Goal: Task Accomplishment & Management: Use online tool/utility

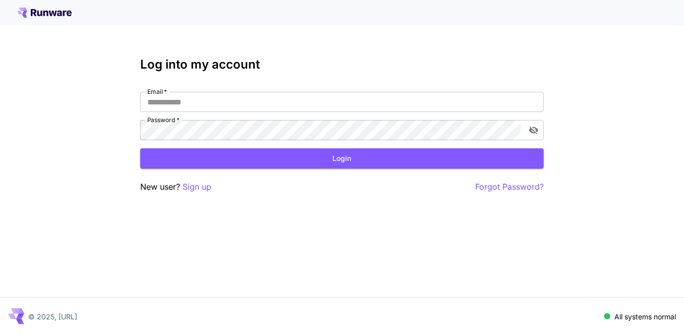
click at [237, 93] on input "Email   *" at bounding box center [341, 102] width 403 height 20
drag, startPoint x: 682, startPoint y: 102, endPoint x: 566, endPoint y: 129, distance: 119.4
click at [682, 102] on div "Log into my account Email   * Email   * Password   * Password   * Login New use…" at bounding box center [342, 167] width 684 height 335
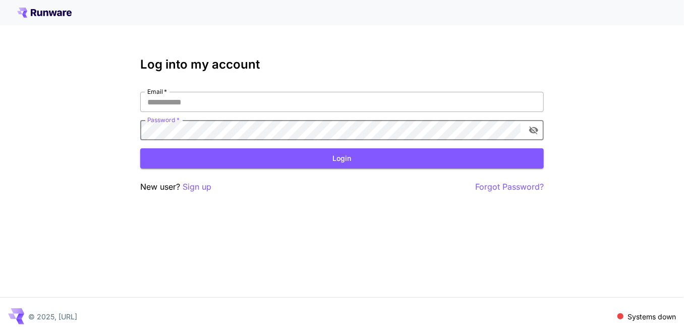
click at [242, 104] on input "Email   *" at bounding box center [341, 102] width 403 height 20
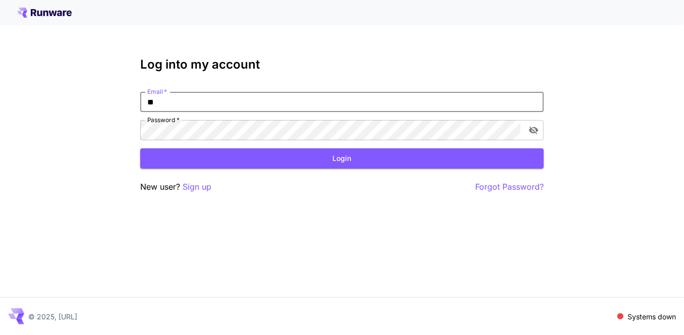
type input "*"
paste input "**********"
type input "**********"
click at [326, 159] on button "Login" at bounding box center [341, 158] width 403 height 21
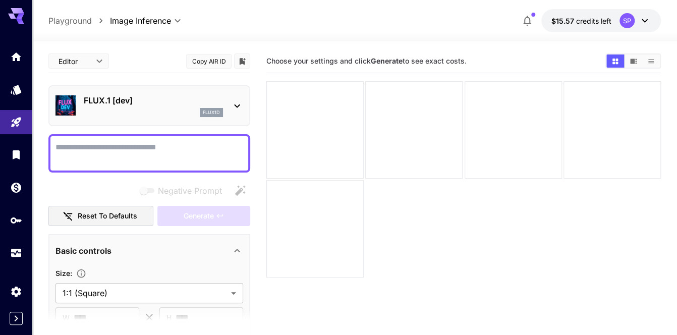
click at [123, 100] on p "FLUX.1 [dev]" at bounding box center [153, 100] width 139 height 12
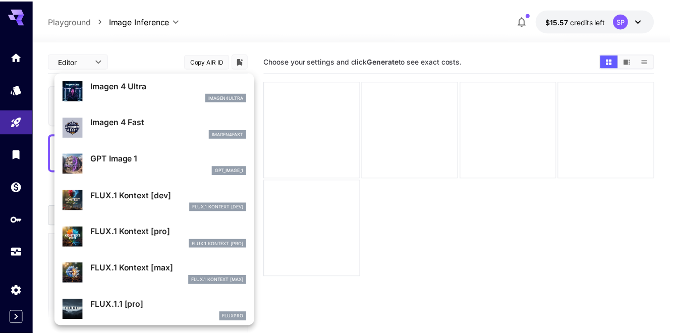
scroll to position [507, 0]
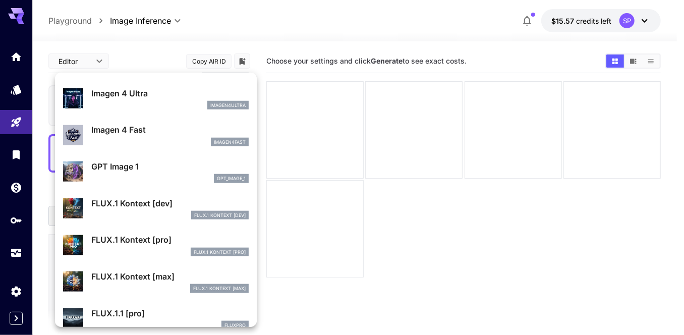
click at [155, 109] on div "Imagen 4 Ultra imagen4ultra" at bounding box center [156, 98] width 186 height 31
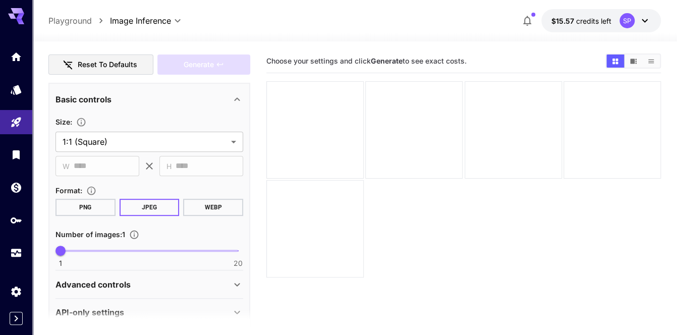
scroll to position [166, 0]
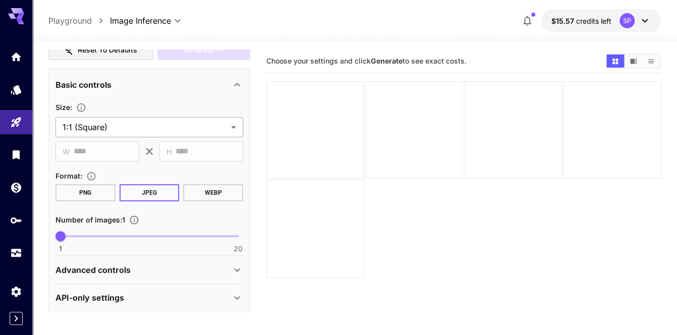
click at [141, 120] on body "**********" at bounding box center [338, 207] width 677 height 414
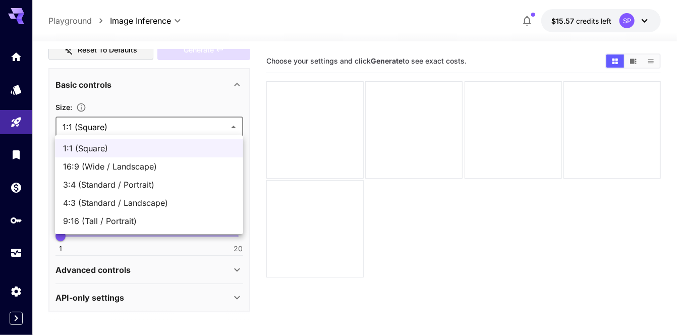
click at [120, 180] on span "3:4 (Standard / Portrait)" at bounding box center [149, 184] width 172 height 12
type input "**********"
type input "***"
type input "****"
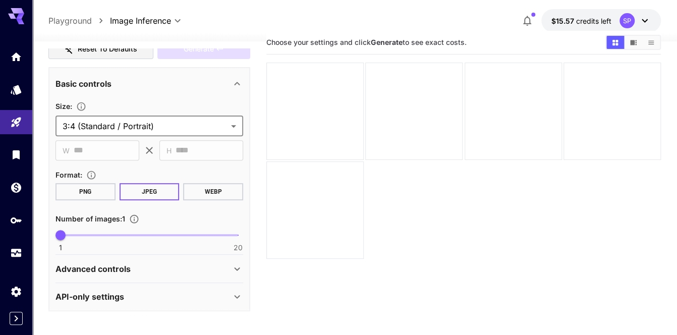
scroll to position [50, 0]
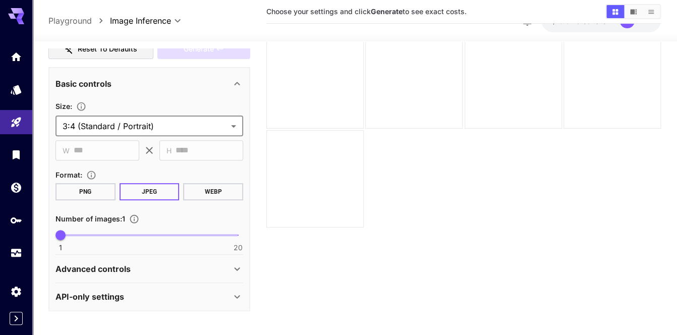
click at [197, 270] on div "Advanced controls" at bounding box center [142, 269] width 175 height 12
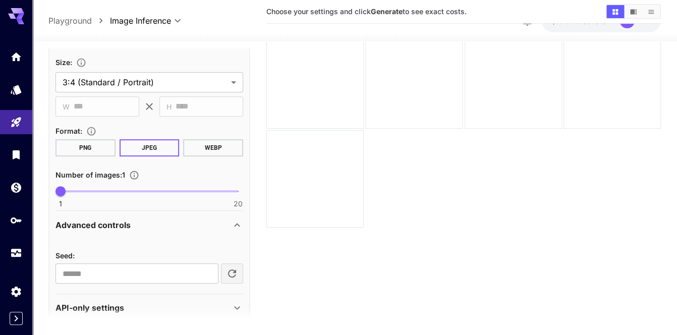
scroll to position [221, 0]
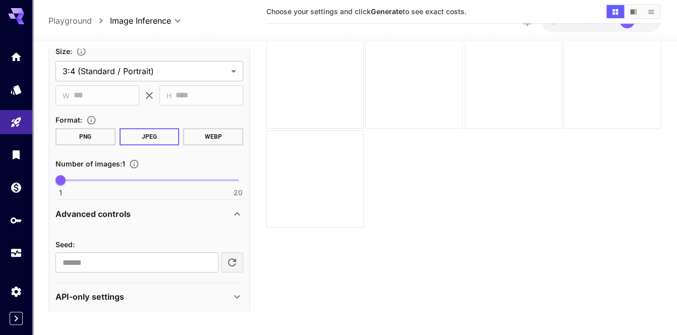
click at [201, 291] on div "API-only settings" at bounding box center [142, 296] width 175 height 12
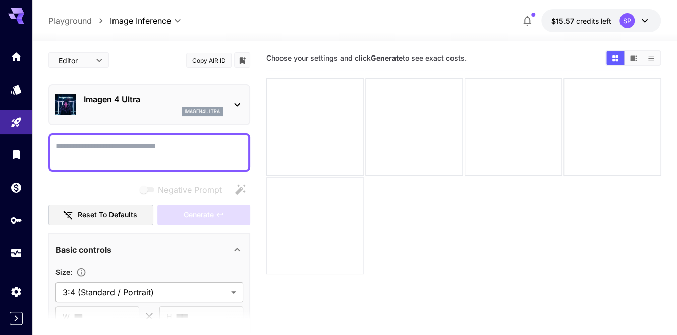
scroll to position [0, 0]
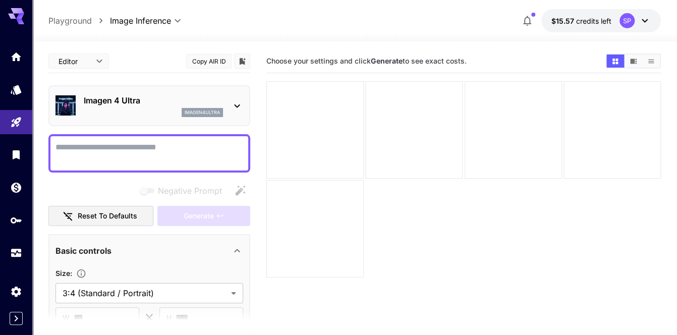
click at [94, 148] on textarea "Negative Prompt" at bounding box center [149, 153] width 188 height 24
paste textarea "**********"
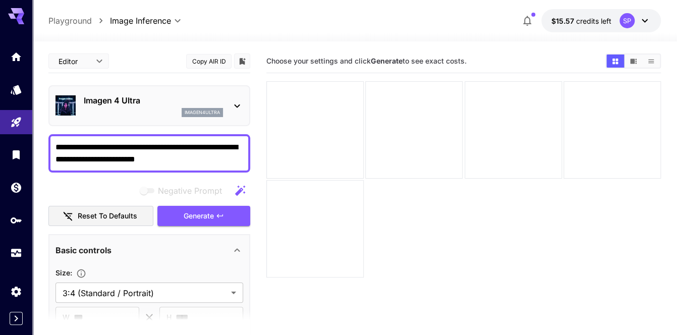
click at [102, 147] on textarea "**********" at bounding box center [149, 153] width 188 height 24
click at [103, 143] on textarea "**********" at bounding box center [149, 153] width 188 height 24
click at [101, 146] on textarea "**********" at bounding box center [149, 153] width 188 height 24
click at [103, 147] on textarea "**********" at bounding box center [149, 153] width 188 height 24
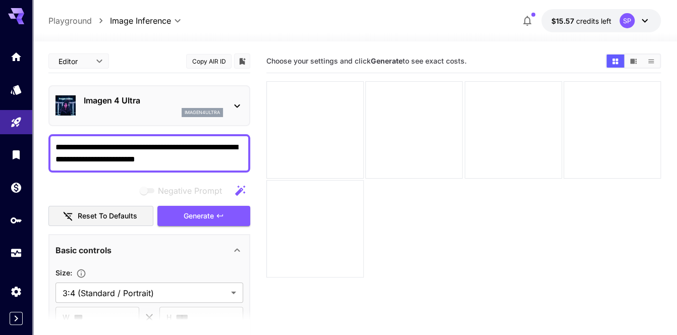
drag, startPoint x: 102, startPoint y: 144, endPoint x: 42, endPoint y: 153, distance: 60.7
click at [42, 153] on section "**********" at bounding box center [354, 227] width 644 height 373
click at [95, 144] on textarea "**********" at bounding box center [149, 153] width 188 height 24
drag, startPoint x: 102, startPoint y: 142, endPoint x: 47, endPoint y: 146, distance: 55.1
click at [47, 145] on section "**********" at bounding box center [354, 227] width 644 height 373
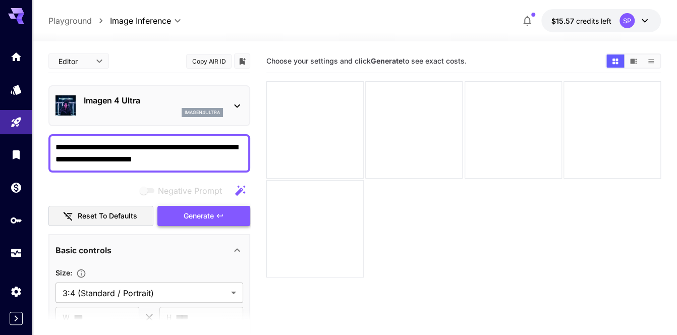
click at [203, 207] on button "Generate" at bounding box center [203, 216] width 93 height 21
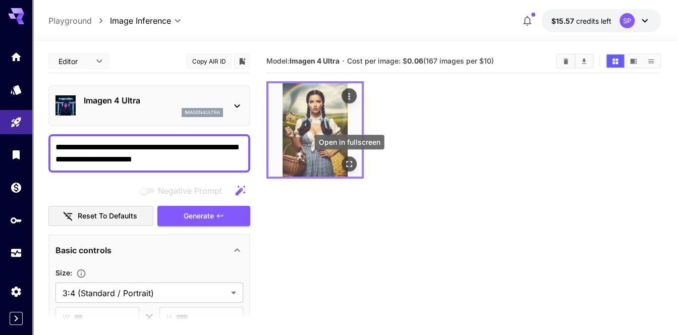
click at [347, 164] on icon "Open in fullscreen" at bounding box center [349, 164] width 10 height 10
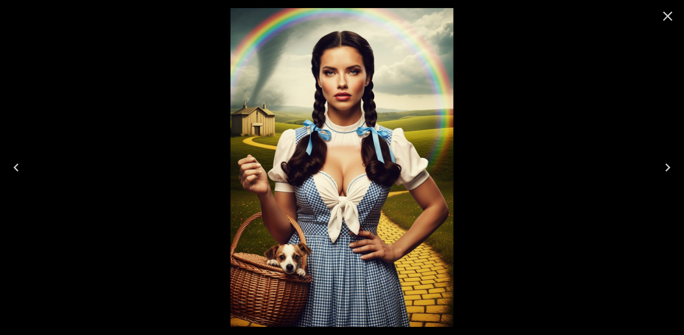
click at [665, 15] on icon "Close" at bounding box center [668, 17] width 10 height 10
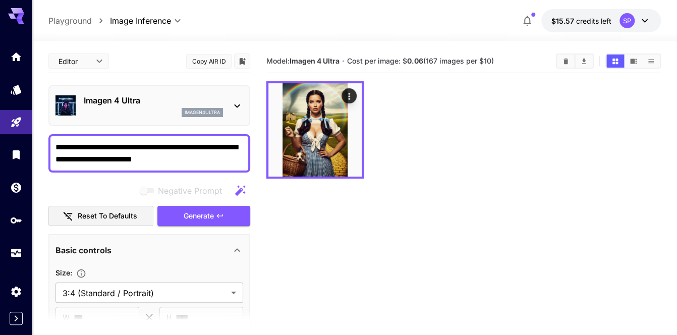
click at [233, 145] on textarea "**********" at bounding box center [149, 153] width 188 height 24
paste textarea "********"
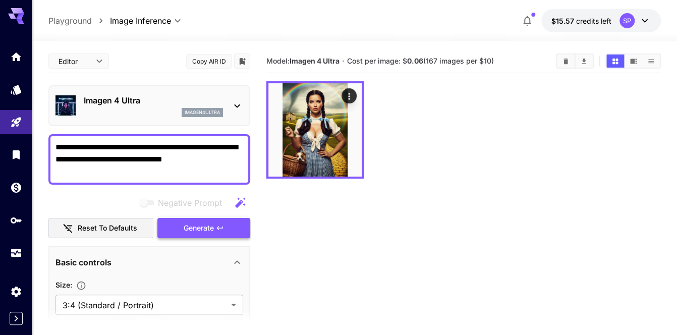
click at [192, 228] on span "Generate" at bounding box center [199, 228] width 30 height 13
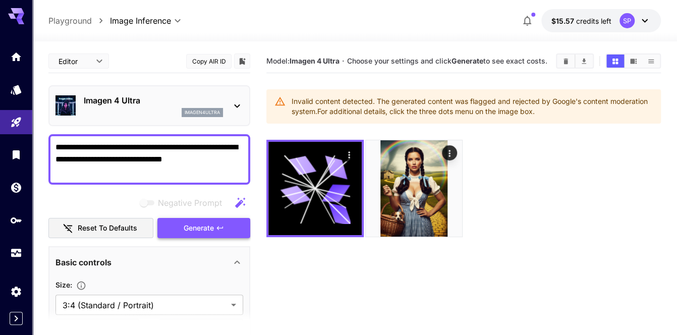
click at [192, 228] on span "Generate" at bounding box center [199, 228] width 30 height 13
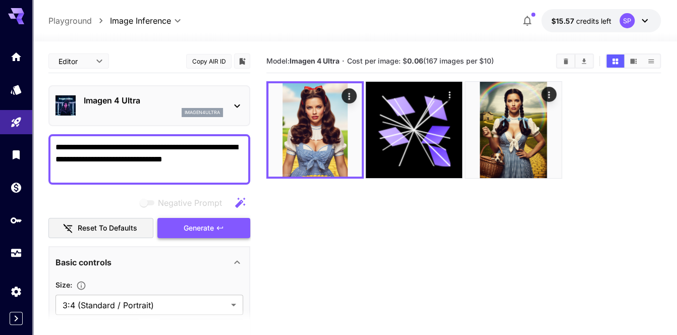
click at [192, 228] on span "Generate" at bounding box center [199, 228] width 30 height 13
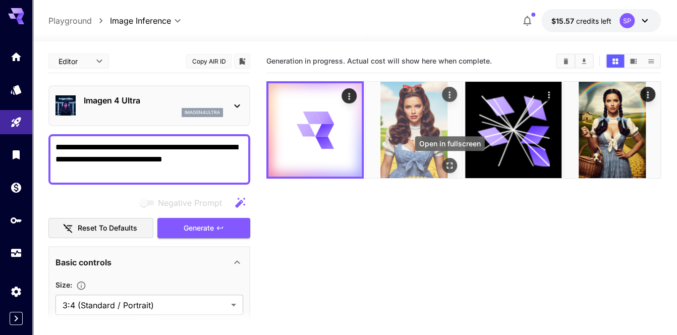
click at [447, 165] on icon "Open in fullscreen" at bounding box center [449, 165] width 10 height 10
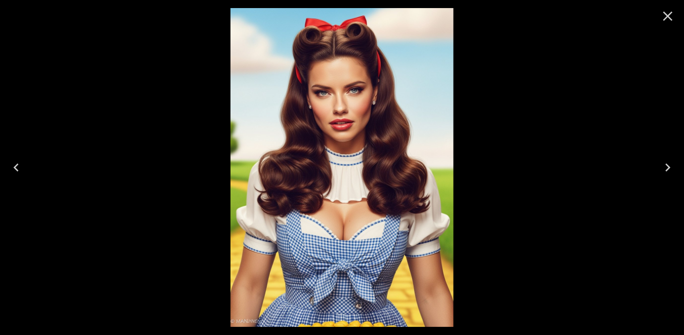
click at [666, 19] on icon "Close" at bounding box center [667, 16] width 16 height 16
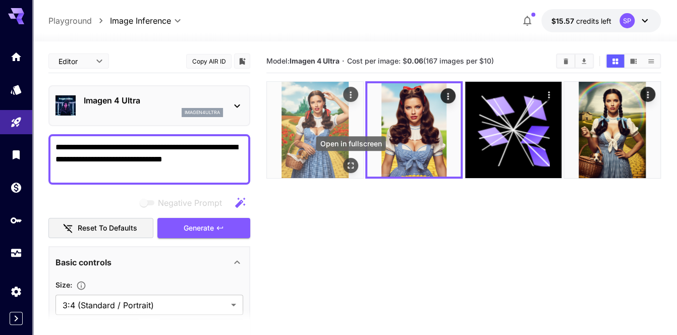
click at [349, 164] on icon "Open in fullscreen" at bounding box center [350, 165] width 10 height 10
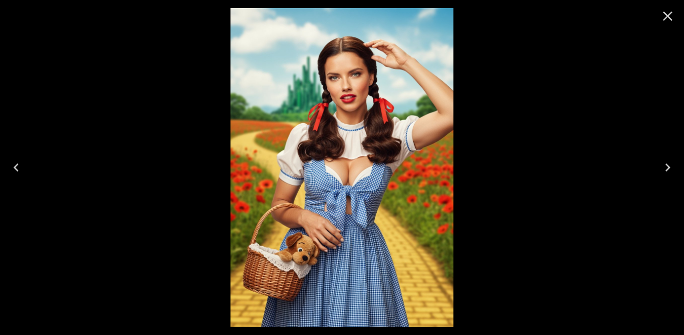
click at [664, 13] on icon "Close" at bounding box center [668, 17] width 10 height 10
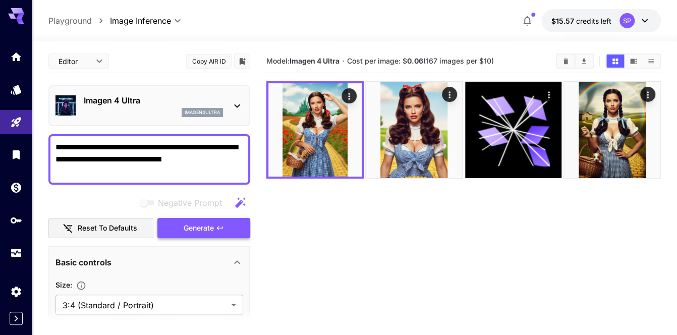
click at [221, 226] on icon "button" at bounding box center [220, 228] width 8 height 8
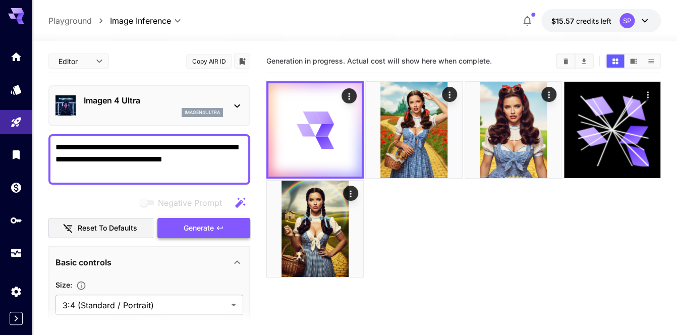
click at [221, 226] on icon "button" at bounding box center [220, 228] width 8 height 8
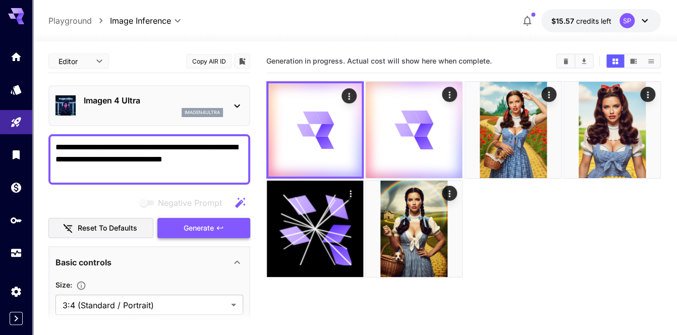
click at [221, 226] on icon "button" at bounding box center [220, 228] width 8 height 8
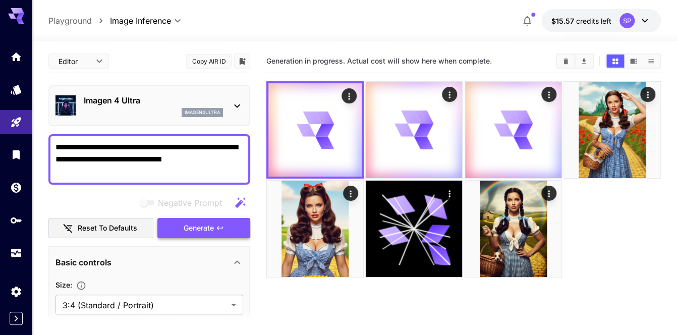
click at [221, 226] on icon "button" at bounding box center [220, 228] width 8 height 8
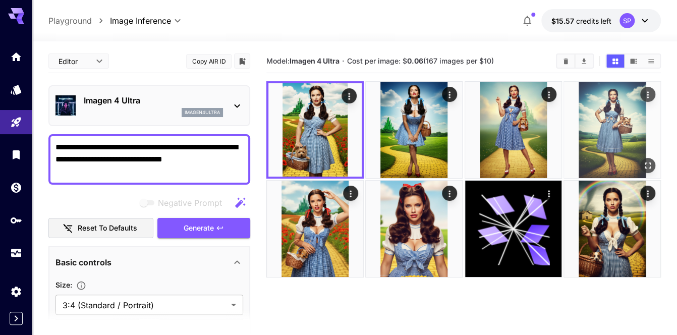
click at [647, 162] on icon "Open in fullscreen" at bounding box center [647, 165] width 10 height 10
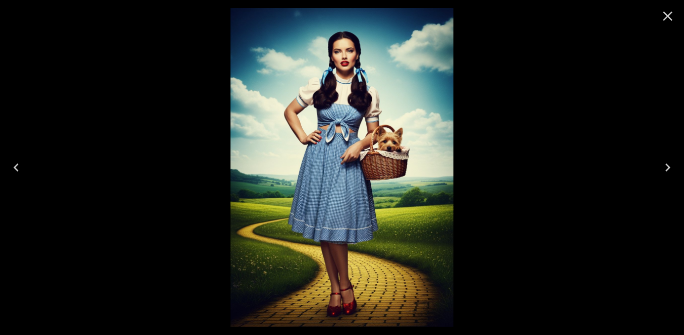
click at [19, 166] on icon "Previous" at bounding box center [16, 167] width 16 height 16
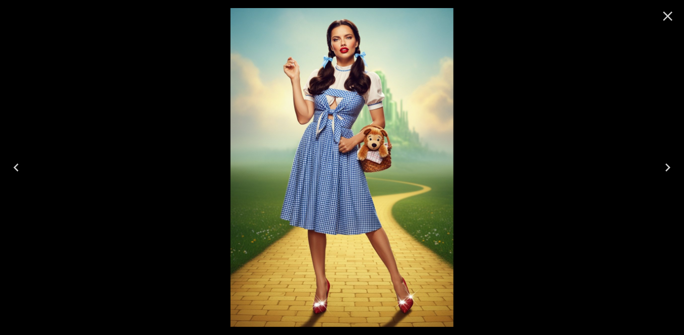
click at [19, 166] on icon "Previous" at bounding box center [16, 167] width 16 height 16
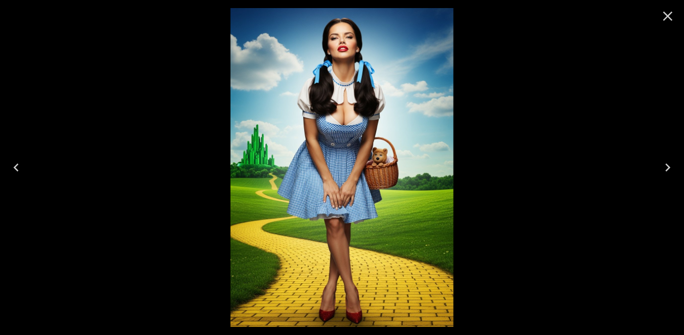
click at [19, 166] on icon "Previous" at bounding box center [16, 167] width 16 height 16
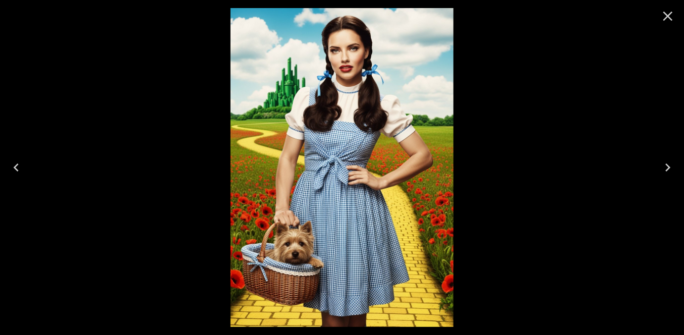
click at [667, 23] on icon "Close" at bounding box center [667, 16] width 16 height 16
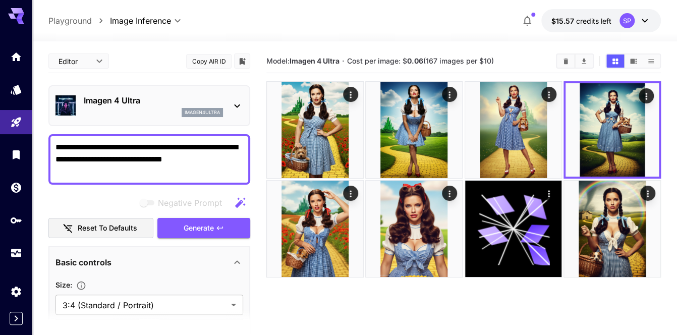
drag, startPoint x: 208, startPoint y: 144, endPoint x: 227, endPoint y: 143, distance: 18.7
click at [227, 143] on textarea "**********" at bounding box center [149, 159] width 188 height 36
click at [226, 143] on textarea "**********" at bounding box center [149, 159] width 188 height 36
click at [187, 167] on textarea "**********" at bounding box center [149, 159] width 188 height 36
click at [187, 168] on textarea "**********" at bounding box center [149, 159] width 188 height 36
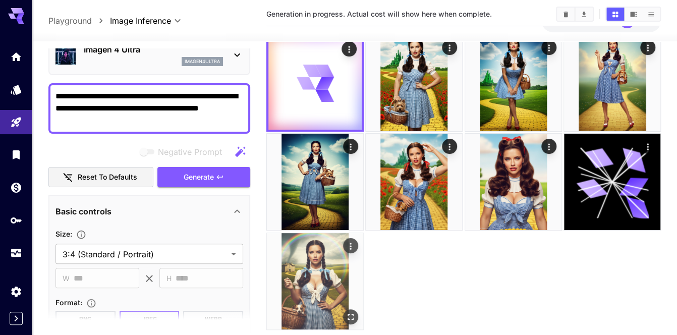
scroll to position [50, 0]
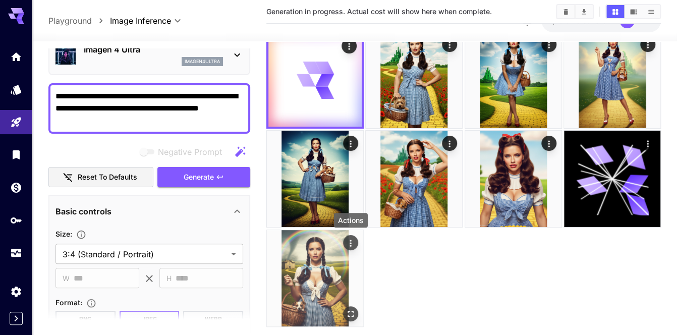
click at [351, 244] on icon "Actions" at bounding box center [350, 242] width 10 height 10
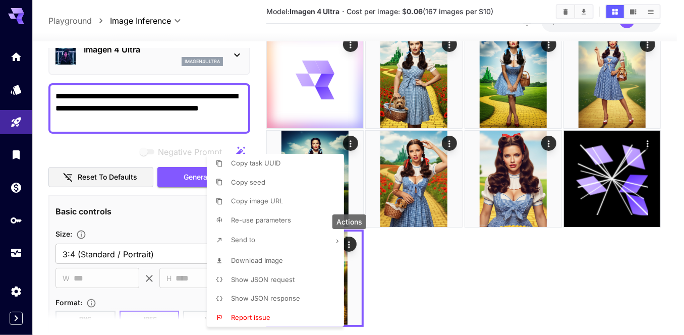
click at [291, 262] on li "Download Image" at bounding box center [278, 260] width 143 height 19
click at [551, 143] on div at bounding box center [342, 167] width 684 height 335
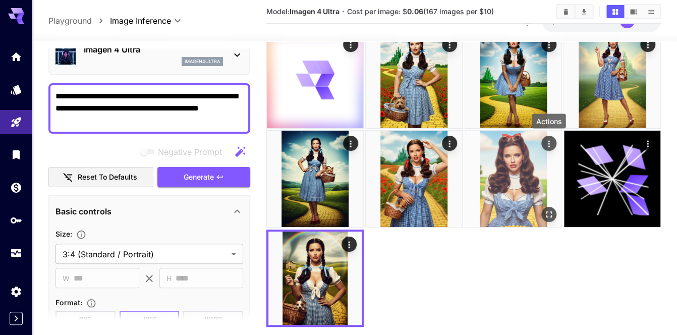
click at [547, 144] on icon "Actions" at bounding box center [548, 144] width 10 height 10
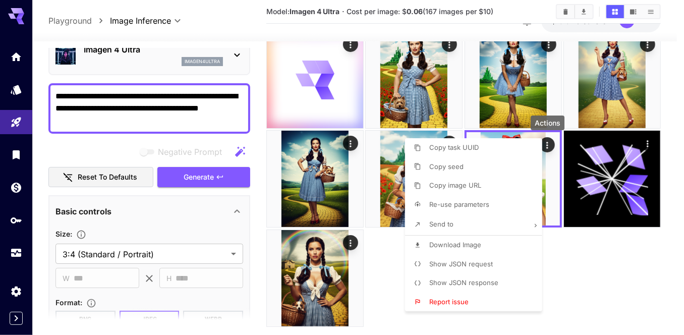
click at [464, 247] on span "Download Image" at bounding box center [455, 244] width 52 height 8
click at [374, 239] on div at bounding box center [342, 167] width 684 height 335
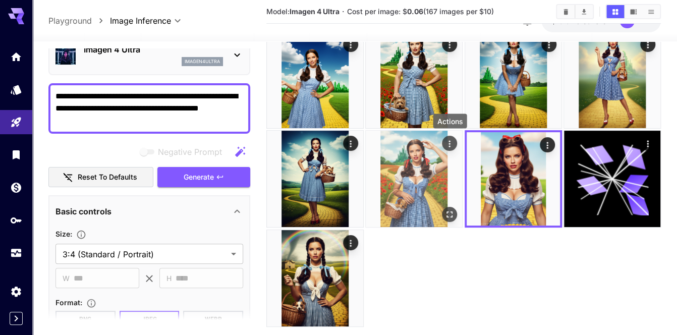
click at [448, 141] on icon "Actions" at bounding box center [449, 144] width 10 height 10
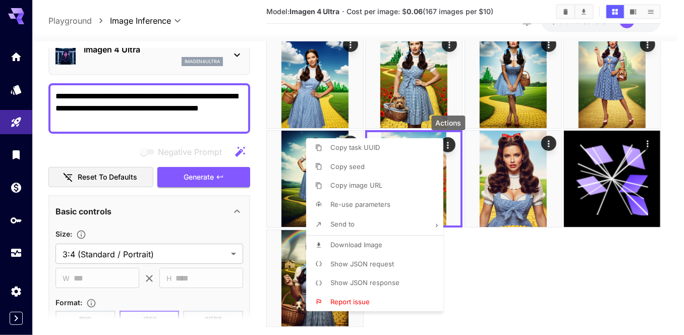
click at [383, 250] on li "Download Image" at bounding box center [377, 244] width 143 height 19
drag, startPoint x: 522, startPoint y: 263, endPoint x: 511, endPoint y: 250, distance: 17.6
click at [522, 263] on div at bounding box center [342, 167] width 684 height 335
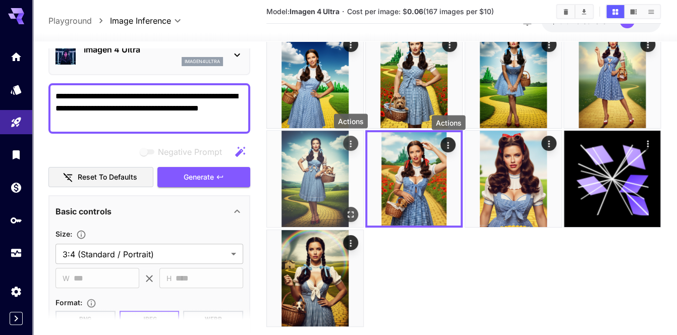
click at [347, 140] on icon "Actions" at bounding box center [350, 144] width 10 height 10
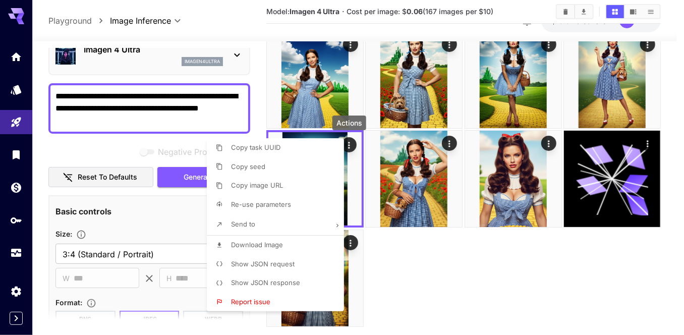
click at [296, 249] on li "Download Image" at bounding box center [278, 244] width 143 height 19
click at [557, 259] on div at bounding box center [342, 167] width 684 height 335
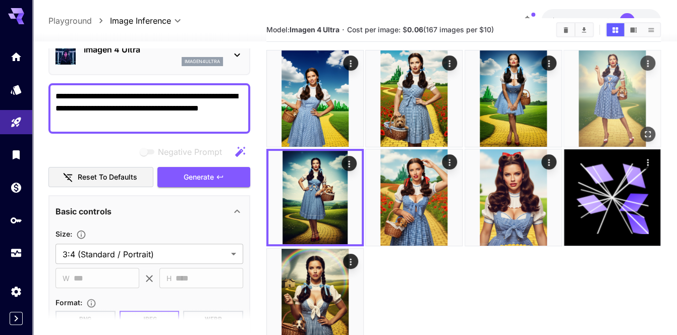
scroll to position [0, 0]
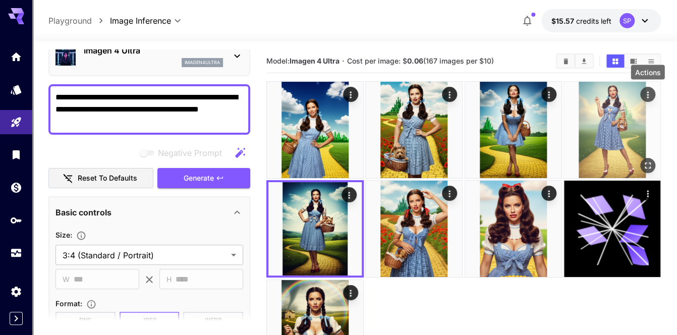
click at [646, 92] on icon "Actions" at bounding box center [647, 95] width 10 height 10
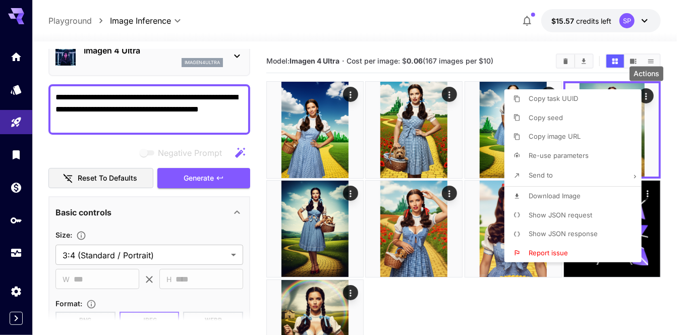
click at [534, 196] on span "Download Image" at bounding box center [554, 196] width 52 height 8
click at [577, 301] on div at bounding box center [342, 167] width 684 height 335
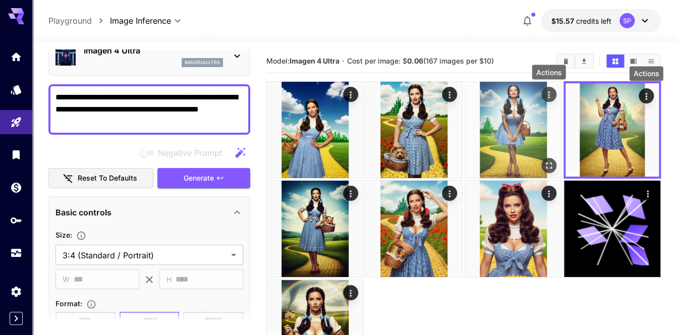
click at [549, 92] on icon "Actions" at bounding box center [549, 94] width 2 height 7
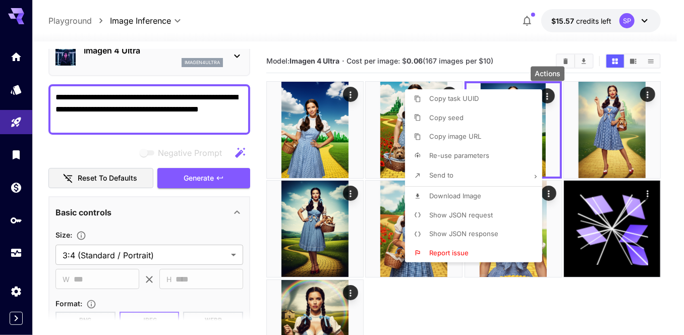
click at [462, 197] on span "Download Image" at bounding box center [455, 196] width 52 height 8
click at [534, 304] on div at bounding box center [342, 167] width 684 height 335
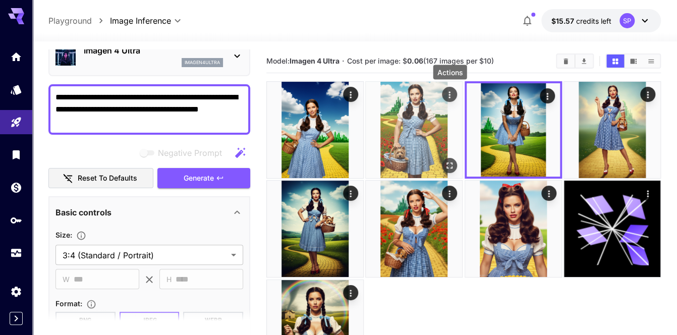
click at [451, 97] on icon "Actions" at bounding box center [449, 95] width 10 height 10
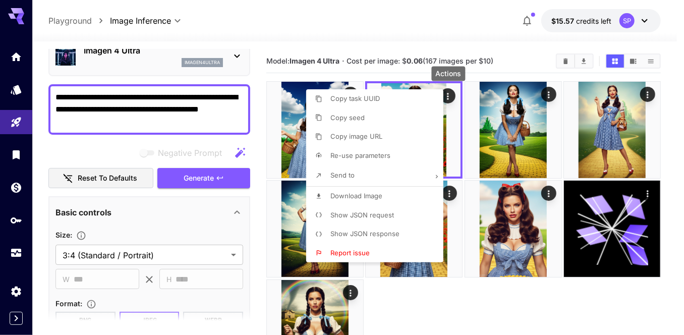
click at [371, 201] on li "Download Image" at bounding box center [377, 196] width 143 height 19
click at [479, 301] on div at bounding box center [342, 167] width 684 height 335
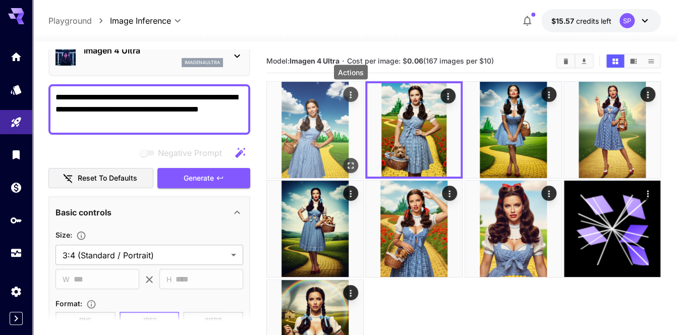
click at [348, 94] on icon "Actions" at bounding box center [350, 95] width 10 height 10
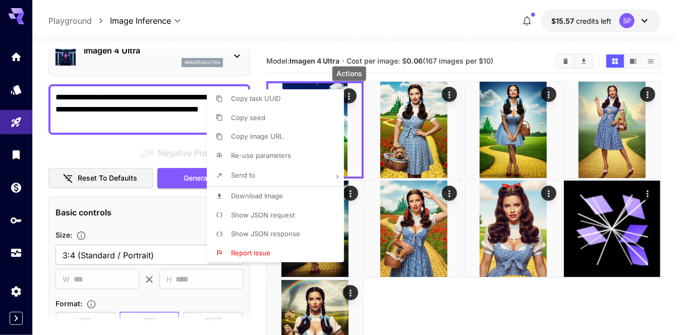
click at [284, 198] on li "Download Image" at bounding box center [278, 196] width 143 height 19
click at [497, 303] on div at bounding box center [342, 167] width 684 height 335
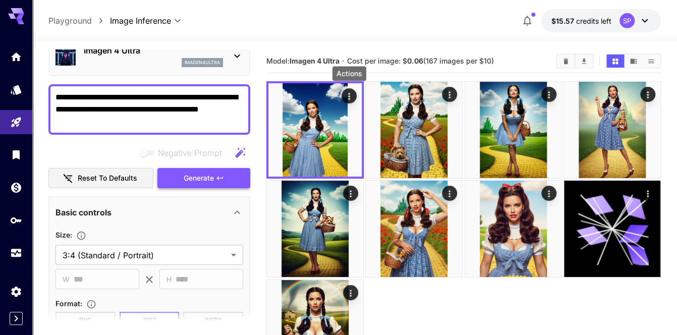
click at [221, 174] on icon "button" at bounding box center [220, 178] width 8 height 8
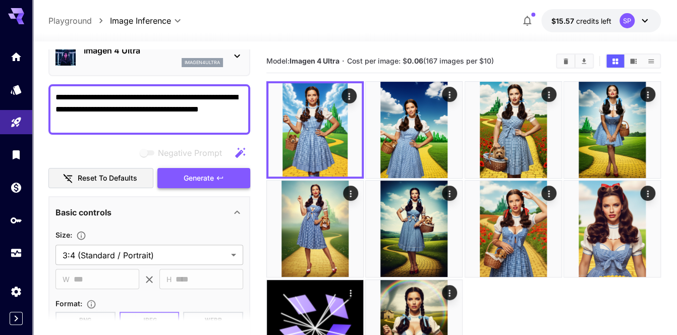
click at [207, 168] on button "Generate" at bounding box center [203, 178] width 93 height 21
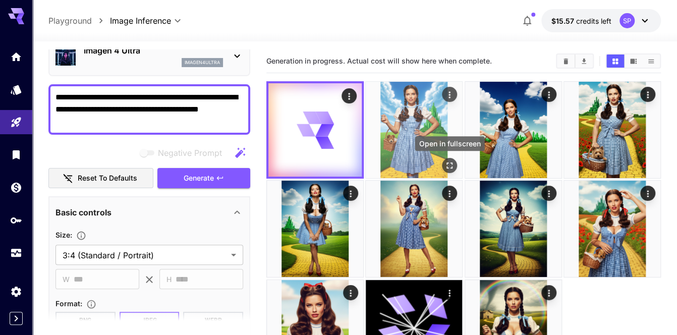
click at [447, 166] on icon "Open in fullscreen" at bounding box center [450, 165] width 6 height 6
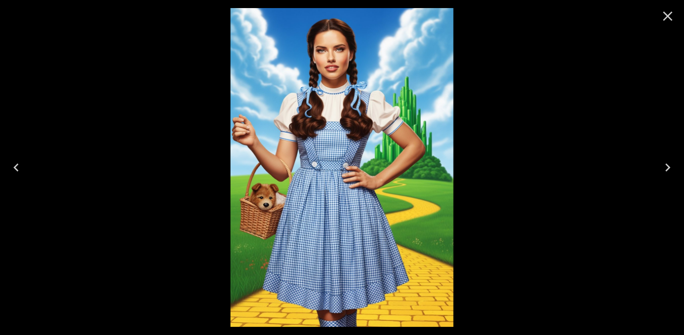
click at [665, 13] on icon "Close" at bounding box center [667, 16] width 16 height 16
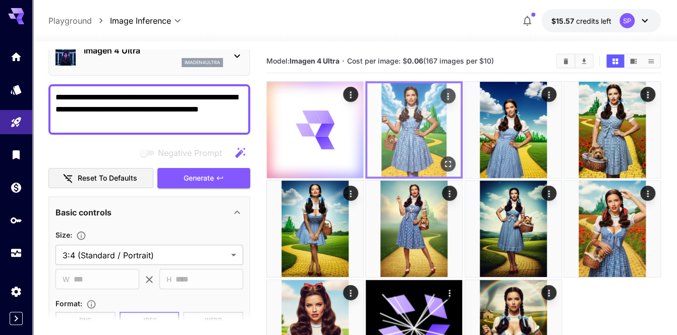
click at [449, 95] on icon "Actions" at bounding box center [448, 96] width 10 height 10
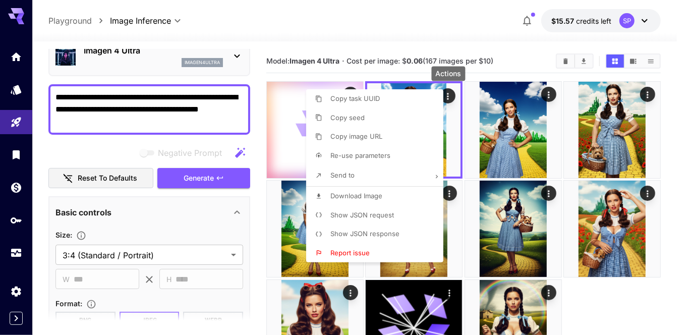
click at [376, 190] on li "Download Image" at bounding box center [377, 196] width 143 height 19
click at [194, 122] on div at bounding box center [342, 167] width 684 height 335
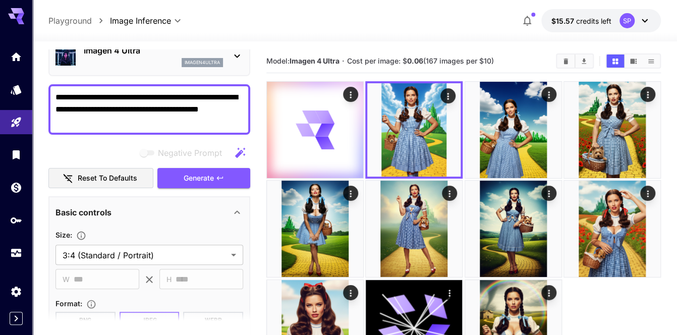
click at [211, 88] on div "**********" at bounding box center [149, 109] width 202 height 50
click at [213, 93] on textarea "**********" at bounding box center [149, 109] width 188 height 36
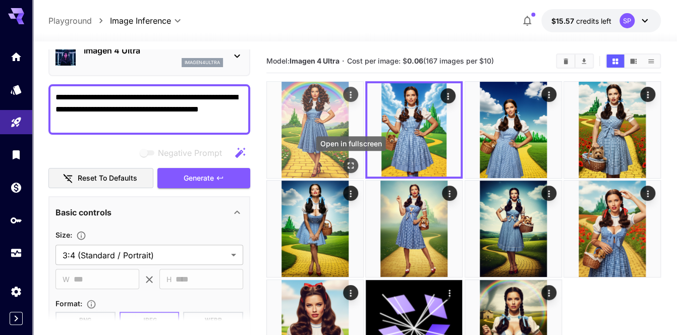
click at [351, 162] on icon "Open in fullscreen" at bounding box center [350, 165] width 6 height 6
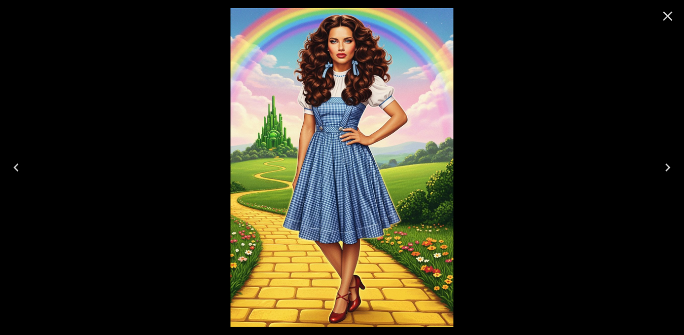
click at [670, 18] on icon "Close" at bounding box center [668, 17] width 10 height 10
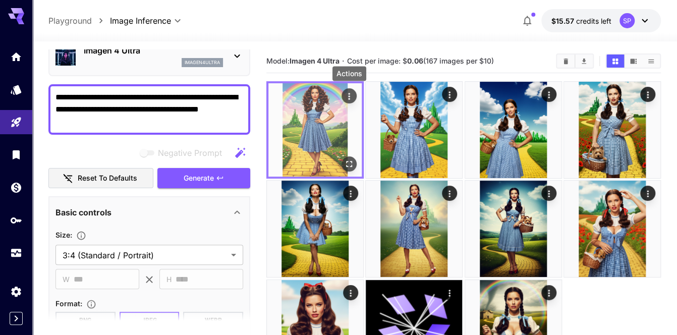
click at [352, 90] on div "Actions" at bounding box center [349, 96] width 10 height 12
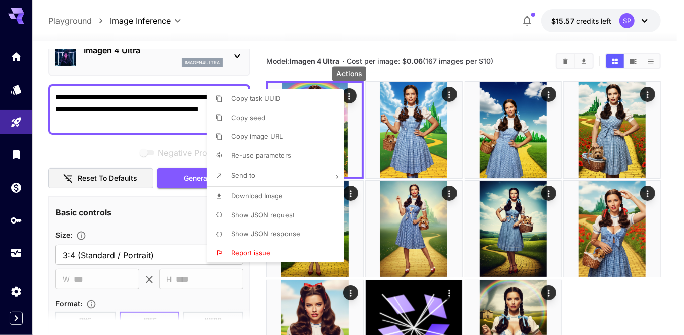
click at [281, 194] on span "Download Image" at bounding box center [257, 196] width 52 height 8
click at [118, 98] on div at bounding box center [342, 167] width 684 height 335
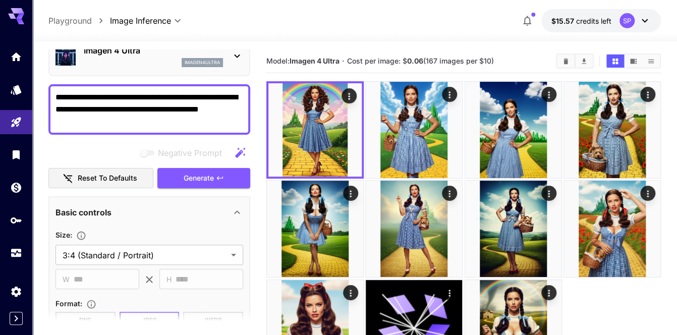
click at [214, 96] on textarea "**********" at bounding box center [149, 109] width 188 height 36
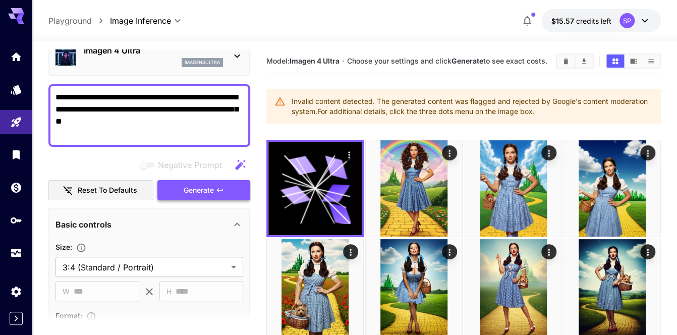
click at [214, 185] on button "Generate" at bounding box center [203, 190] width 93 height 21
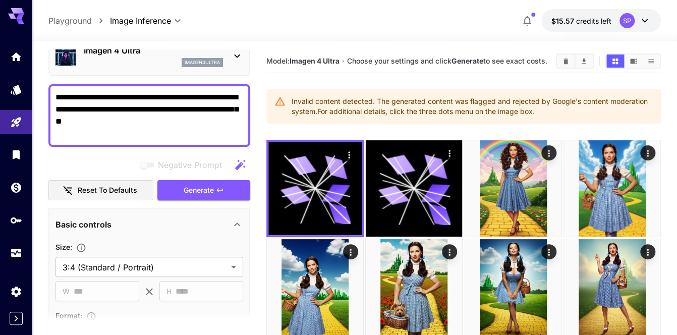
drag, startPoint x: 208, startPoint y: 91, endPoint x: 75, endPoint y: 103, distance: 133.6
click at [75, 103] on textarea "**********" at bounding box center [149, 115] width 188 height 48
paste textarea
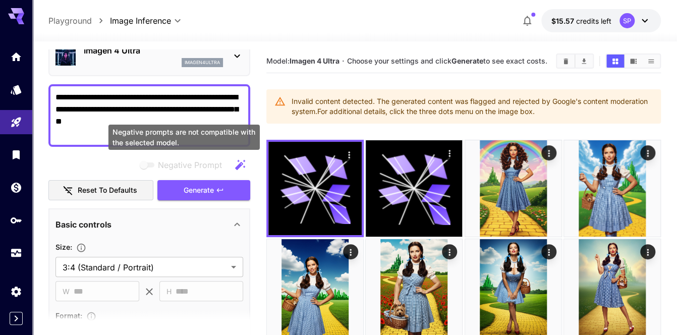
click at [203, 175] on div "Negative Prompt Reset to defaults Generate" at bounding box center [149, 178] width 202 height 46
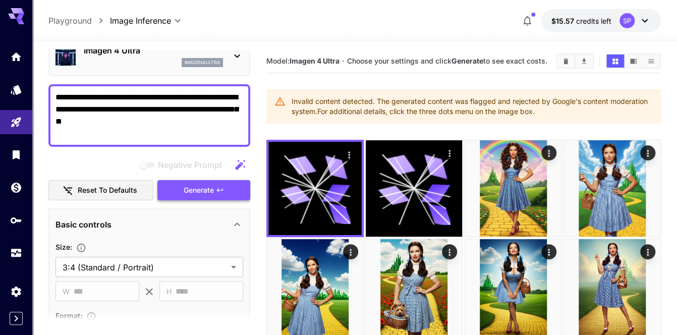
click at [205, 180] on button "Generate" at bounding box center [203, 190] width 93 height 21
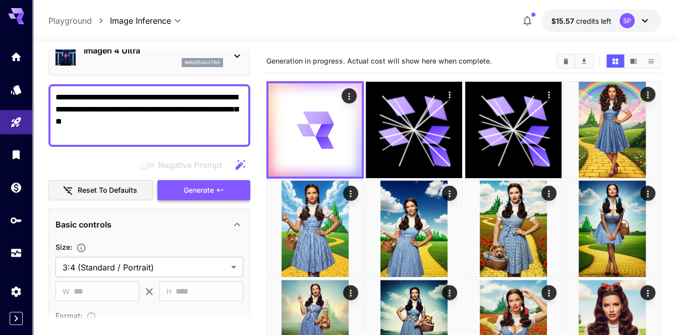
click at [219, 188] on icon "button" at bounding box center [220, 190] width 8 height 8
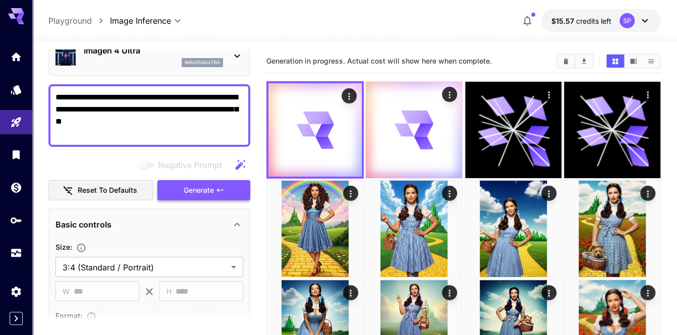
click at [219, 188] on icon "button" at bounding box center [220, 190] width 8 height 8
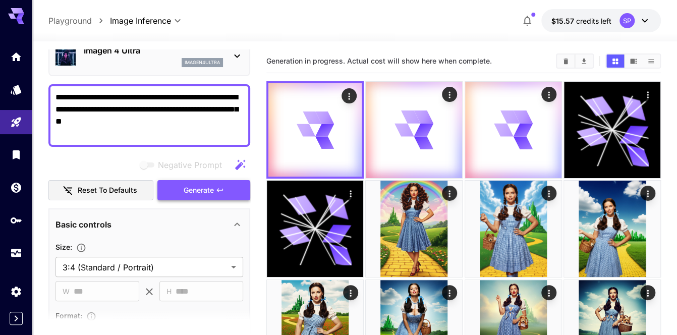
click at [219, 188] on icon "button" at bounding box center [220, 190] width 8 height 8
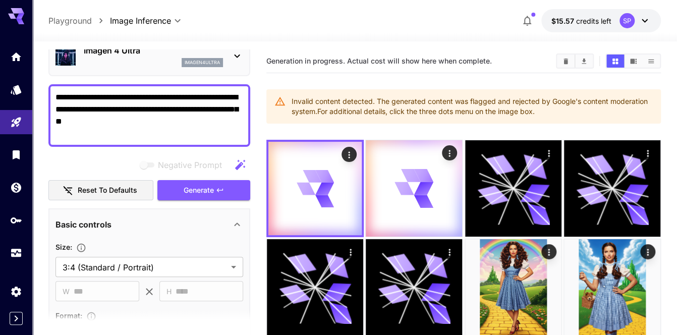
click at [113, 110] on textarea "**********" at bounding box center [149, 115] width 188 height 48
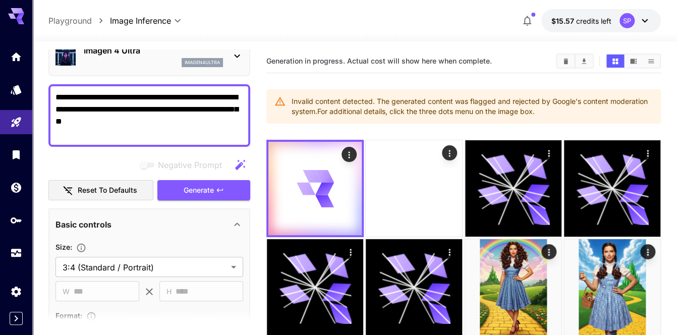
click at [114, 105] on textarea "**********" at bounding box center [149, 115] width 188 height 48
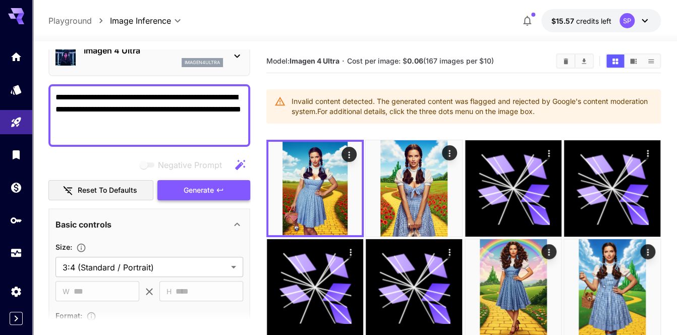
click at [219, 187] on icon "button" at bounding box center [220, 190] width 8 height 8
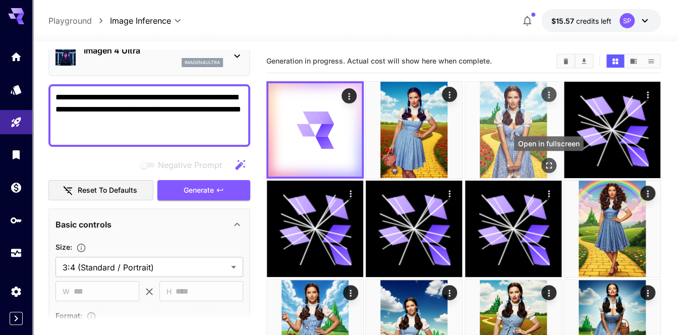
click at [549, 164] on icon "Open in fullscreen" at bounding box center [548, 165] width 10 height 10
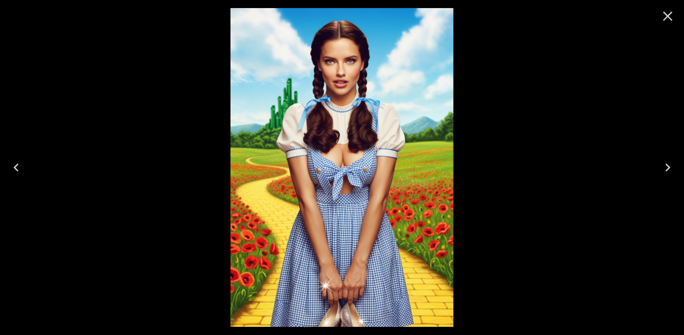
click at [20, 167] on icon "Previous" at bounding box center [16, 167] width 16 height 16
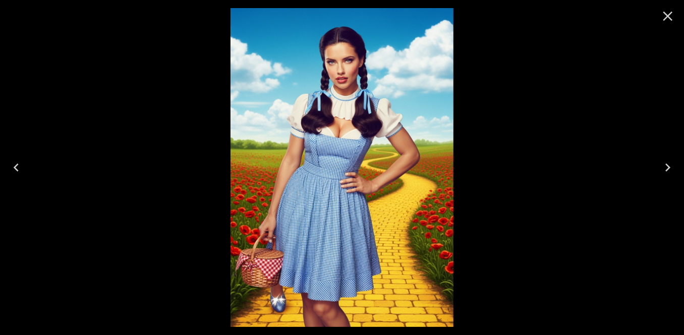
click at [668, 11] on icon "Close" at bounding box center [667, 16] width 16 height 16
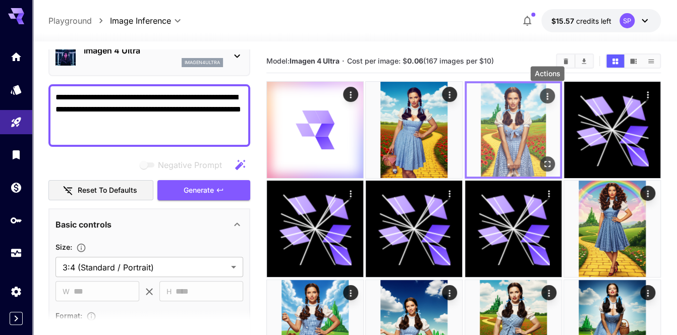
click at [549, 94] on icon "Actions" at bounding box center [547, 96] width 10 height 10
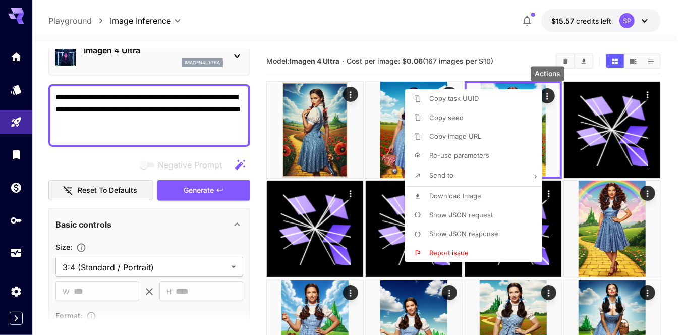
click at [189, 120] on div at bounding box center [342, 167] width 684 height 335
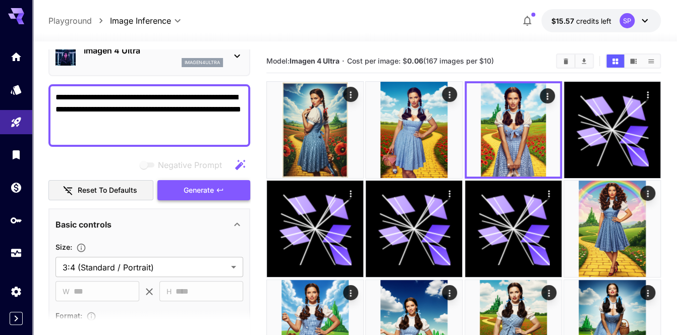
click at [208, 184] on span "Generate" at bounding box center [199, 190] width 30 height 13
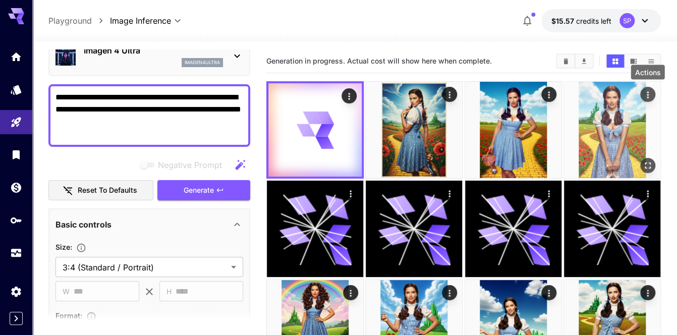
click at [646, 95] on icon "Actions" at bounding box center [647, 94] width 2 height 7
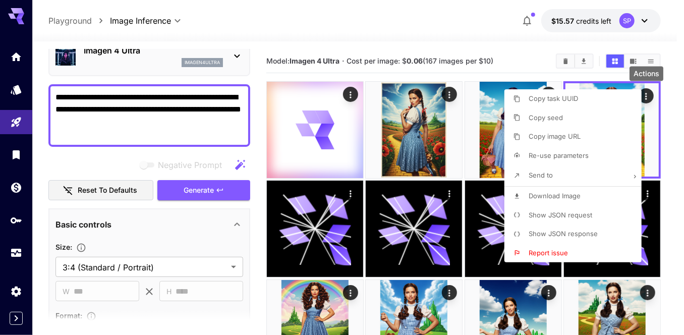
click at [548, 199] on p "Download Image" at bounding box center [554, 196] width 52 height 10
click at [521, 69] on div at bounding box center [342, 167] width 684 height 335
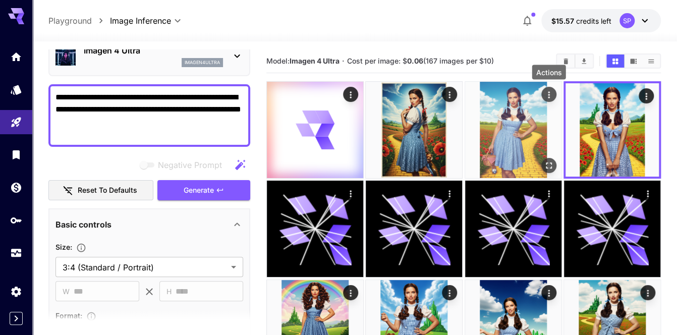
click at [546, 91] on icon "Actions" at bounding box center [548, 95] width 10 height 10
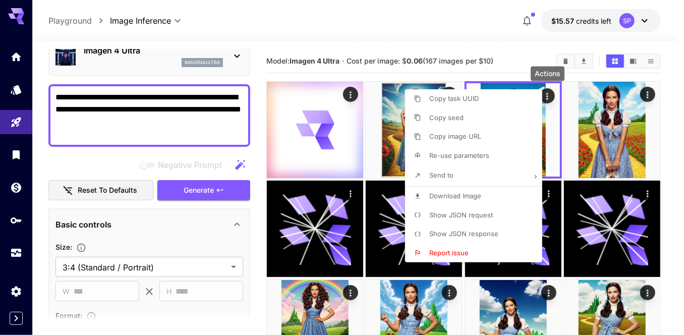
click at [500, 199] on li "Download Image" at bounding box center [476, 196] width 143 height 19
click at [445, 72] on div at bounding box center [342, 167] width 684 height 335
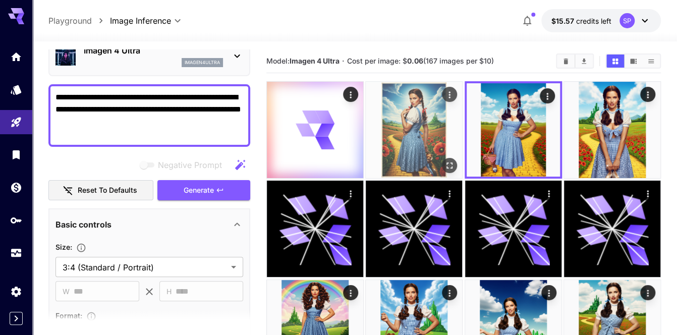
click at [449, 90] on icon "Actions" at bounding box center [449, 95] width 10 height 10
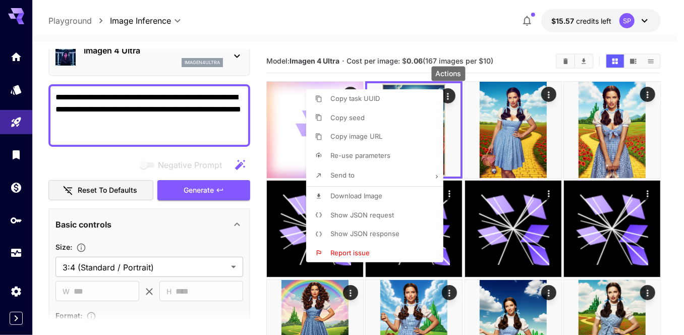
click at [402, 195] on li "Download Image" at bounding box center [377, 196] width 143 height 19
click at [413, 75] on div at bounding box center [342, 167] width 684 height 335
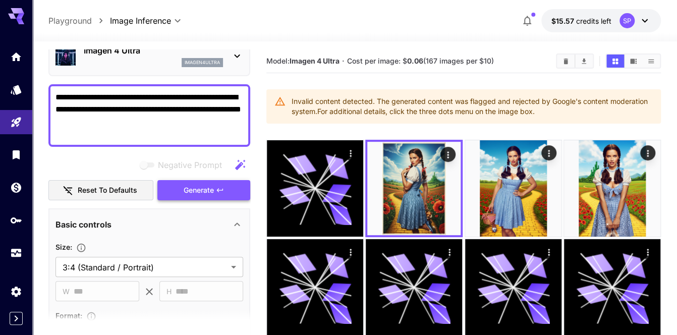
click at [218, 186] on icon "button" at bounding box center [220, 190] width 8 height 8
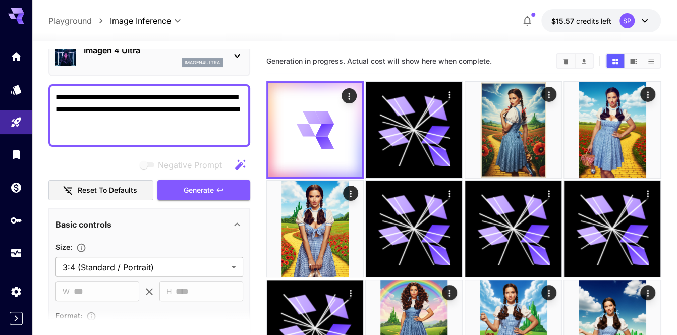
click at [143, 108] on textarea "**********" at bounding box center [149, 115] width 188 height 48
click at [158, 106] on textarea "**********" at bounding box center [149, 115] width 188 height 48
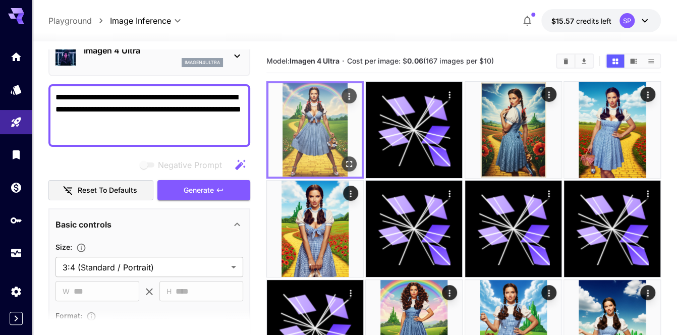
click at [349, 163] on icon "Open in fullscreen" at bounding box center [349, 164] width 10 height 10
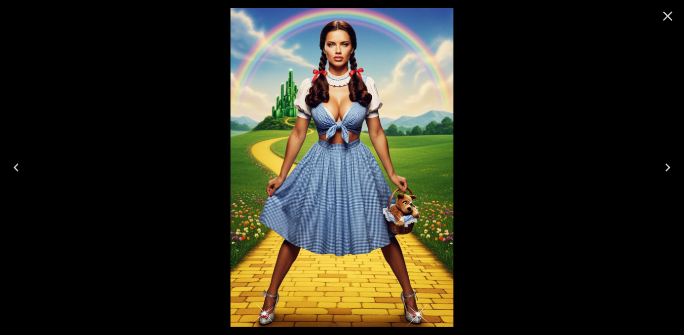
click at [665, 12] on icon "Close" at bounding box center [667, 16] width 16 height 16
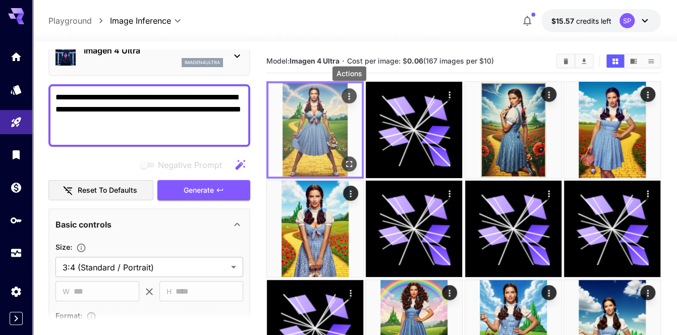
click at [349, 92] on icon "Actions" at bounding box center [349, 96] width 10 height 10
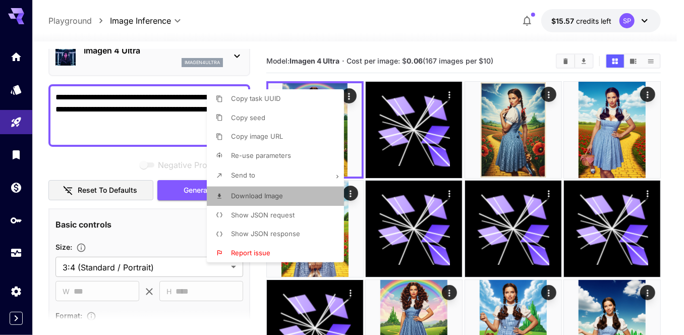
click at [294, 201] on li "Download Image" at bounding box center [278, 196] width 143 height 19
click at [143, 132] on div at bounding box center [342, 167] width 684 height 335
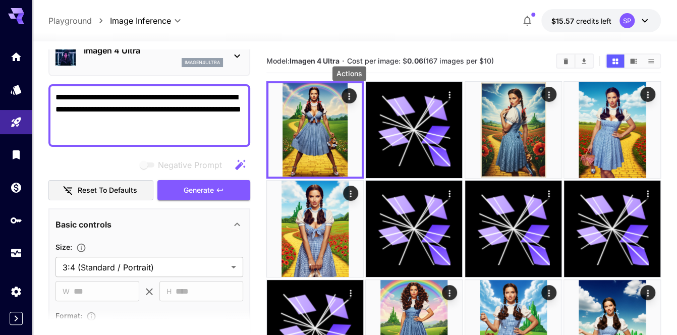
click at [161, 131] on textarea "**********" at bounding box center [149, 115] width 188 height 48
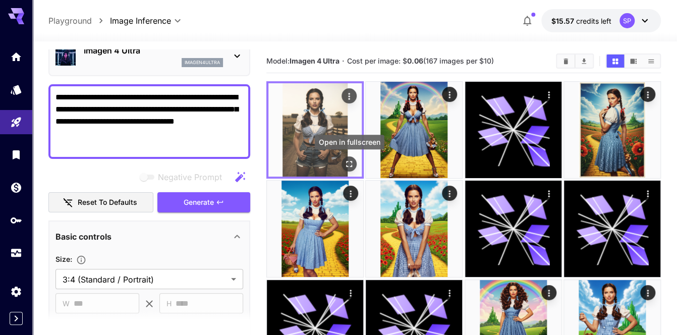
click at [346, 163] on icon "Open in fullscreen" at bounding box center [349, 164] width 10 height 10
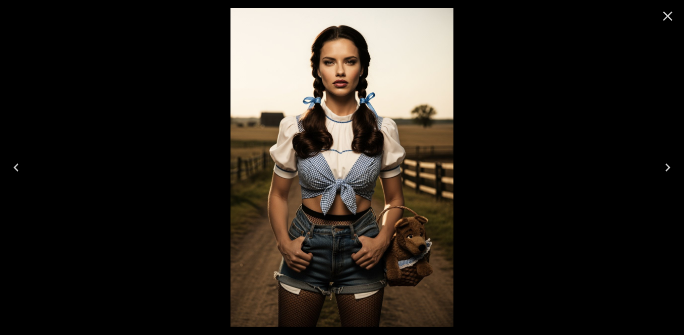
click at [670, 13] on icon "Close" at bounding box center [668, 17] width 10 height 10
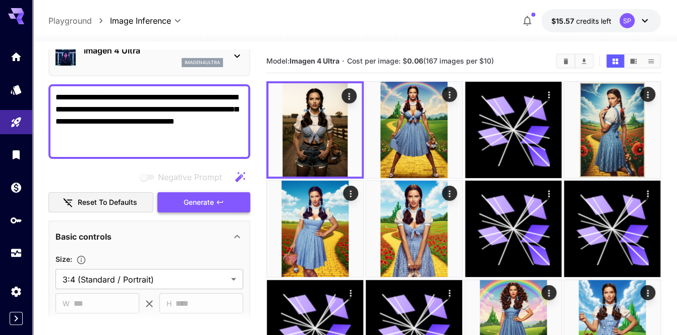
click at [191, 198] on span "Generate" at bounding box center [199, 202] width 30 height 13
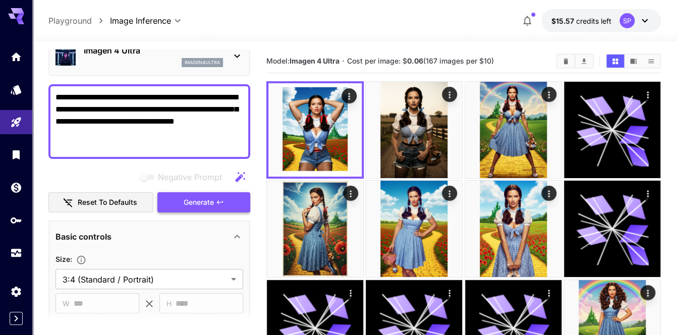
click at [191, 198] on span "Generate" at bounding box center [199, 202] width 30 height 13
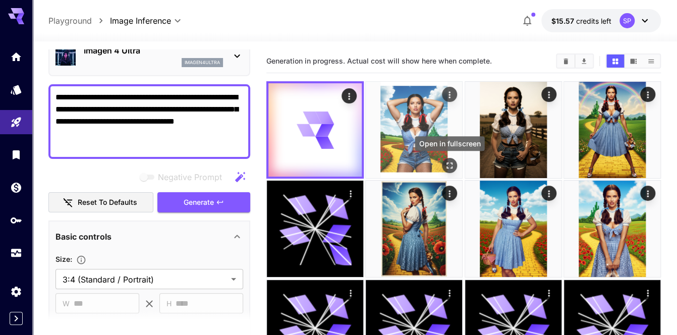
click at [450, 167] on icon "Open in fullscreen" at bounding box center [449, 165] width 10 height 10
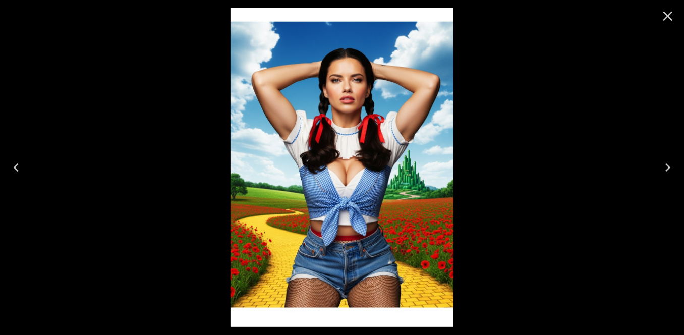
click at [665, 15] on icon "Close" at bounding box center [668, 17] width 10 height 10
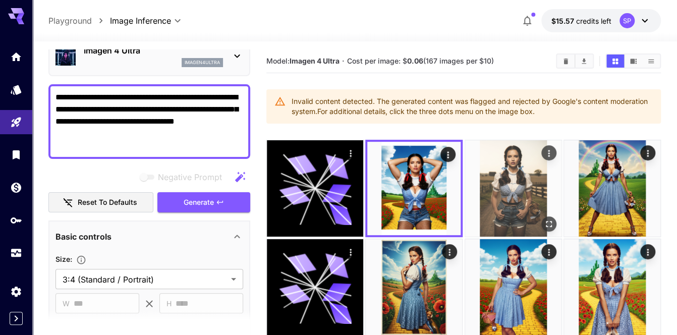
click at [549, 154] on icon "Actions" at bounding box center [548, 153] width 10 height 10
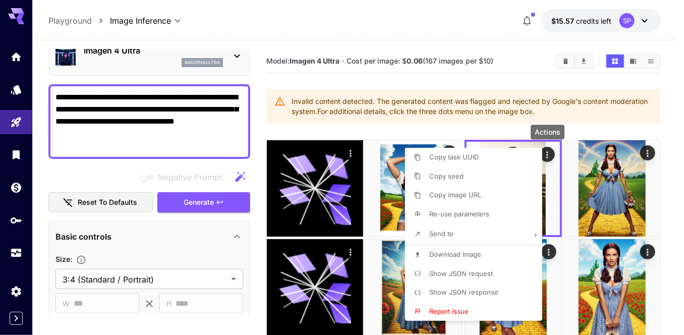
click at [457, 259] on p "Download Image" at bounding box center [455, 255] width 52 height 10
click at [665, 170] on div at bounding box center [342, 167] width 684 height 335
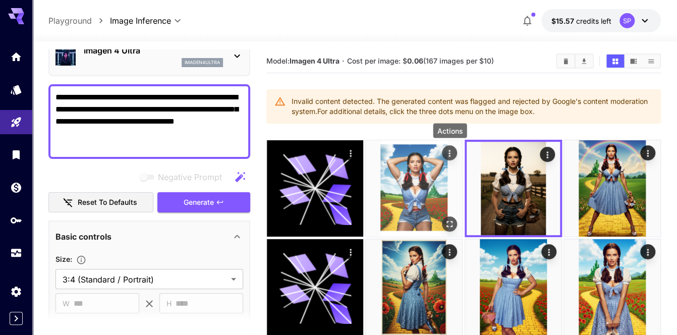
click at [449, 149] on icon "Actions" at bounding box center [449, 153] width 10 height 10
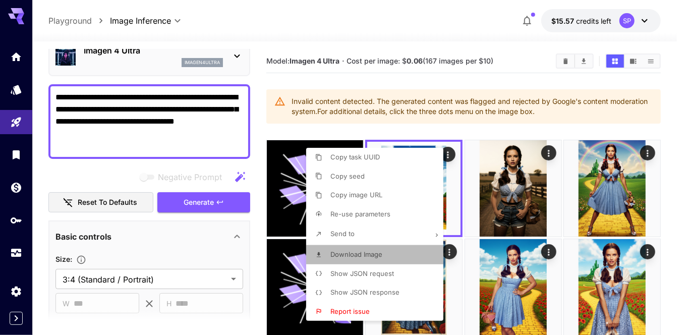
click at [380, 251] on span "Download Image" at bounding box center [356, 254] width 52 height 8
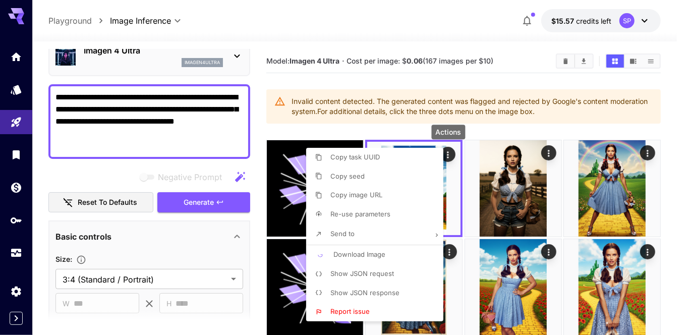
click at [670, 182] on div at bounding box center [342, 167] width 684 height 335
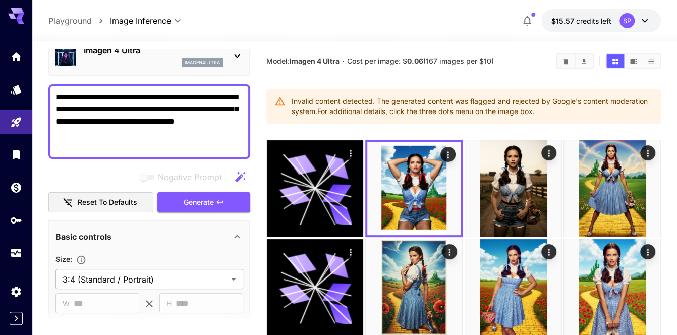
click at [160, 145] on textarea "**********" at bounding box center [149, 121] width 188 height 60
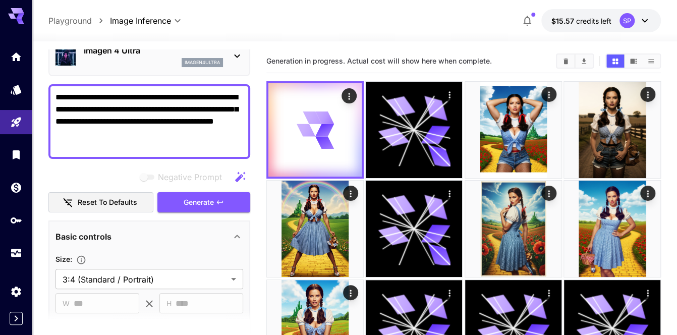
drag, startPoint x: 88, startPoint y: 144, endPoint x: 80, endPoint y: 110, distance: 34.7
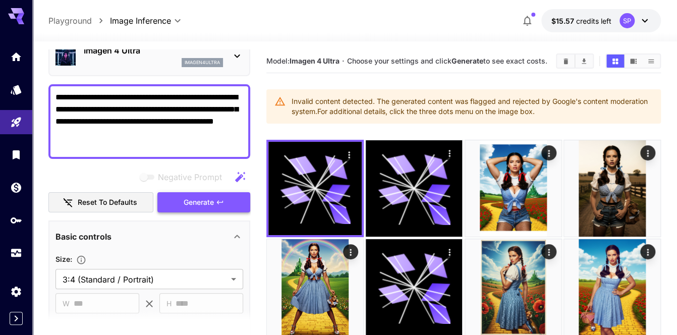
click at [208, 202] on span "Generate" at bounding box center [199, 202] width 30 height 13
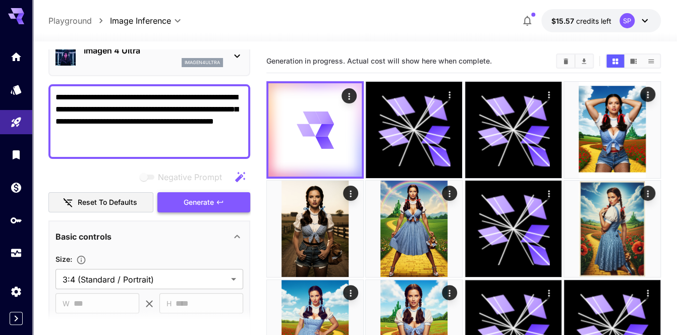
click at [200, 204] on span "Generate" at bounding box center [199, 202] width 30 height 13
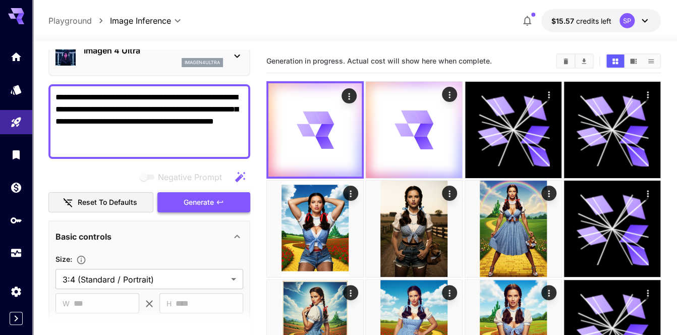
click at [200, 204] on span "Generate" at bounding box center [199, 202] width 30 height 13
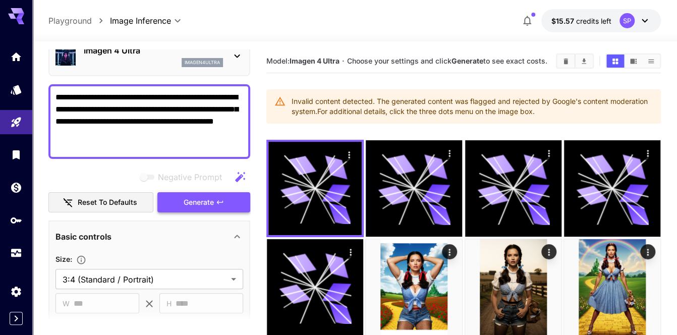
click at [203, 202] on span "Generate" at bounding box center [199, 202] width 30 height 13
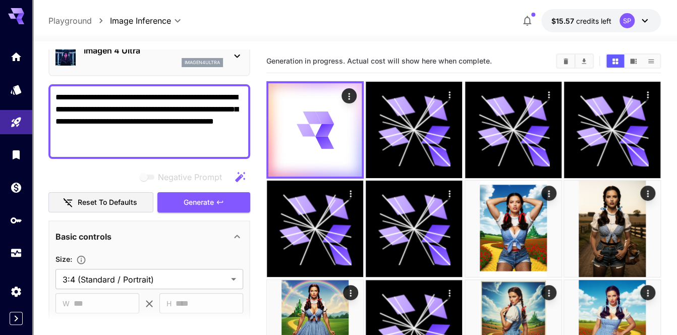
drag, startPoint x: 137, startPoint y: 147, endPoint x: 96, endPoint y: 147, distance: 40.8
click at [96, 147] on textarea "**********" at bounding box center [149, 121] width 188 height 60
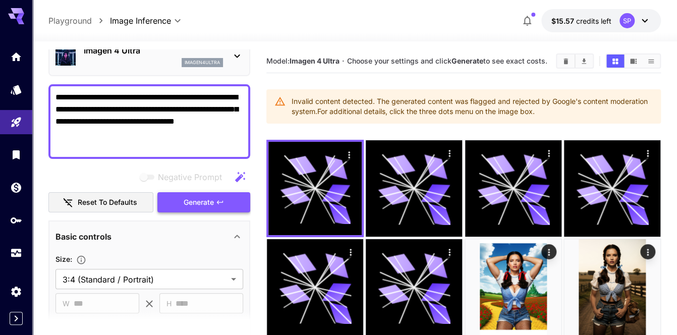
click at [197, 201] on span "Generate" at bounding box center [199, 202] width 30 height 13
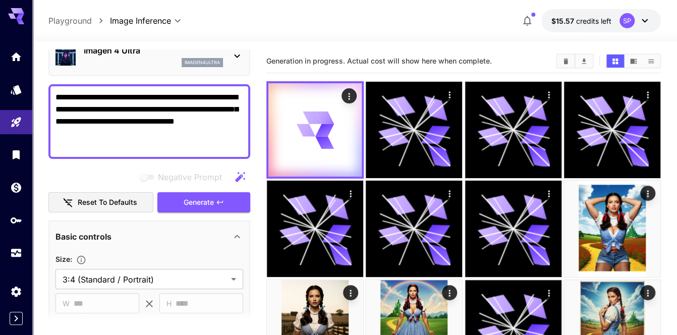
click at [174, 122] on textarea "**********" at bounding box center [149, 121] width 188 height 60
click at [170, 123] on textarea "**********" at bounding box center [149, 121] width 188 height 60
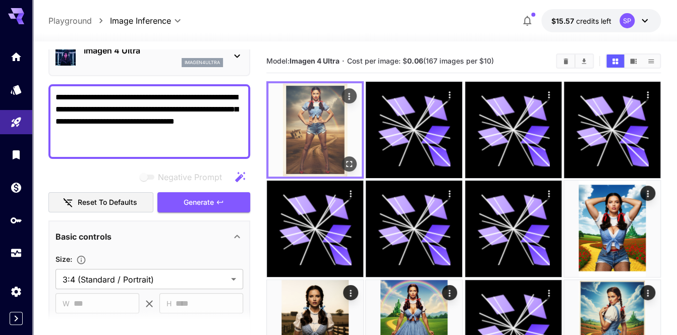
click at [350, 160] on icon "Open in fullscreen" at bounding box center [349, 164] width 10 height 10
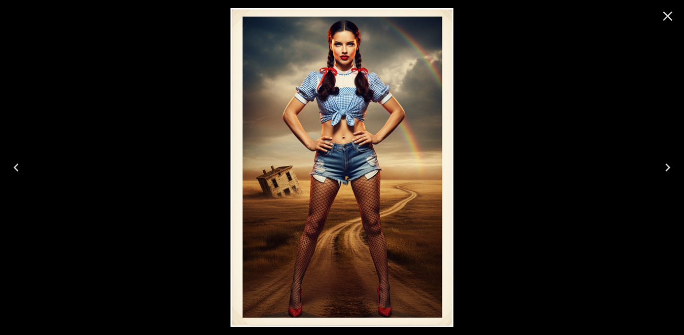
click at [670, 16] on icon "Close" at bounding box center [667, 16] width 16 height 16
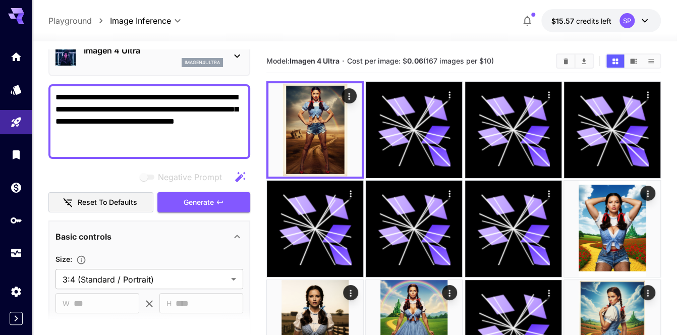
click at [140, 145] on textarea "**********" at bounding box center [149, 121] width 188 height 60
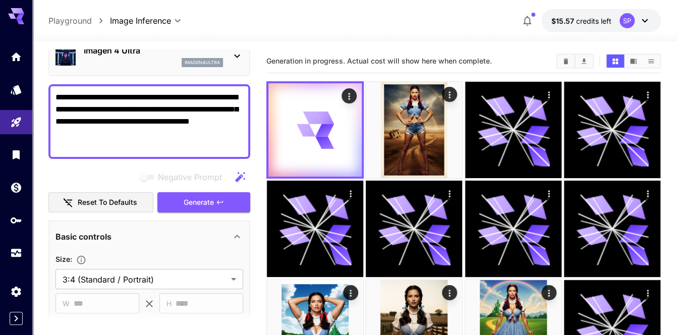
type textarea "**********"
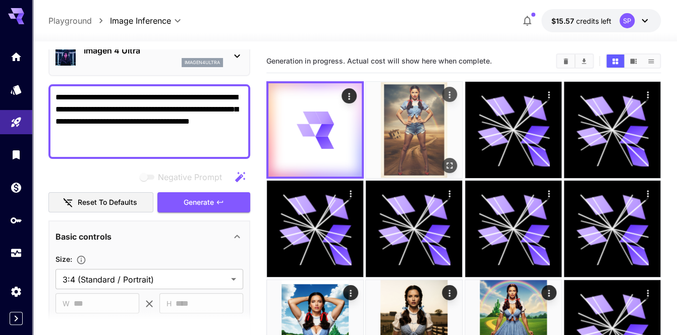
click at [451, 93] on icon "Actions" at bounding box center [449, 95] width 10 height 10
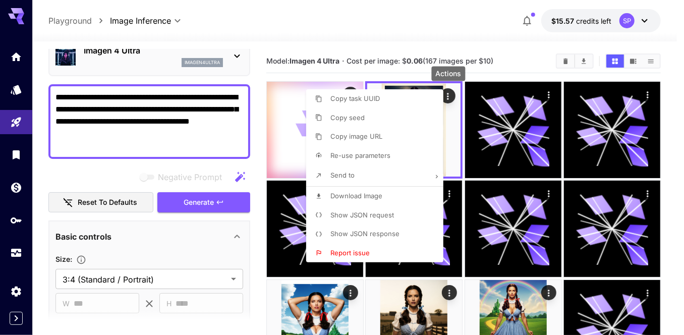
click at [377, 199] on span "Download Image" at bounding box center [356, 196] width 52 height 8
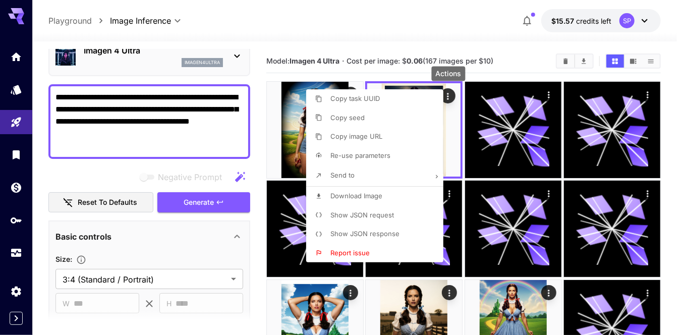
click at [673, 151] on div at bounding box center [342, 167] width 684 height 335
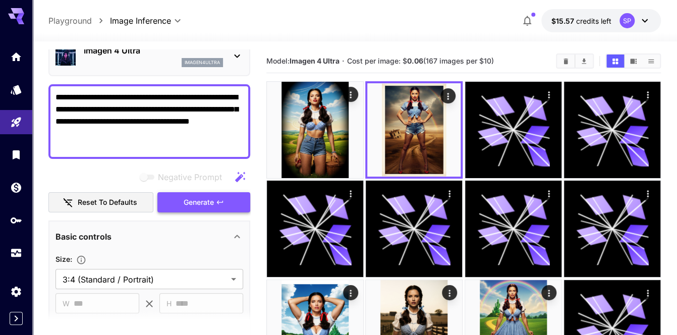
click at [182, 200] on button "Generate" at bounding box center [203, 202] width 93 height 21
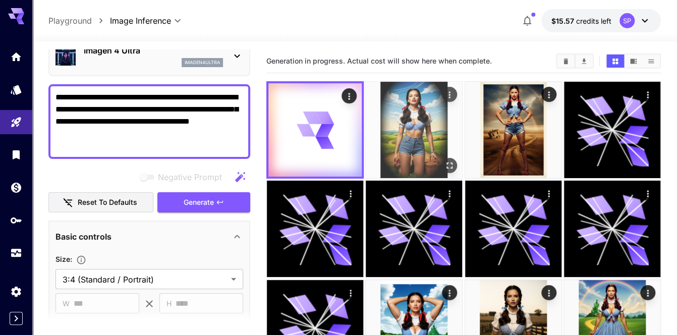
click at [450, 165] on icon "Open in fullscreen" at bounding box center [449, 165] width 10 height 10
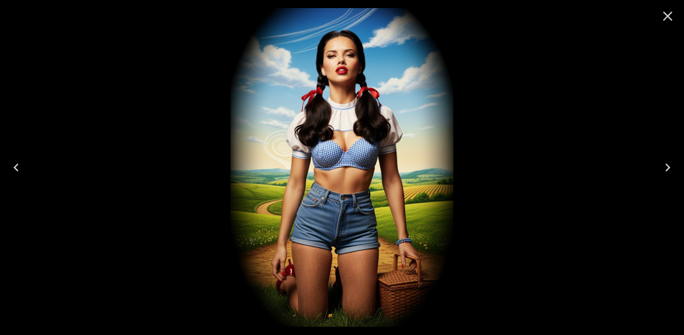
click at [669, 12] on icon "Close" at bounding box center [667, 16] width 16 height 16
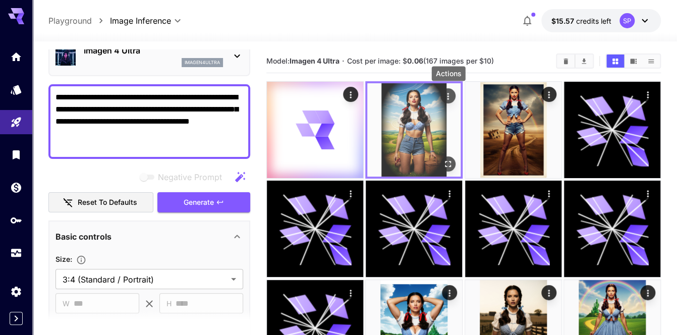
click at [449, 90] on div "Actions" at bounding box center [448, 96] width 10 height 12
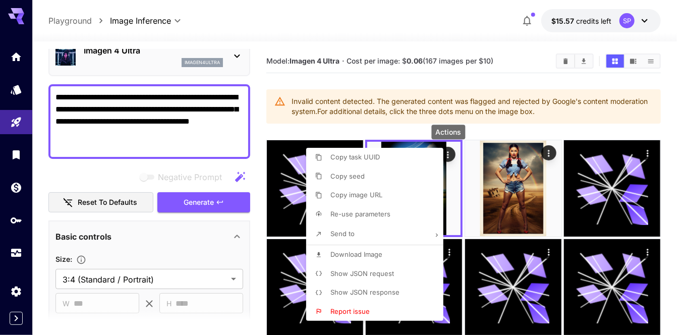
click at [368, 250] on p "Download Image" at bounding box center [356, 255] width 52 height 10
click at [194, 139] on div at bounding box center [342, 167] width 684 height 335
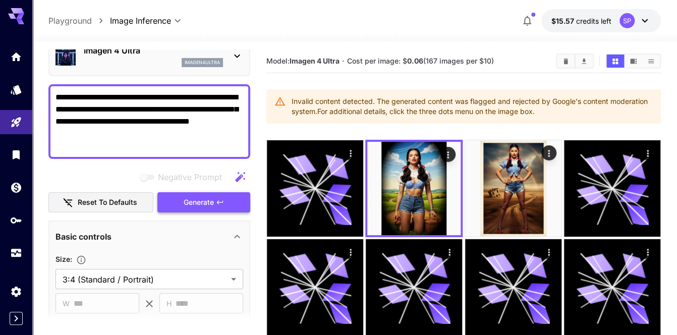
click at [195, 193] on button "Generate" at bounding box center [203, 202] width 93 height 21
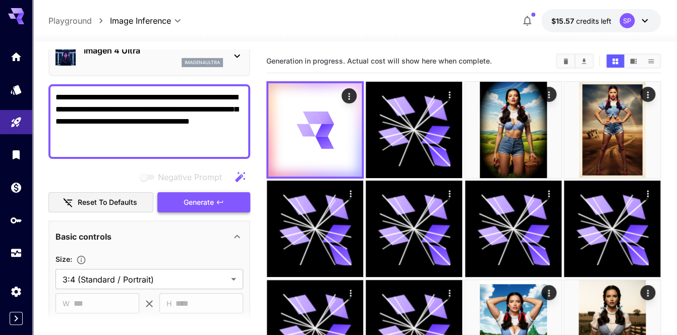
click at [198, 196] on span "Generate" at bounding box center [199, 202] width 30 height 13
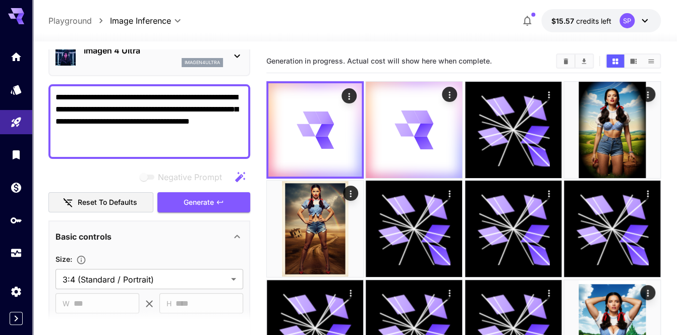
click at [94, 124] on textarea "**********" at bounding box center [149, 121] width 188 height 60
click at [94, 123] on textarea "**********" at bounding box center [149, 121] width 188 height 60
click at [179, 125] on textarea "**********" at bounding box center [149, 121] width 188 height 60
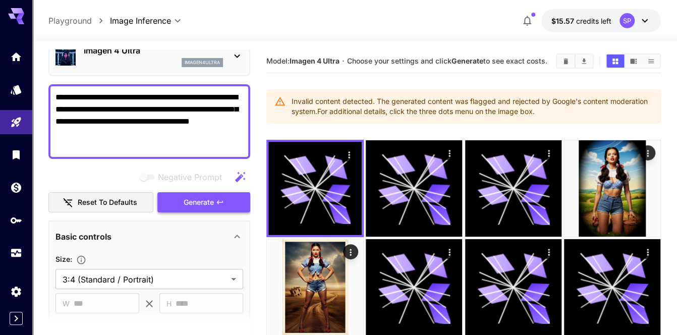
click at [199, 193] on button "Generate" at bounding box center [203, 202] width 93 height 21
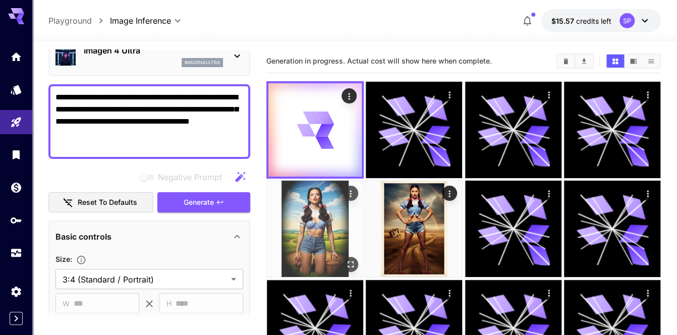
click at [351, 261] on icon "Open in fullscreen" at bounding box center [350, 264] width 10 height 10
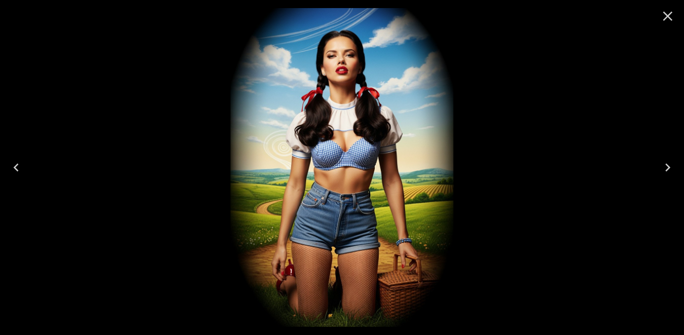
click at [673, 12] on icon "Close" at bounding box center [667, 16] width 16 height 16
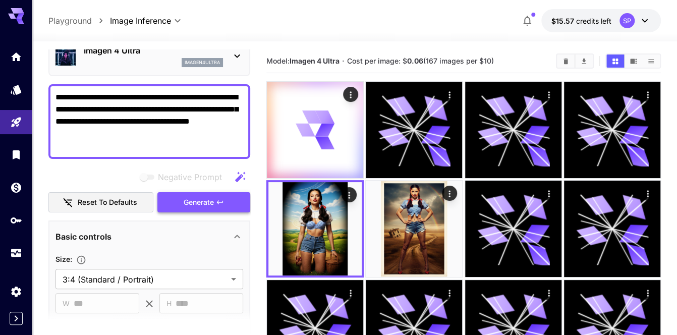
click at [216, 200] on icon "button" at bounding box center [220, 202] width 8 height 8
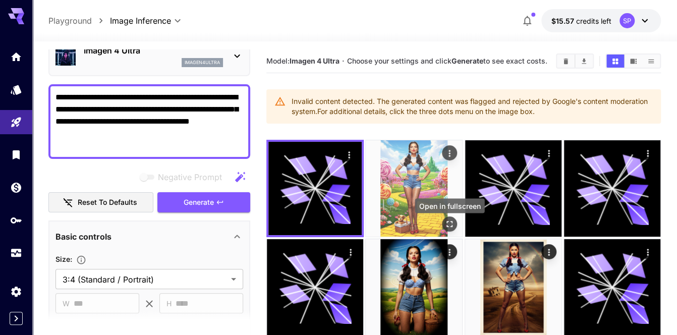
click at [449, 228] on icon "Open in fullscreen" at bounding box center [449, 224] width 10 height 10
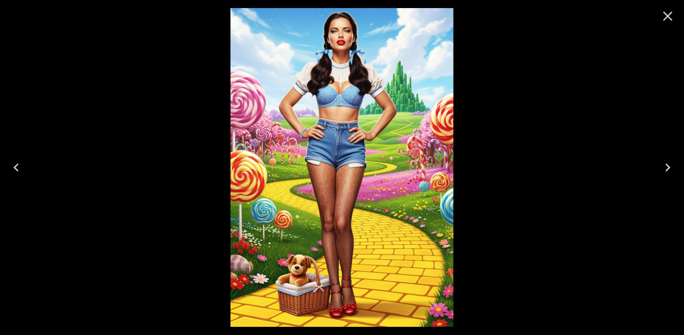
click at [667, 16] on icon "Close" at bounding box center [668, 17] width 10 height 10
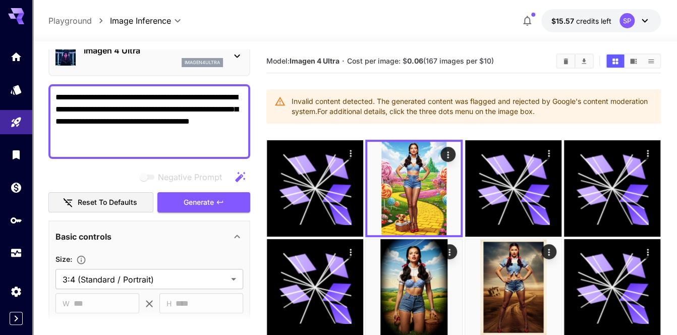
click at [196, 188] on div "Negative Prompt Reset to defaults Generate" at bounding box center [149, 190] width 202 height 46
click at [199, 202] on span "Generate" at bounding box center [199, 202] width 30 height 13
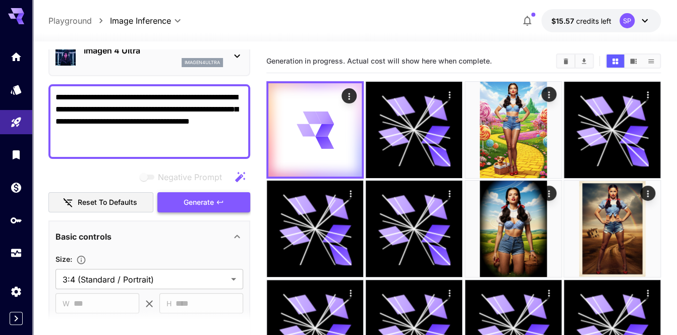
click at [197, 203] on span "Generate" at bounding box center [199, 202] width 30 height 13
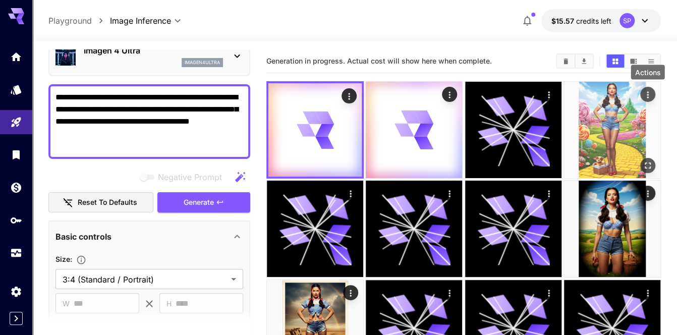
click at [647, 93] on icon "Actions" at bounding box center [647, 95] width 10 height 10
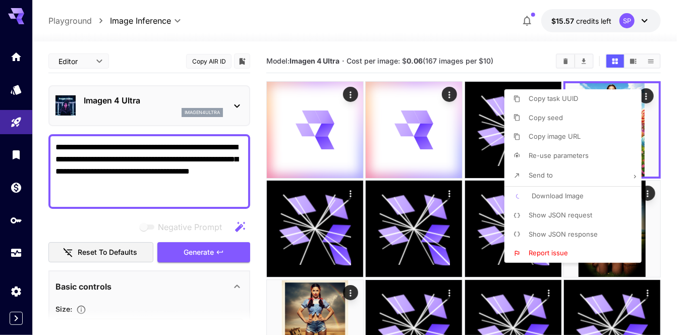
scroll to position [50, 0]
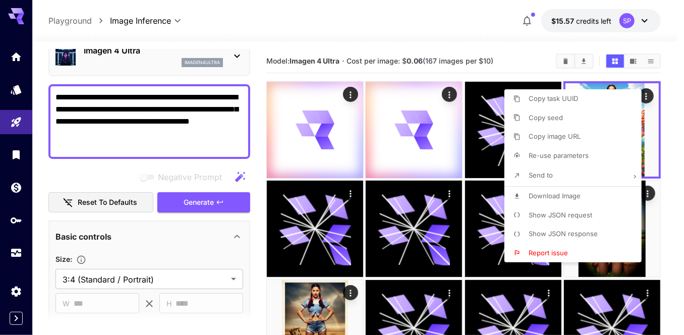
click at [672, 135] on div at bounding box center [342, 167] width 684 height 335
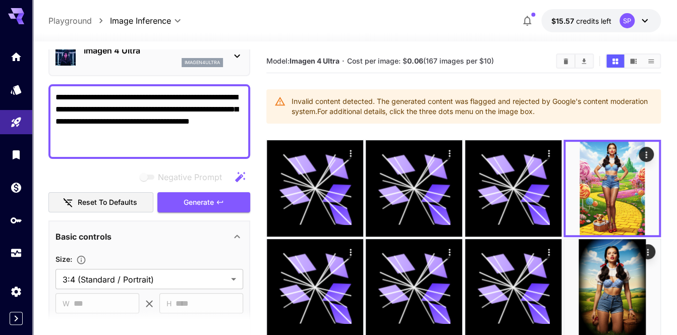
drag, startPoint x: 16, startPoint y: 14, endPoint x: 285, endPoint y: 109, distance: 285.6
click at [285, 109] on div at bounding box center [279, 106] width 11 height 28
click at [204, 200] on span "Generate" at bounding box center [199, 202] width 30 height 13
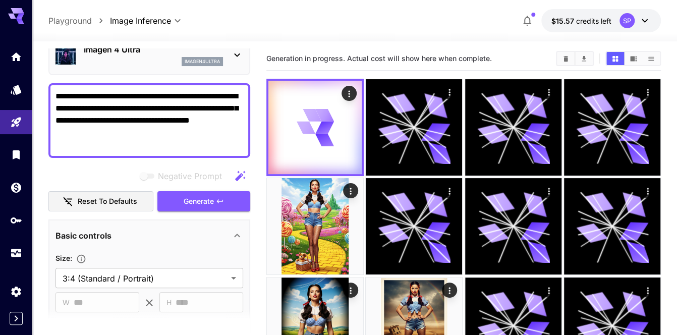
scroll to position [0, 0]
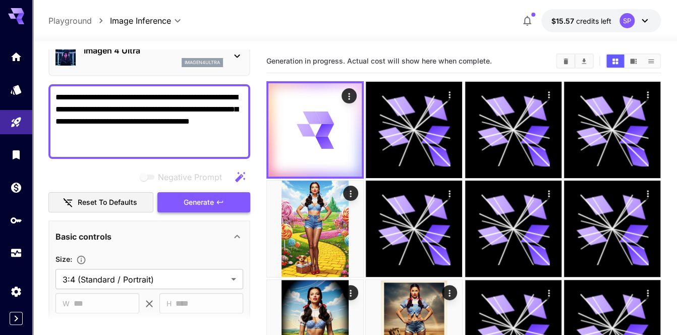
click at [204, 196] on span "Generate" at bounding box center [199, 202] width 30 height 13
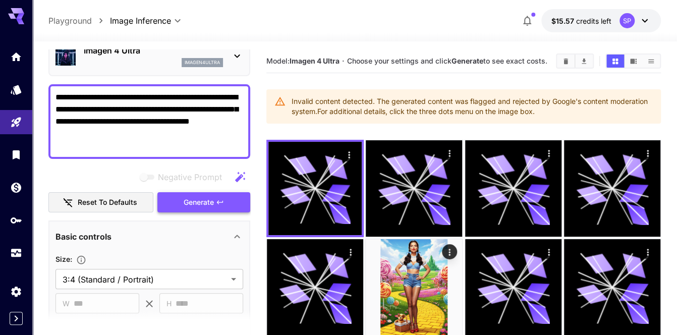
click at [204, 200] on span "Generate" at bounding box center [199, 202] width 30 height 13
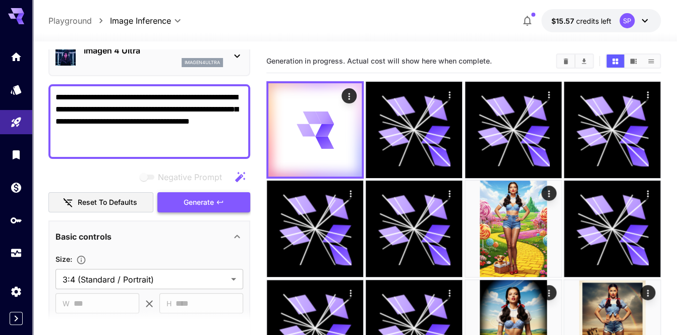
click at [204, 200] on span "Generate" at bounding box center [199, 202] width 30 height 13
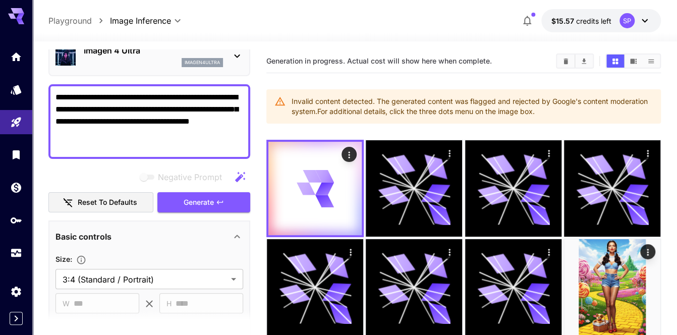
drag, startPoint x: 104, startPoint y: 142, endPoint x: 94, endPoint y: 141, distance: 9.6
click at [94, 141] on textarea "**********" at bounding box center [149, 121] width 188 height 60
paste textarea
click at [210, 200] on span "Generate" at bounding box center [199, 202] width 30 height 13
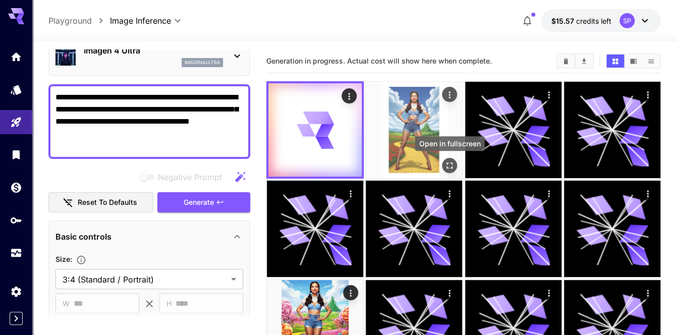
click at [450, 162] on icon "Open in fullscreen" at bounding box center [449, 165] width 10 height 10
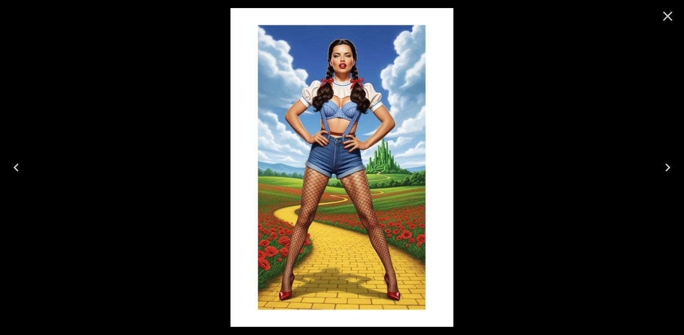
click at [664, 10] on icon "Close" at bounding box center [667, 16] width 16 height 16
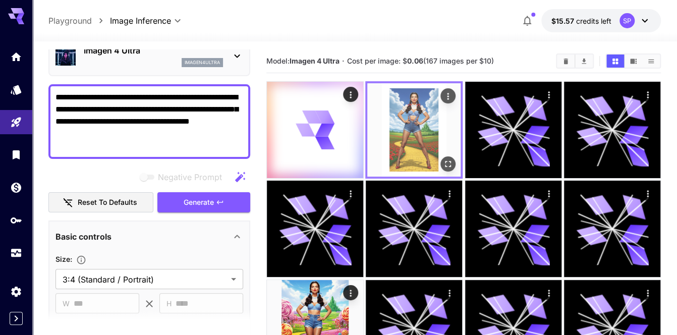
click at [449, 95] on icon "Actions" at bounding box center [448, 96] width 10 height 10
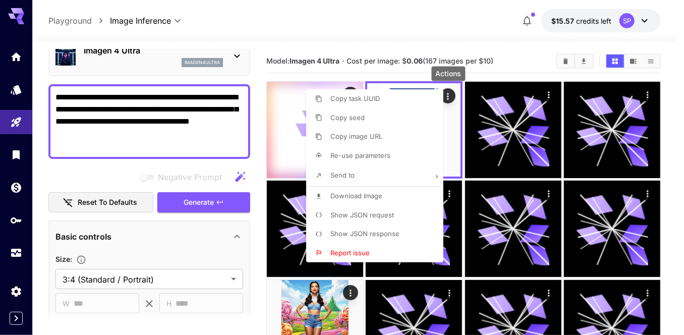
click at [391, 201] on li "Download Image" at bounding box center [377, 196] width 143 height 19
click at [672, 138] on div at bounding box center [342, 167] width 684 height 335
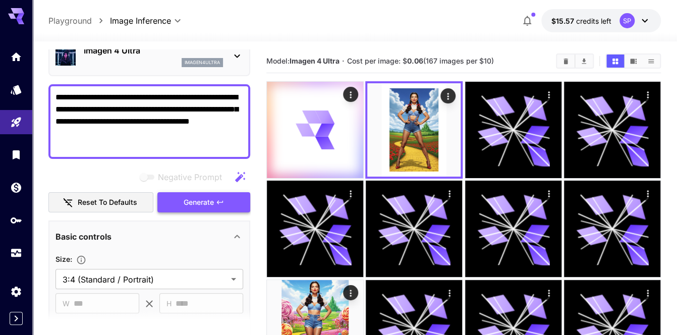
click at [195, 201] on span "Generate" at bounding box center [199, 202] width 30 height 13
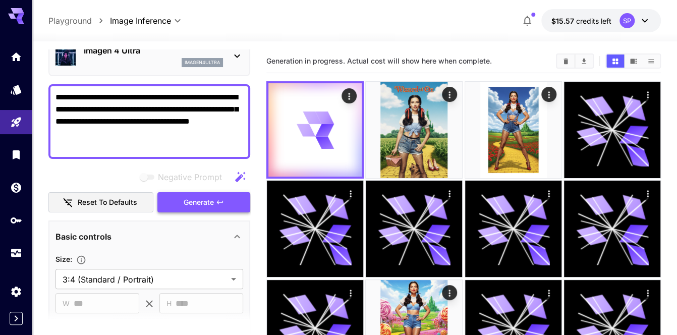
click at [195, 201] on span "Generate" at bounding box center [199, 202] width 30 height 13
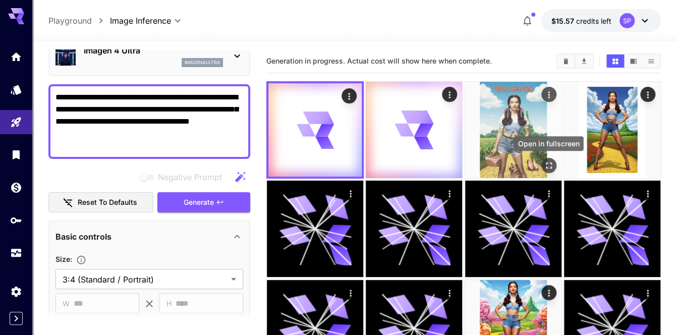
click at [550, 167] on icon "Open in fullscreen" at bounding box center [548, 165] width 10 height 10
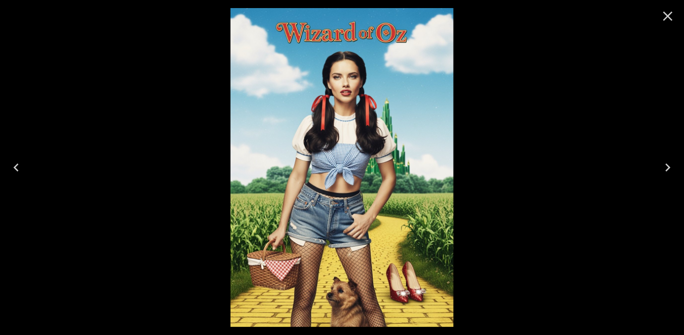
click at [669, 18] on icon "Close" at bounding box center [667, 16] width 16 height 16
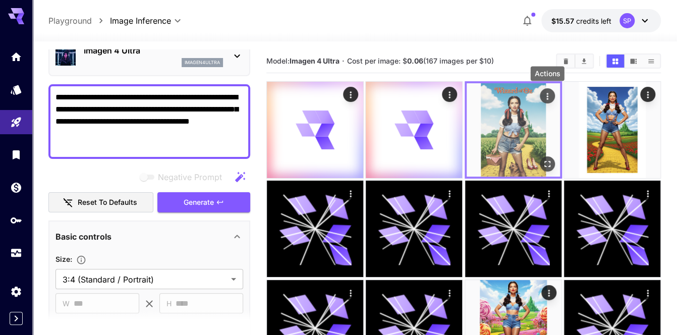
click at [552, 97] on icon "Actions" at bounding box center [547, 96] width 10 height 10
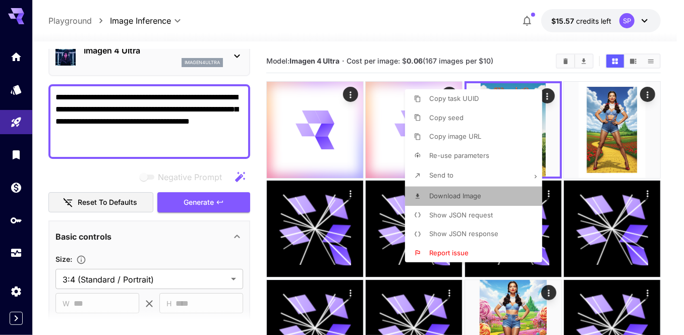
click at [461, 194] on span "Download Image" at bounding box center [455, 196] width 52 height 8
click at [674, 142] on div at bounding box center [342, 167] width 684 height 335
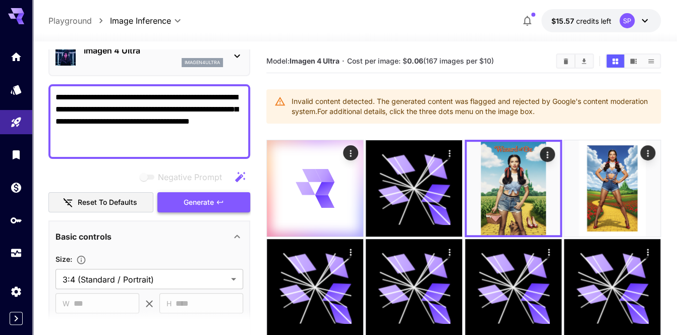
click at [218, 199] on icon "button" at bounding box center [220, 202] width 8 height 8
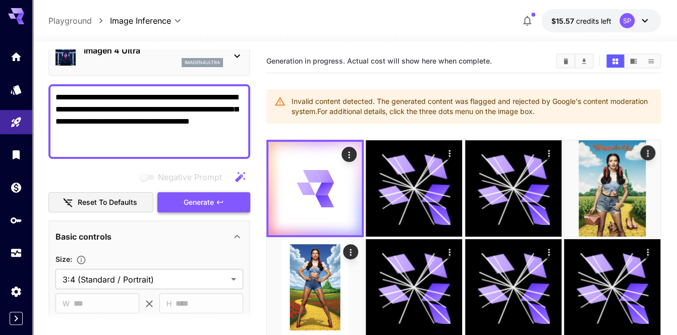
click at [218, 199] on icon "button" at bounding box center [220, 202] width 8 height 8
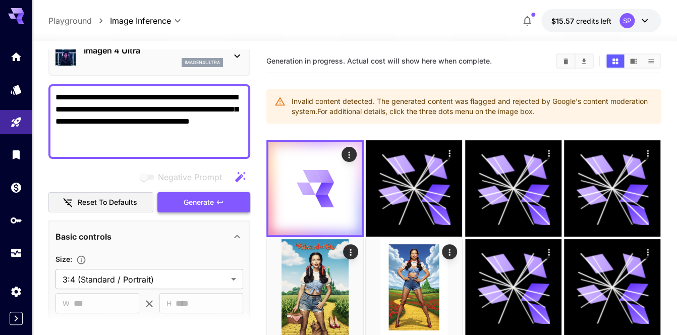
click at [218, 199] on icon "button" at bounding box center [220, 202] width 8 height 8
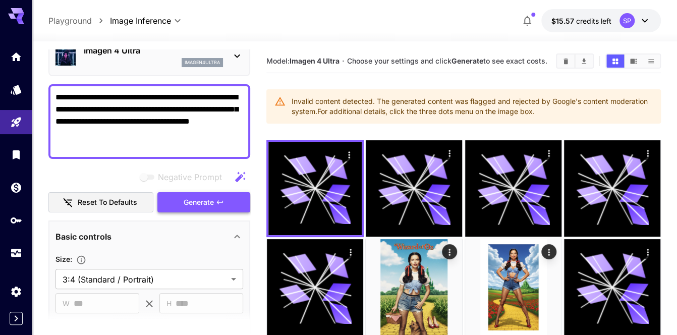
click at [218, 199] on icon "button" at bounding box center [220, 202] width 8 height 8
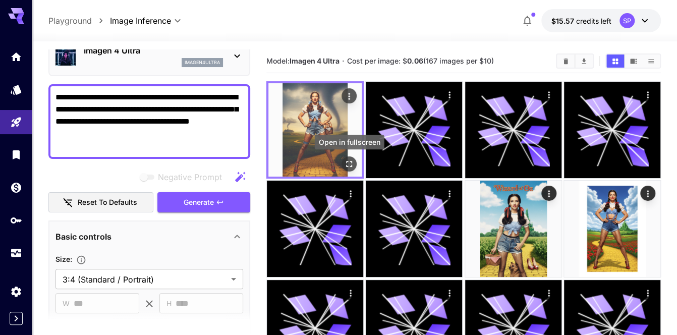
click at [349, 166] on icon "Open in fullscreen" at bounding box center [349, 164] width 10 height 10
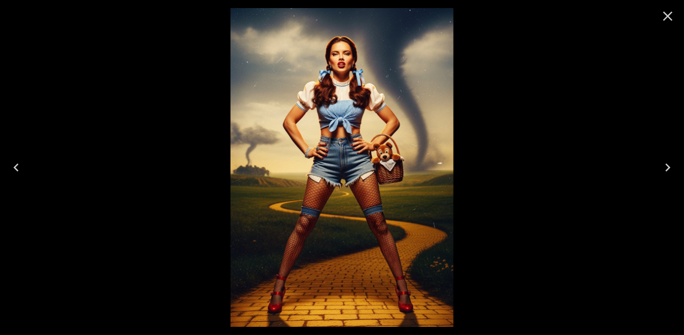
click at [671, 10] on icon "Close" at bounding box center [667, 16] width 16 height 16
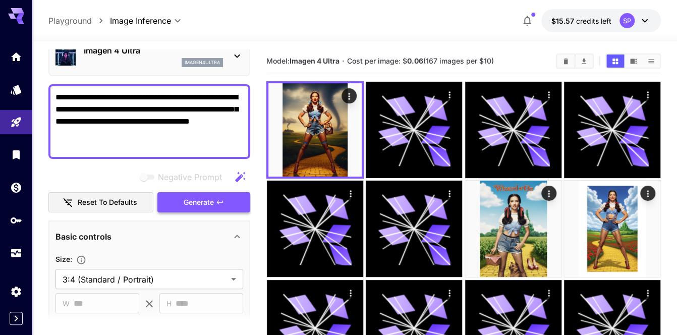
click at [207, 200] on span "Generate" at bounding box center [199, 202] width 30 height 13
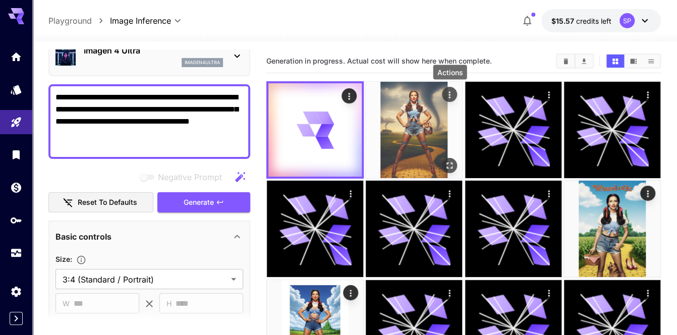
click at [452, 93] on icon "Actions" at bounding box center [449, 95] width 10 height 10
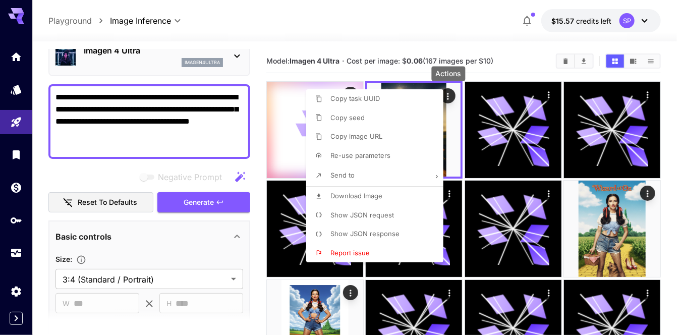
click at [372, 196] on span "Download Image" at bounding box center [356, 196] width 52 height 8
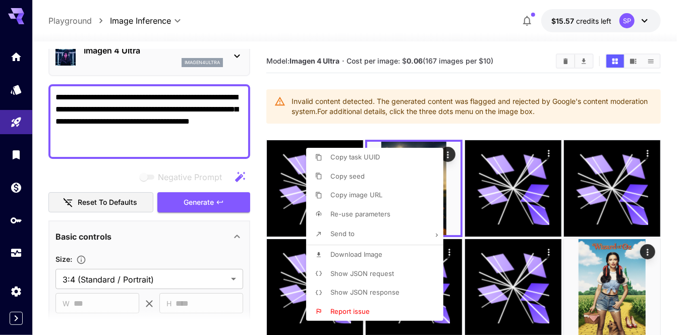
drag, startPoint x: 128, startPoint y: 144, endPoint x: 37, endPoint y: 88, distance: 106.2
click at [37, 88] on div at bounding box center [342, 167] width 684 height 335
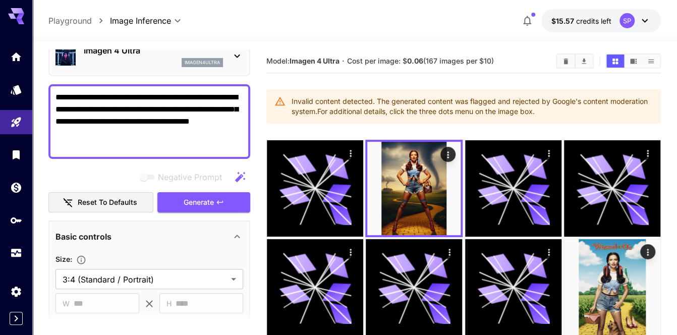
click at [72, 99] on div "Copy task UUID Copy seed Copy image URL Re-use parameters Send to Download Imag…" at bounding box center [76, 167] width 153 height 335
click at [72, 99] on textarea "**********" at bounding box center [149, 121] width 188 height 60
paste textarea
click at [119, 114] on textarea "**********" at bounding box center [149, 121] width 188 height 60
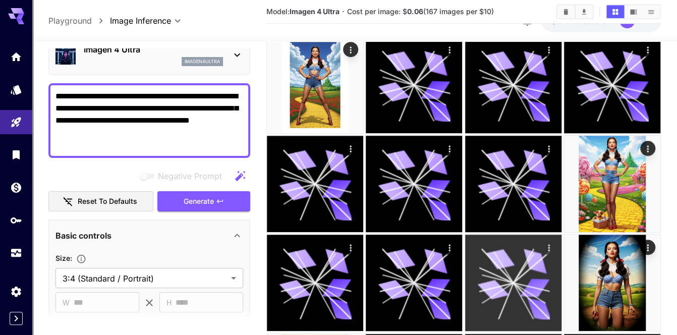
scroll to position [353, 0]
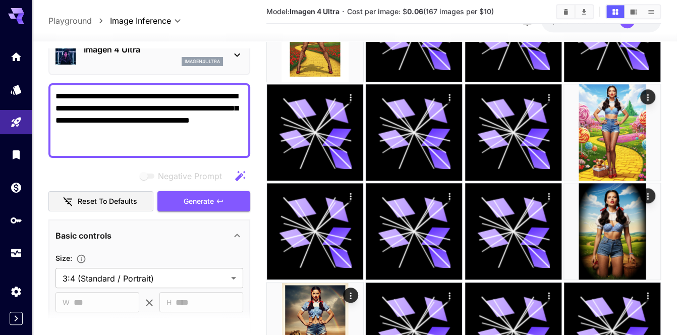
click at [160, 112] on textarea "**********" at bounding box center [149, 120] width 188 height 60
paste textarea
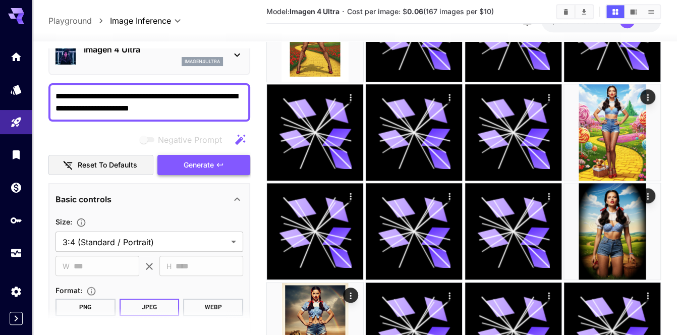
type textarea "**********"
click at [201, 164] on span "Generate" at bounding box center [199, 165] width 30 height 13
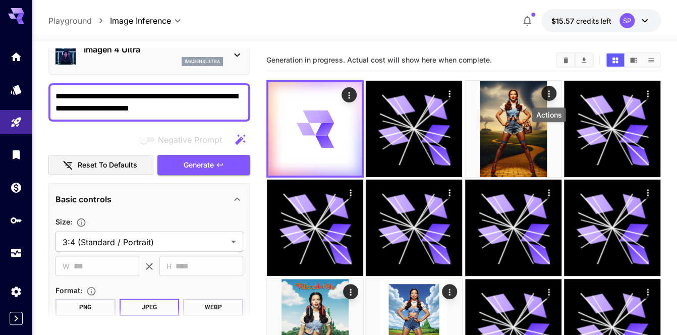
scroll to position [0, 0]
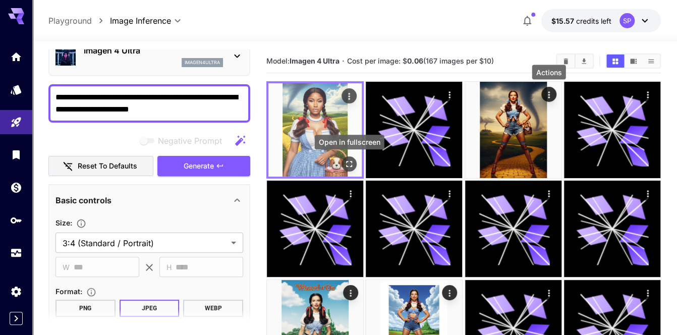
click at [349, 163] on icon "Open in fullscreen" at bounding box center [349, 164] width 10 height 10
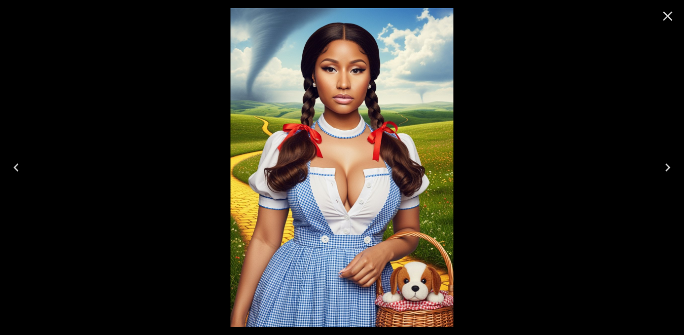
click at [665, 10] on icon "Close" at bounding box center [667, 16] width 16 height 16
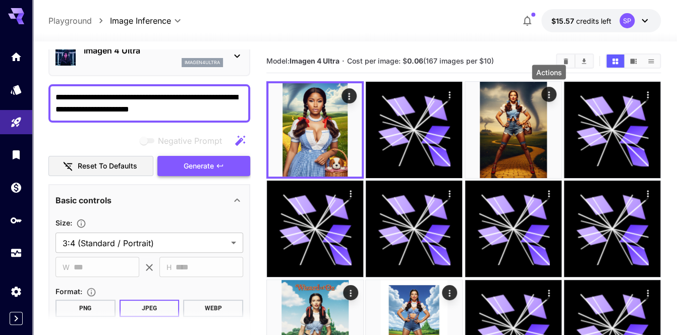
click at [210, 163] on span "Generate" at bounding box center [199, 166] width 30 height 13
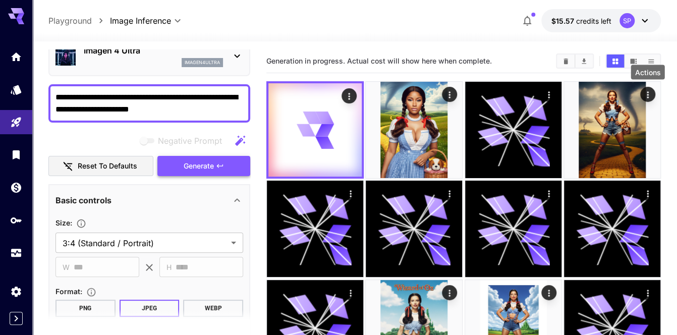
click at [210, 163] on span "Generate" at bounding box center [199, 166] width 30 height 13
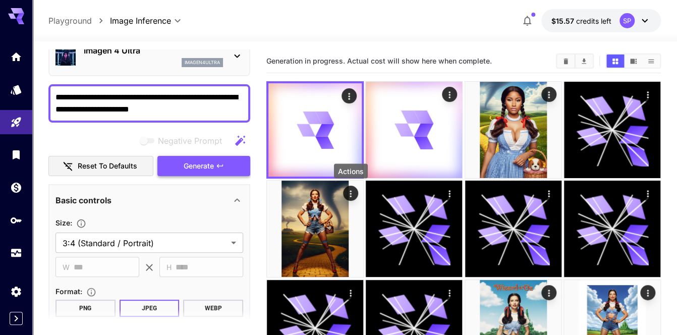
click at [210, 163] on span "Generate" at bounding box center [199, 166] width 30 height 13
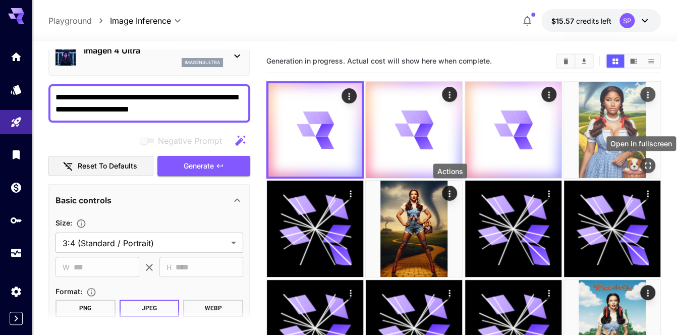
click at [650, 160] on icon "Open in fullscreen" at bounding box center [647, 165] width 10 height 10
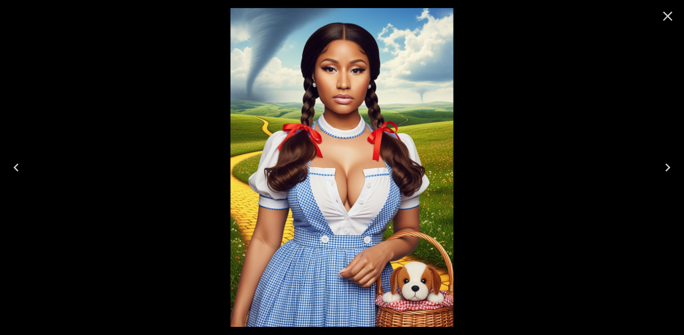
click at [668, 17] on icon "Close" at bounding box center [667, 16] width 16 height 16
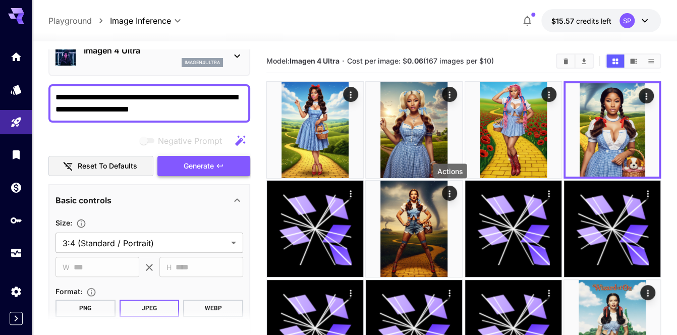
click at [195, 163] on span "Generate" at bounding box center [199, 166] width 30 height 13
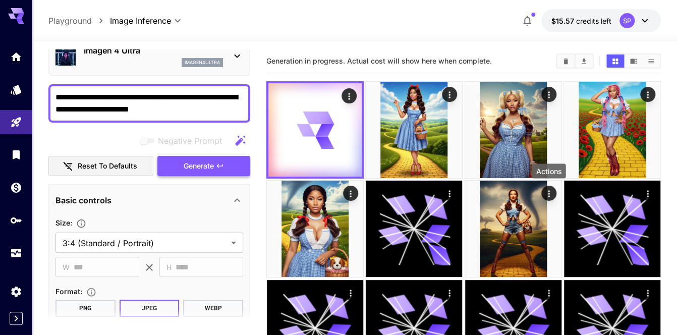
click at [195, 164] on span "Generate" at bounding box center [199, 166] width 30 height 13
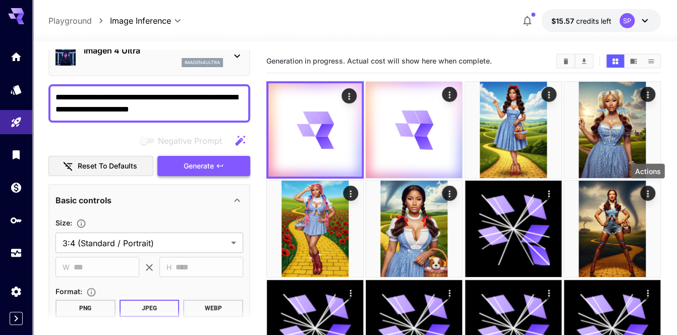
click at [195, 164] on span "Generate" at bounding box center [199, 166] width 30 height 13
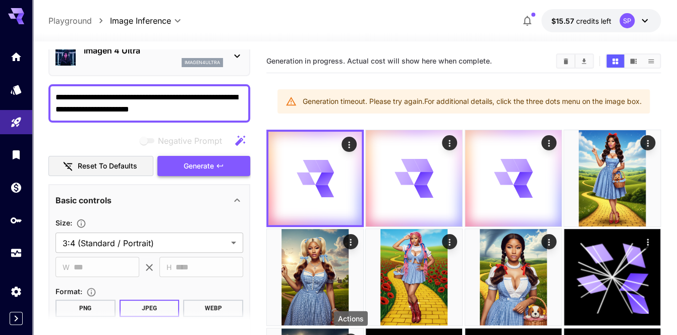
click at [192, 165] on span "Generate" at bounding box center [199, 166] width 30 height 13
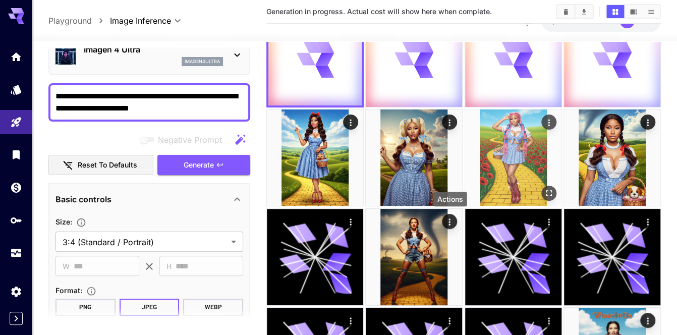
scroll to position [101, 0]
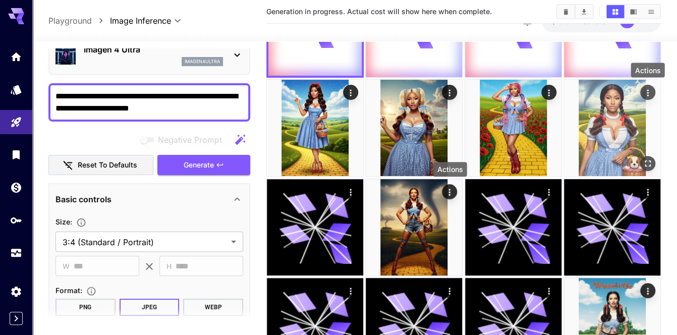
click at [649, 90] on icon "Actions" at bounding box center [647, 93] width 10 height 10
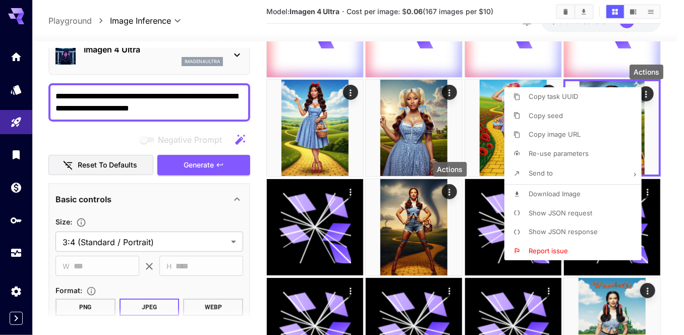
click at [564, 194] on span "Download Image" at bounding box center [554, 194] width 52 height 8
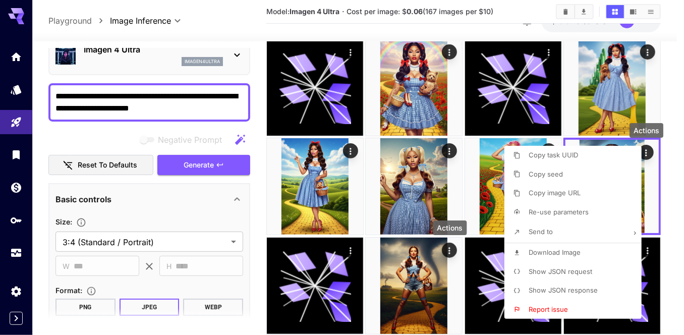
click at [673, 163] on div at bounding box center [342, 167] width 684 height 335
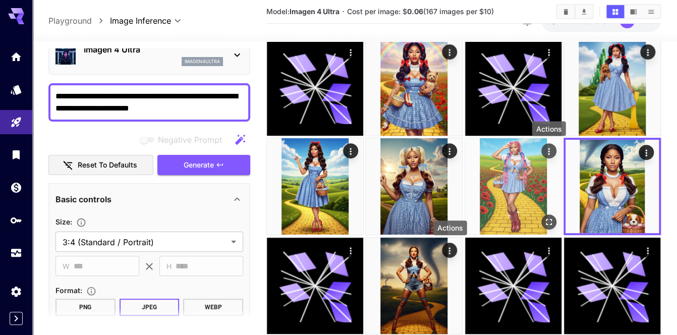
click at [506, 158] on img at bounding box center [513, 186] width 96 height 96
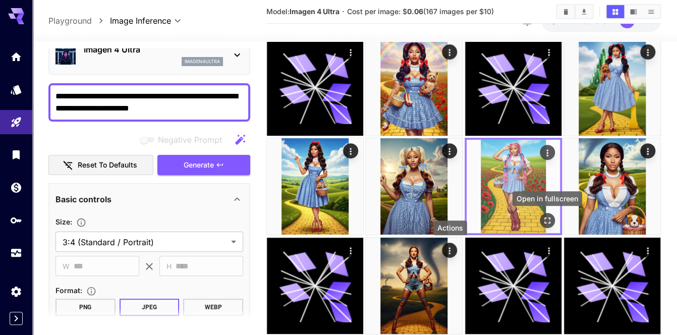
click at [549, 218] on icon "Open in fullscreen" at bounding box center [547, 221] width 6 height 6
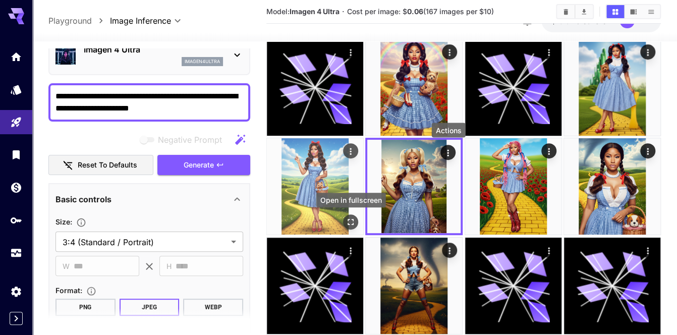
click at [349, 220] on icon "Open in fullscreen" at bounding box center [350, 222] width 10 height 10
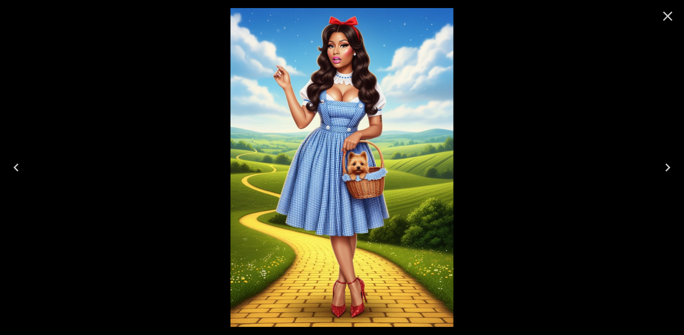
click at [668, 11] on icon "Close" at bounding box center [667, 16] width 16 height 16
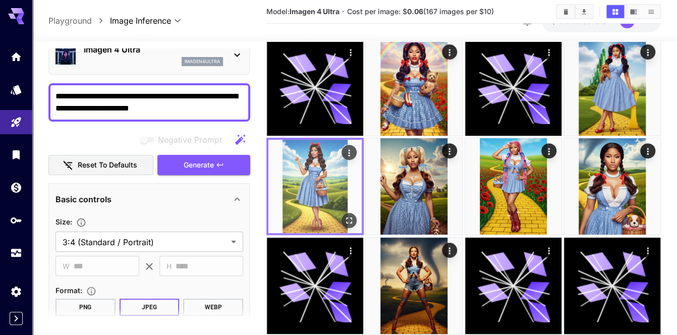
click at [351, 150] on icon "Actions" at bounding box center [349, 153] width 10 height 10
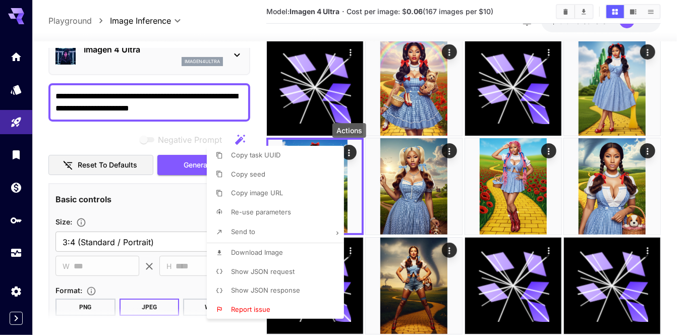
click at [289, 254] on li "Download Image" at bounding box center [278, 252] width 143 height 19
click at [676, 140] on div at bounding box center [342, 167] width 684 height 335
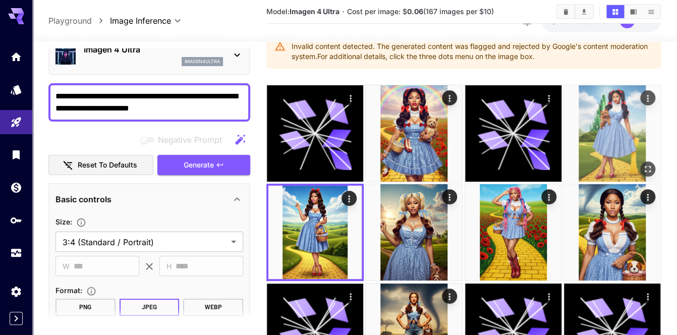
scroll to position [50, 0]
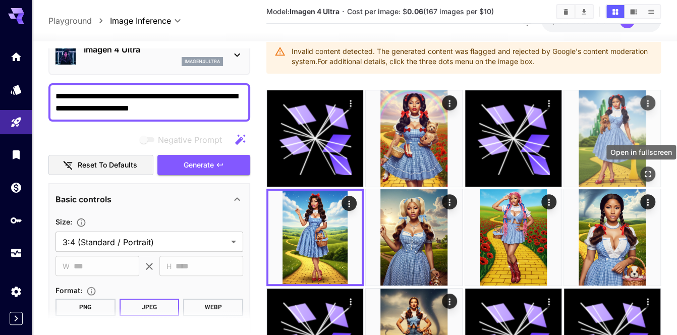
click at [645, 173] on icon "Open in fullscreen" at bounding box center [647, 174] width 10 height 10
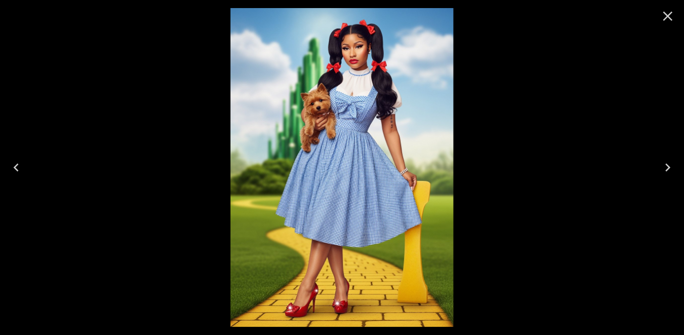
click at [671, 16] on icon "Close" at bounding box center [667, 16] width 16 height 16
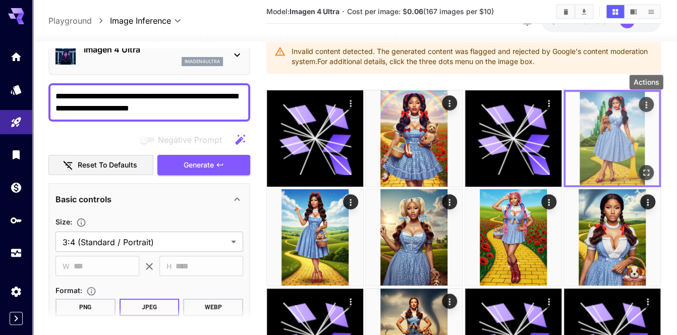
click at [647, 103] on icon "Actions" at bounding box center [646, 105] width 10 height 10
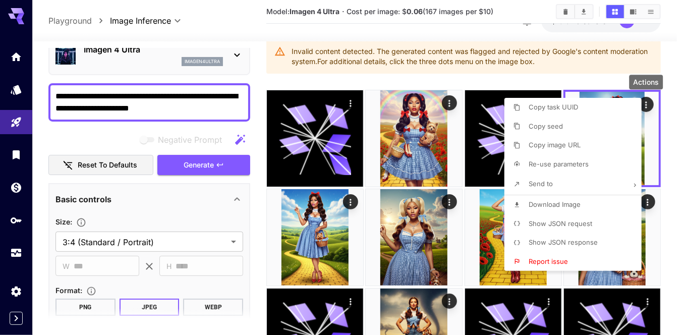
click at [549, 209] on p "Download Image" at bounding box center [554, 205] width 52 height 10
click at [670, 134] on div at bounding box center [342, 167] width 684 height 335
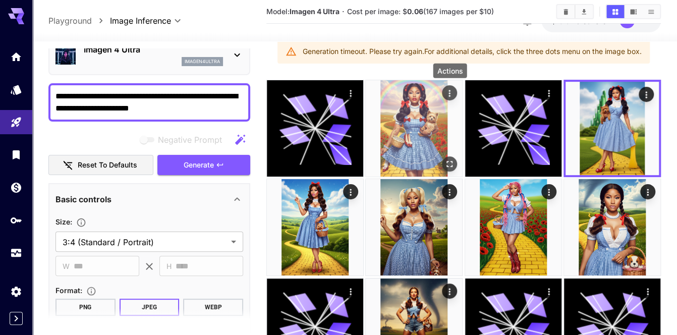
click at [423, 129] on img at bounding box center [414, 128] width 96 height 96
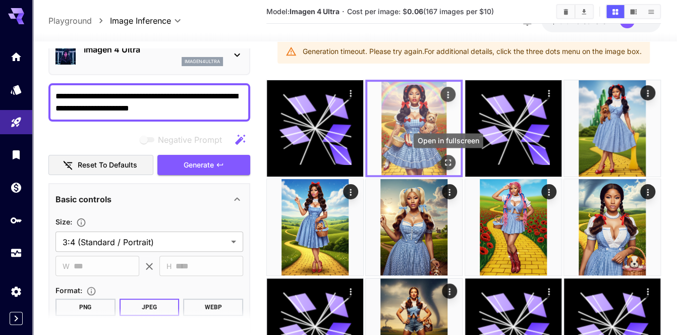
click at [454, 168] on div "Open in fullscreen" at bounding box center [447, 162] width 15 height 15
click at [450, 162] on icon "Open in fullscreen" at bounding box center [448, 162] width 10 height 10
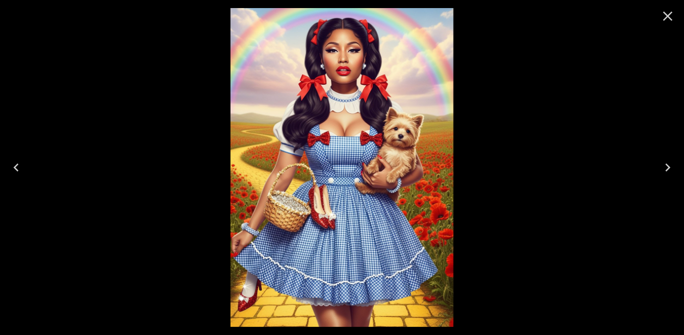
click at [676, 22] on button "Close" at bounding box center [667, 16] width 24 height 24
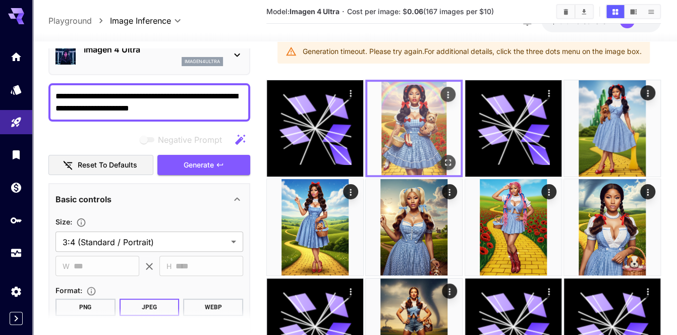
click at [450, 91] on icon "Actions" at bounding box center [448, 95] width 10 height 10
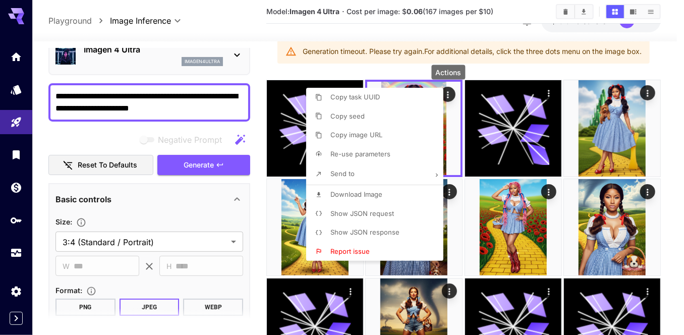
click at [386, 199] on li "Download Image" at bounding box center [377, 194] width 143 height 19
click at [652, 134] on div at bounding box center [342, 167] width 684 height 335
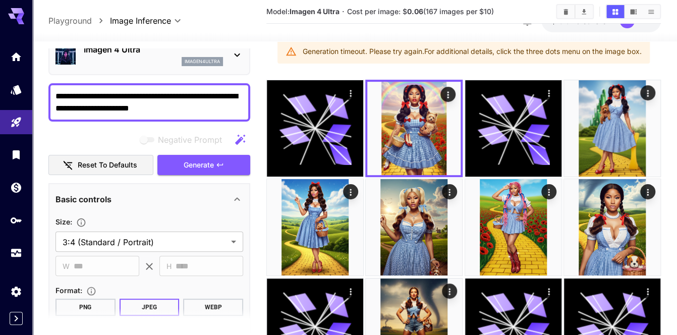
click at [162, 98] on textarea "**********" at bounding box center [149, 102] width 188 height 24
paste textarea "**********"
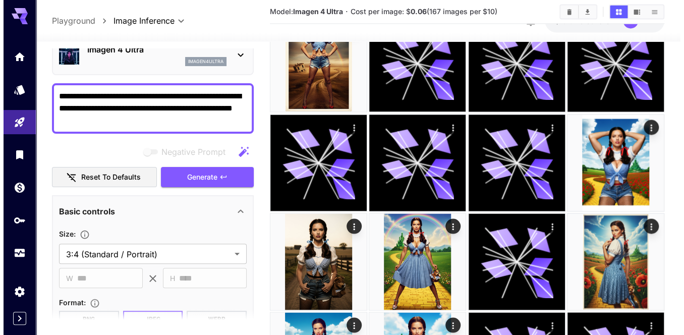
scroll to position [806, 0]
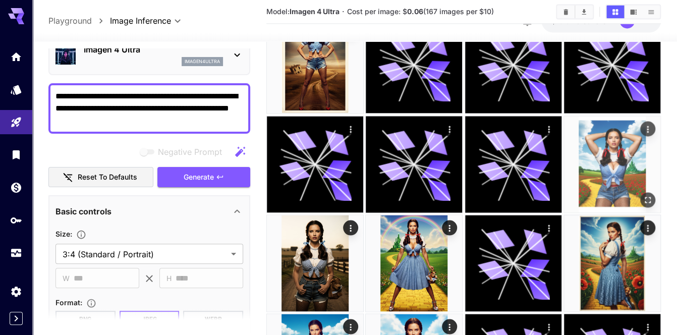
click at [649, 126] on icon "Actions" at bounding box center [647, 129] width 10 height 10
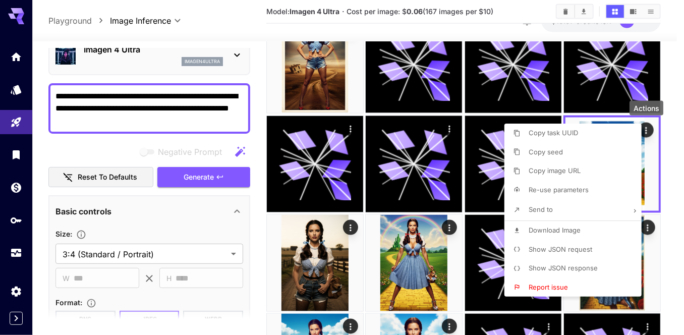
click at [578, 247] on span "Show JSON request" at bounding box center [560, 249] width 64 height 8
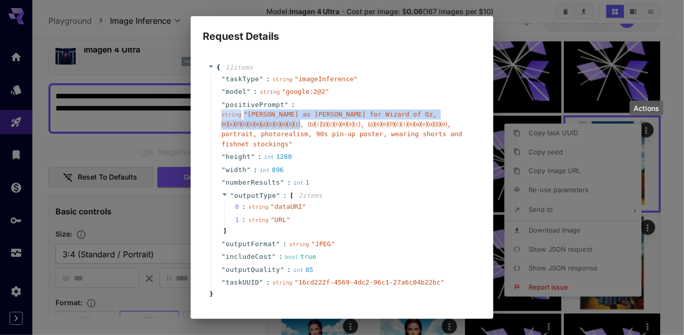
drag, startPoint x: 219, startPoint y: 123, endPoint x: 344, endPoint y: 125, distance: 125.6
click at [344, 125] on div "" positivePrompt " : string " Adriana Lima as Dorothy for Wizard of Oz, ⒠⒳⒫⒪⒮⒠⒟…" at bounding box center [343, 124] width 265 height 52
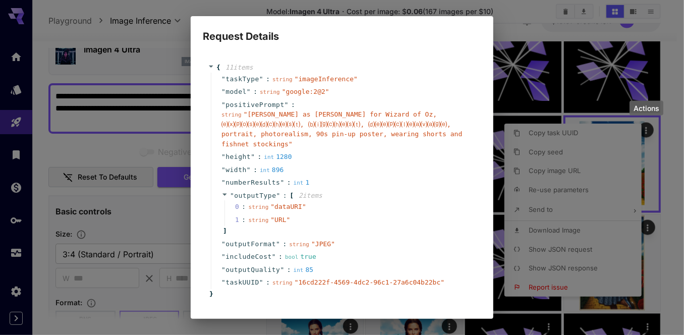
click at [367, 119] on div "string " Adriana Lima as Dorothy for Wizard of Oz, ⒠⒳⒫⒪⒮⒠⒟⒞⒣⒠⒮⒯, ⒝⒤⒢⒞⒣⒠⒮⒯, ⒟⒠⒠⒫…" at bounding box center [345, 128] width 249 height 39
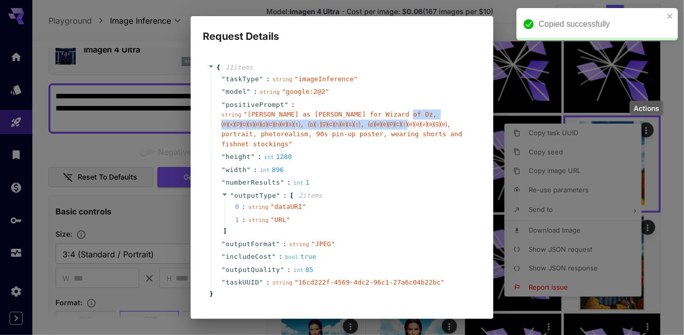
drag, startPoint x: 454, startPoint y: 124, endPoint x: 223, endPoint y: 125, distance: 231.4
click at [223, 125] on div "string " Adriana Lima as Dorothy for Wizard of Oz, ⒠⒳⒫⒪⒮⒠⒟⒞⒣⒠⒮⒯, ⒝⒤⒢⒞⒣⒠⒮⒯, ⒟⒠⒠⒫…" at bounding box center [345, 128] width 249 height 39
copy span "⒠⒳⒫⒪⒮⒠⒟⒞⒣⒠⒮⒯, ⒝⒤⒢⒞⒣⒠⒮⒯, ⒟⒠⒠⒫⒞⒧⒠⒜⒱⒜⒢⒠,"
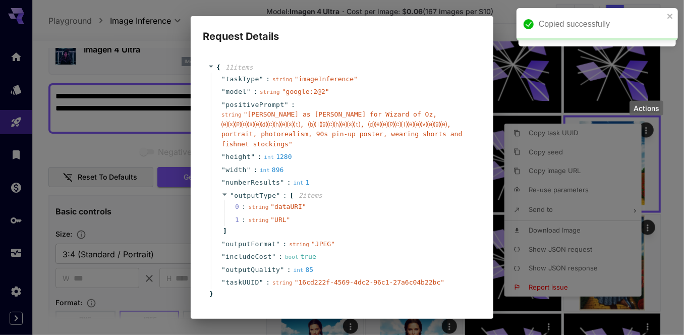
click at [141, 102] on div "Request Details { 11 item s " taskType " : string " imageInference " " model " …" at bounding box center [342, 167] width 684 height 335
click at [141, 95] on div "Request Details { 11 item s " taskType " : string " imageInference " " model " …" at bounding box center [342, 167] width 684 height 335
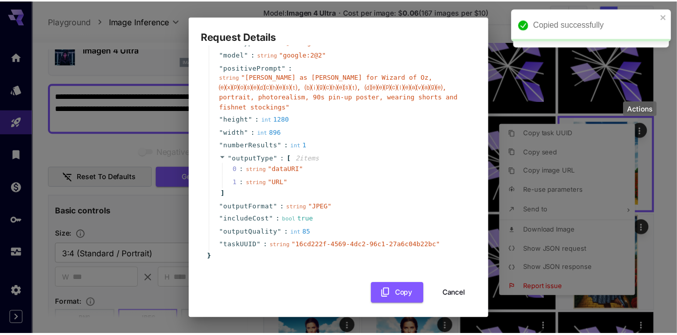
scroll to position [40, 0]
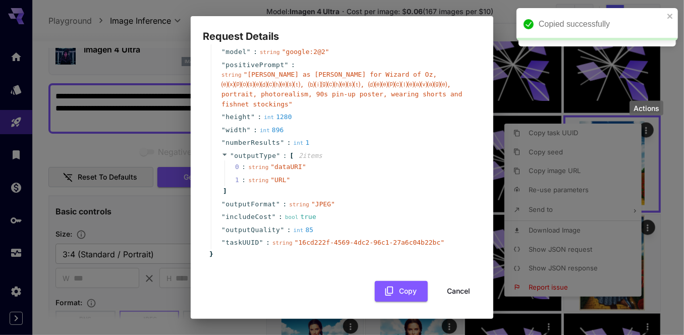
click at [448, 286] on button "Cancel" at bounding box center [458, 291] width 45 height 21
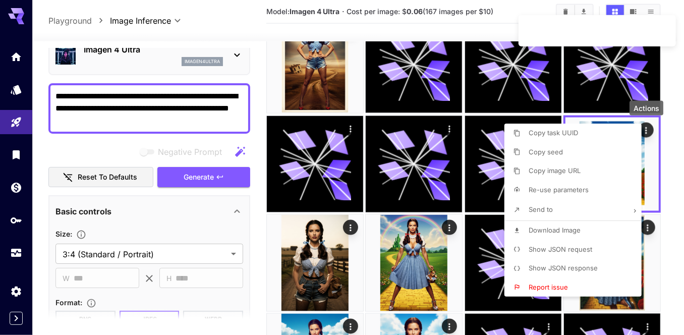
click at [106, 93] on div at bounding box center [342, 167] width 684 height 335
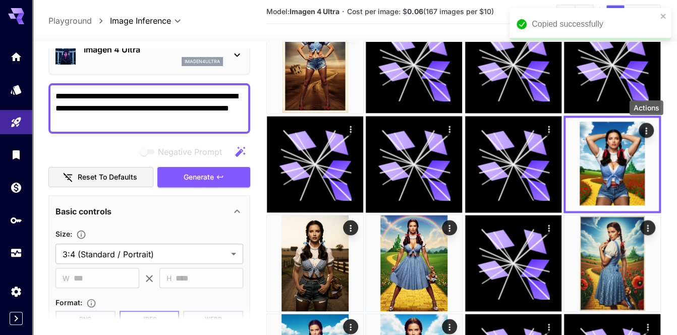
click at [105, 93] on textarea "**********" at bounding box center [149, 108] width 188 height 36
paste textarea "**********"
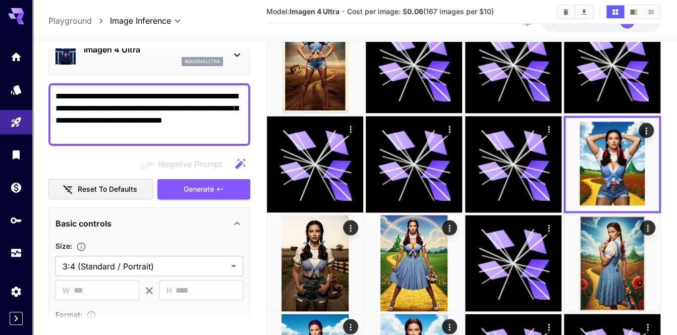
drag, startPoint x: 94, startPoint y: 118, endPoint x: 112, endPoint y: 120, distance: 18.3
click at [112, 120] on textarea "**********" at bounding box center [149, 114] width 188 height 48
click at [209, 187] on span "Generate" at bounding box center [199, 189] width 30 height 13
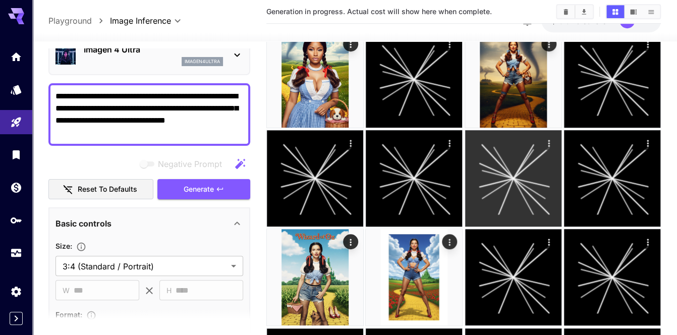
scroll to position [0, 0]
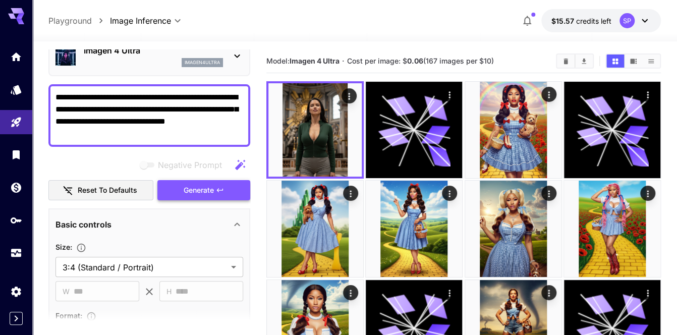
click at [205, 185] on span "Generate" at bounding box center [199, 190] width 30 height 13
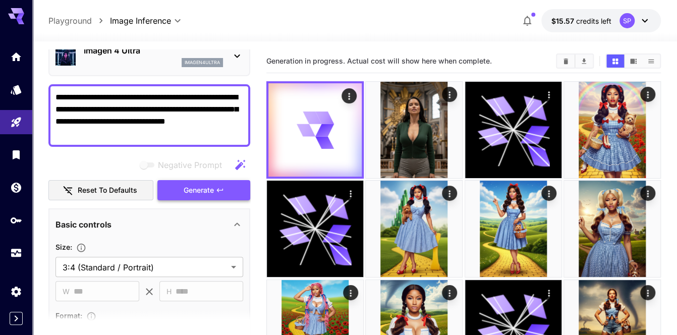
click at [205, 185] on span "Generate" at bounding box center [199, 190] width 30 height 13
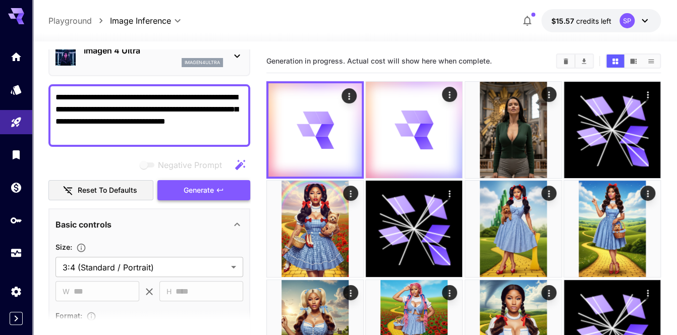
click at [205, 185] on span "Generate" at bounding box center [199, 190] width 30 height 13
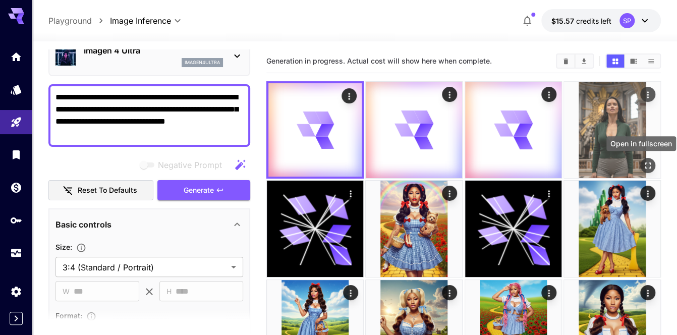
click at [646, 168] on icon "Open in fullscreen" at bounding box center [647, 165] width 10 height 10
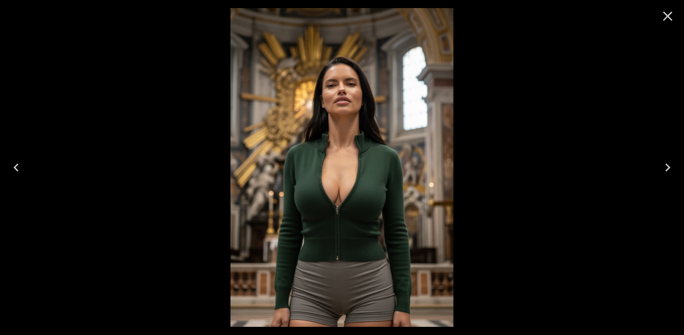
click at [667, 19] on icon "Close" at bounding box center [667, 16] width 16 height 16
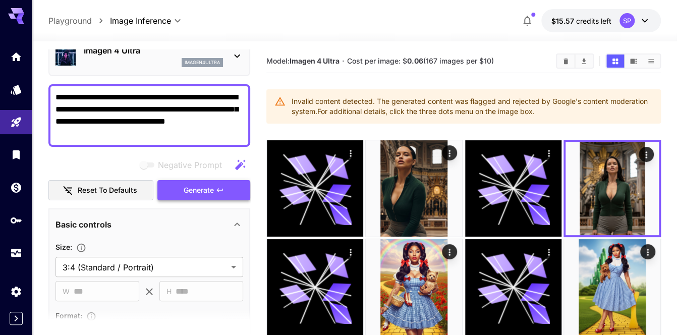
click at [197, 193] on span "Generate" at bounding box center [199, 190] width 30 height 13
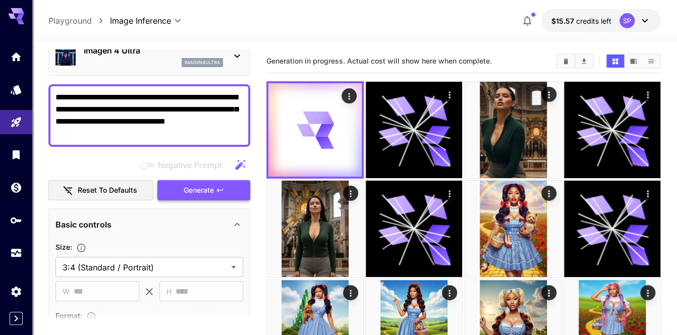
click at [197, 193] on span "Generate" at bounding box center [199, 190] width 30 height 13
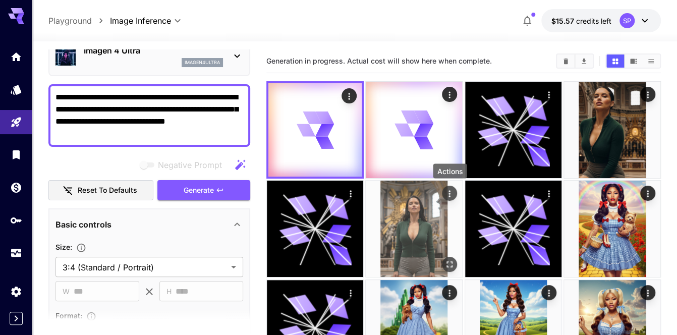
click at [452, 191] on icon "Actions" at bounding box center [449, 194] width 10 height 10
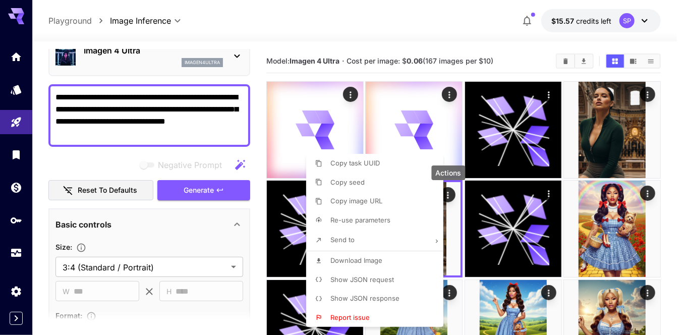
click at [368, 260] on span "Download Image" at bounding box center [356, 260] width 52 height 8
click at [645, 95] on div at bounding box center [342, 167] width 684 height 335
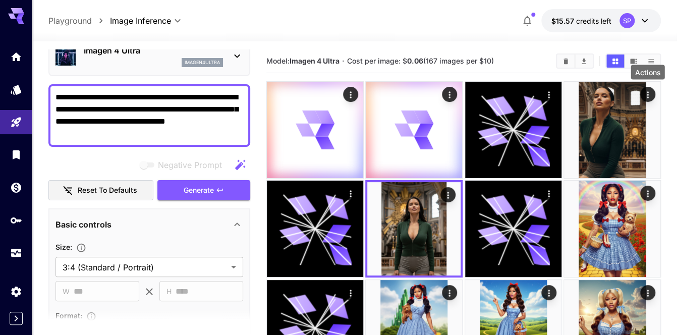
click at [645, 95] on icon "Actions" at bounding box center [647, 95] width 10 height 10
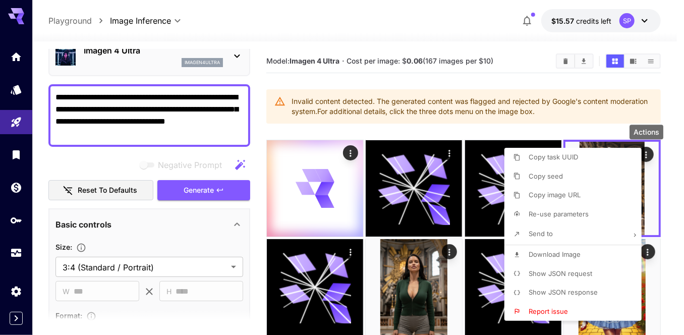
click at [530, 256] on span "Download Image" at bounding box center [554, 254] width 52 height 8
click at [671, 206] on div at bounding box center [342, 167] width 684 height 335
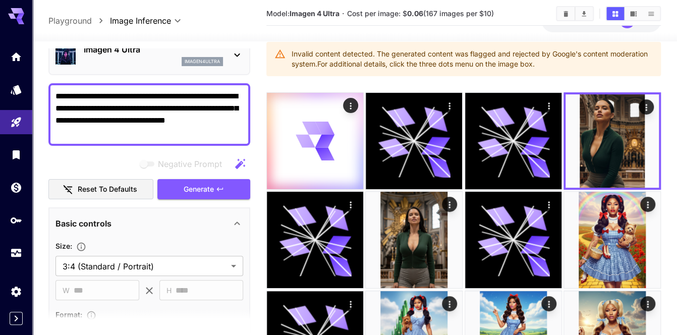
scroll to position [50, 0]
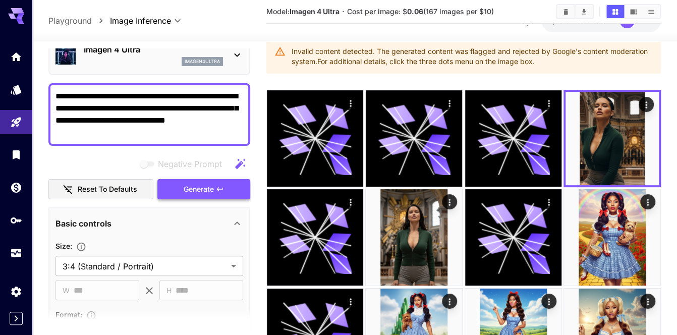
click at [208, 180] on button "Generate" at bounding box center [203, 189] width 93 height 21
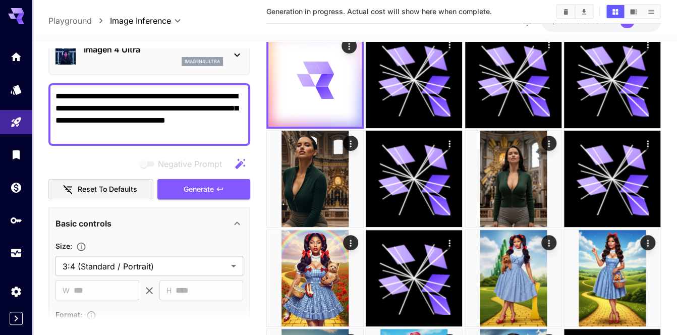
click at [197, 105] on textarea "**********" at bounding box center [149, 114] width 188 height 48
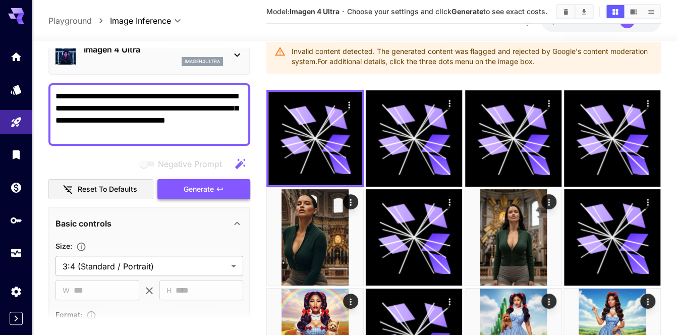
click at [206, 192] on span "Generate" at bounding box center [199, 189] width 30 height 13
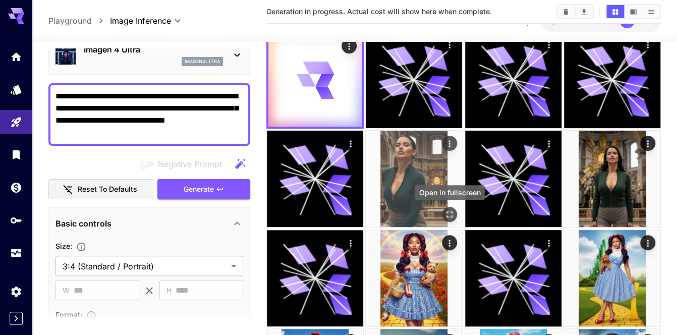
click at [447, 216] on icon "Open in fullscreen" at bounding box center [450, 215] width 6 height 6
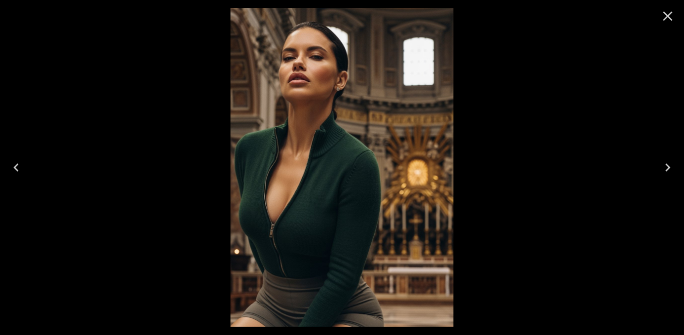
click at [669, 12] on icon "Close" at bounding box center [667, 16] width 16 height 16
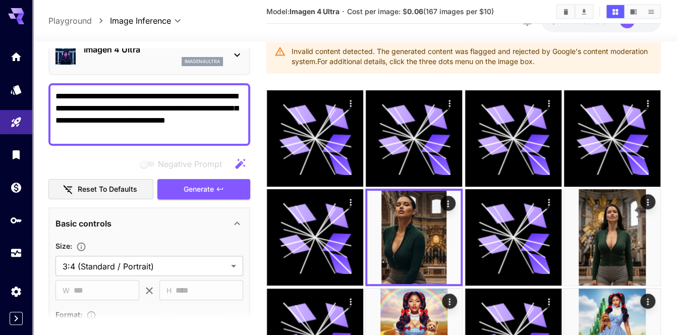
click at [204, 198] on div "**********" at bounding box center [149, 319] width 202 height 643
click at [205, 191] on span "Generate" at bounding box center [199, 189] width 30 height 13
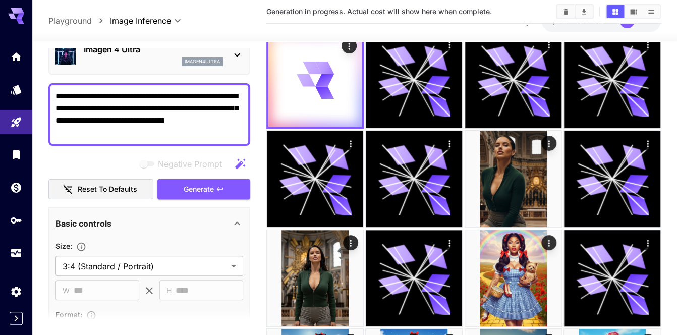
click at [105, 92] on textarea "**********" at bounding box center [149, 114] width 188 height 48
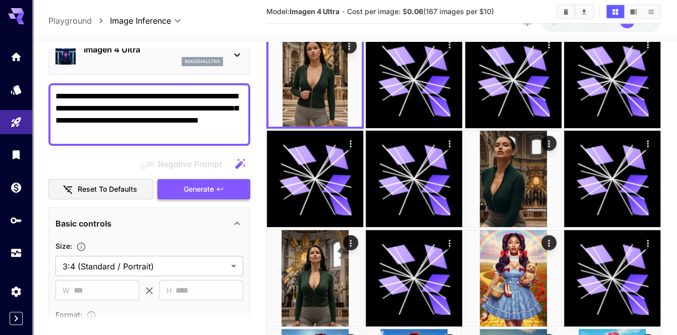
click at [187, 192] on span "Generate" at bounding box center [199, 189] width 30 height 13
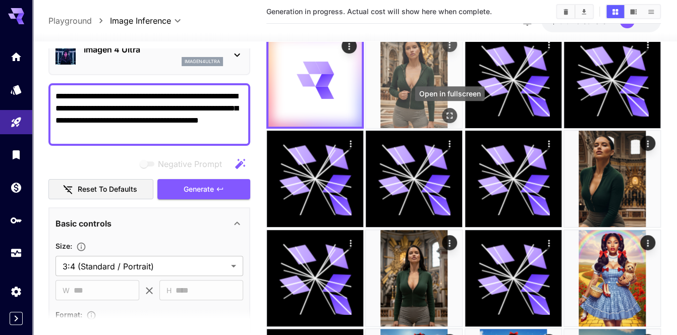
click at [451, 113] on icon "Open in fullscreen" at bounding box center [449, 115] width 10 height 10
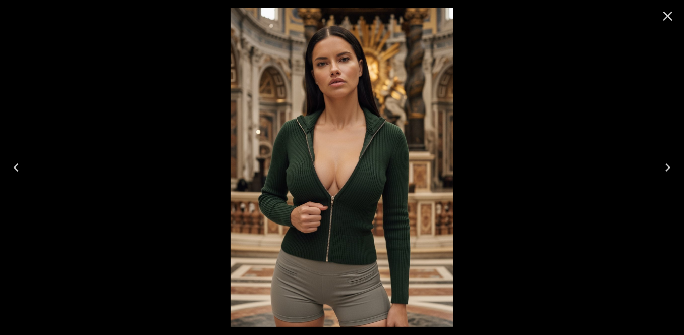
click at [665, 11] on icon "Close" at bounding box center [667, 16] width 16 height 16
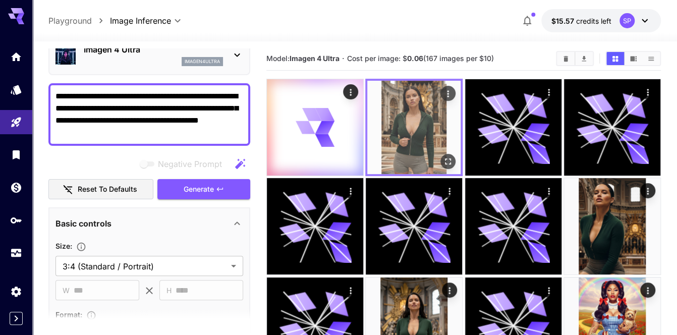
scroll to position [0, 0]
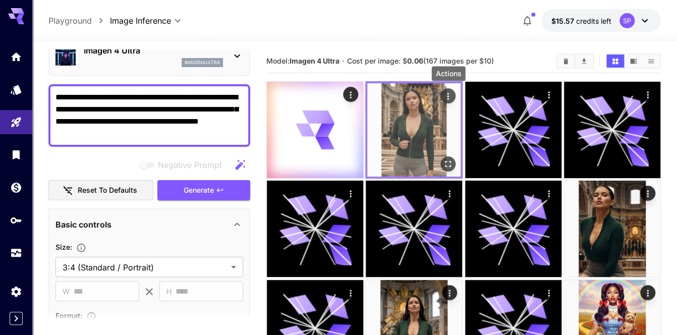
click at [450, 93] on icon "Actions" at bounding box center [448, 96] width 10 height 10
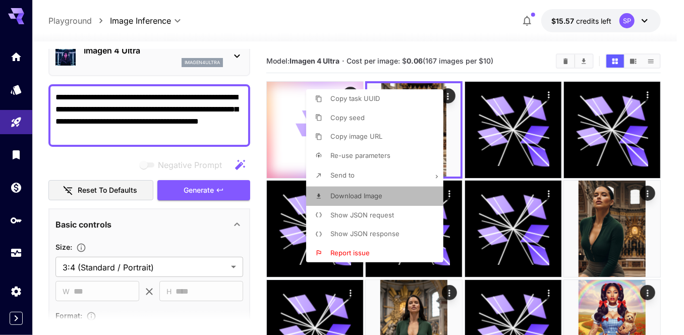
click at [375, 192] on span "Download Image" at bounding box center [356, 196] width 52 height 8
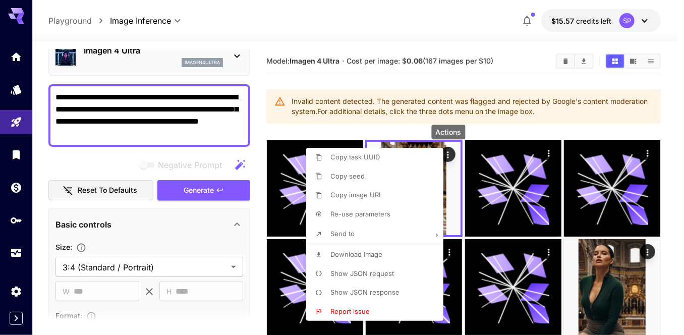
click at [177, 188] on div at bounding box center [342, 167] width 684 height 335
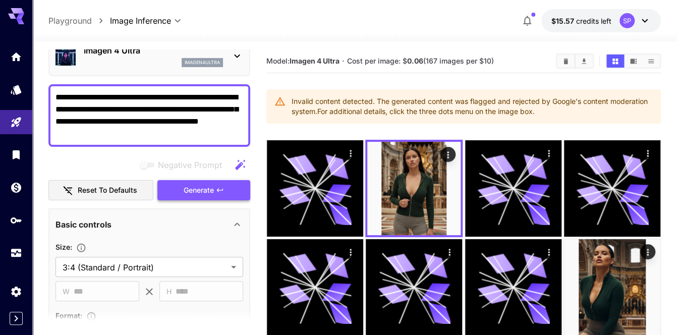
click at [198, 191] on span "Generate" at bounding box center [199, 190] width 30 height 13
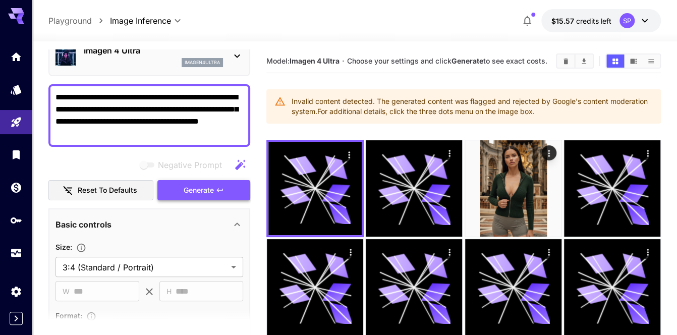
click at [212, 190] on span "Generate" at bounding box center [199, 190] width 30 height 13
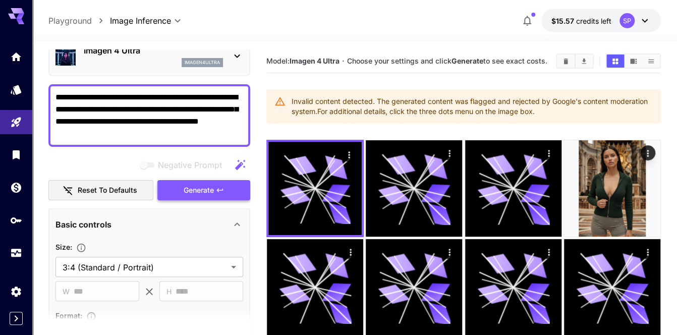
click at [212, 190] on span "Generate" at bounding box center [199, 190] width 30 height 13
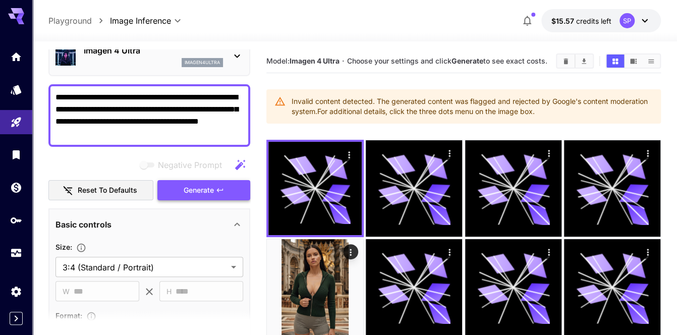
click at [212, 190] on span "Generate" at bounding box center [199, 190] width 30 height 13
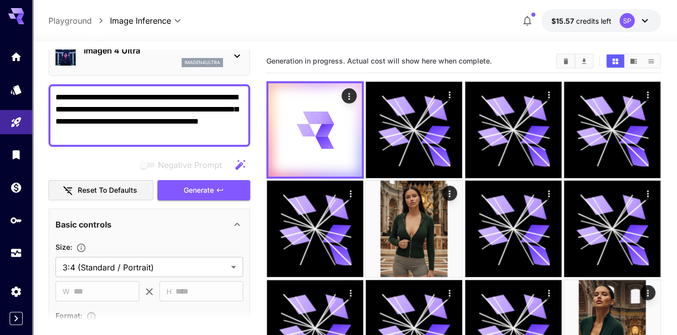
drag, startPoint x: 55, startPoint y: 105, endPoint x: 125, endPoint y: 111, distance: 69.8
click at [125, 111] on textarea "**********" at bounding box center [149, 115] width 188 height 48
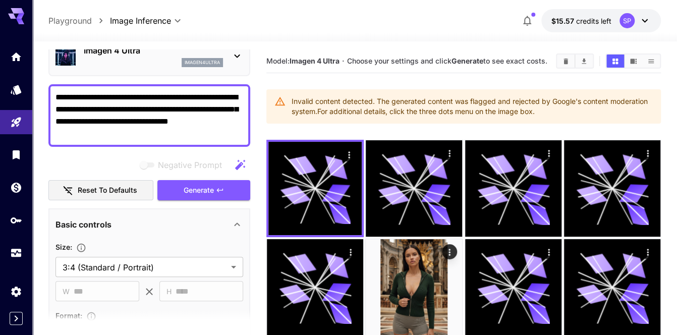
type textarea "**********"
click at [177, 173] on div "Negative Prompt Reset to defaults Generate" at bounding box center [149, 178] width 202 height 46
click at [184, 184] on span "Generate" at bounding box center [199, 190] width 30 height 13
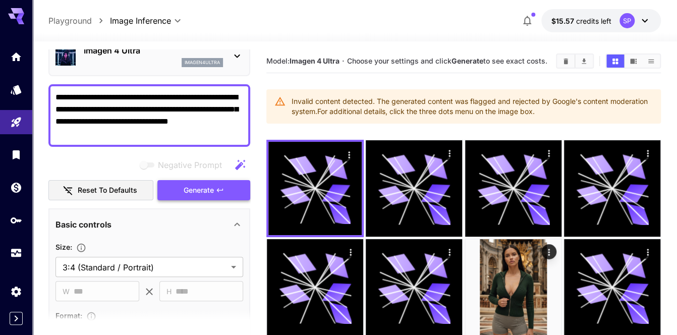
click at [201, 189] on span "Generate" at bounding box center [199, 190] width 30 height 13
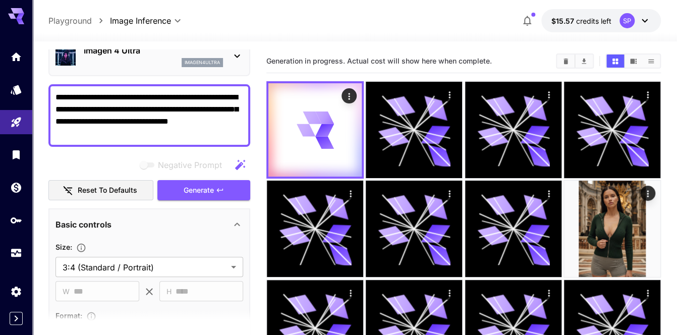
drag, startPoint x: 154, startPoint y: 131, endPoint x: 53, endPoint y: 82, distance: 111.4
click at [53, 82] on div "**********" at bounding box center [149, 320] width 202 height 643
click at [149, 110] on textarea "**********" at bounding box center [149, 115] width 188 height 48
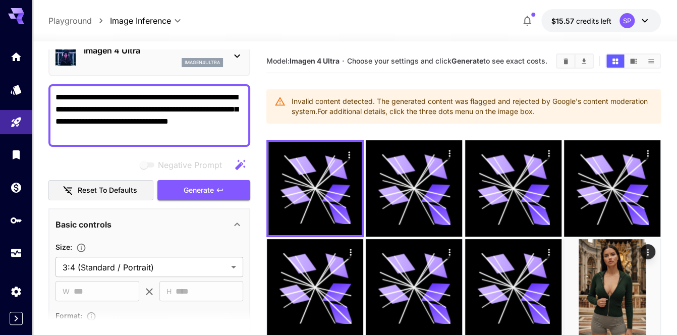
click at [241, 165] on icon "button" at bounding box center [240, 165] width 12 height 12
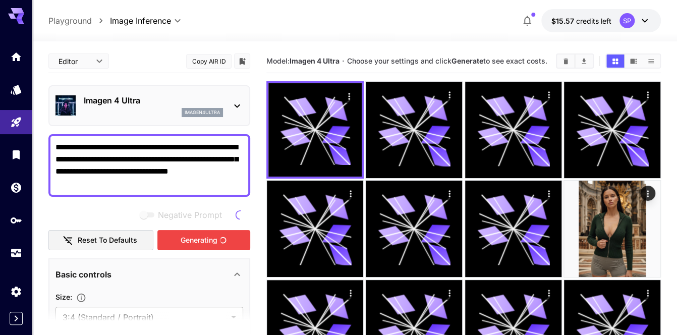
click at [133, 162] on textarea "**********" at bounding box center [149, 165] width 188 height 48
click at [182, 164] on textarea "**********" at bounding box center [149, 165] width 188 height 48
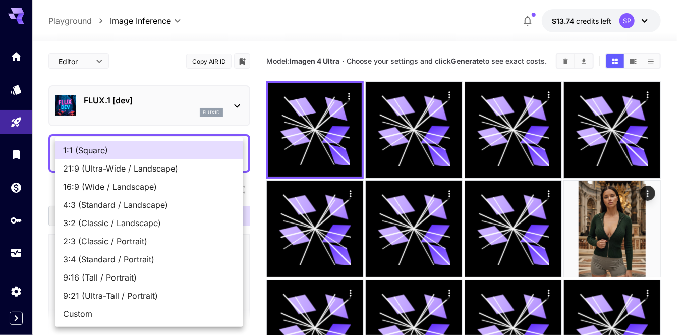
click at [158, 251] on li "3:4 (Standard / Portrait)" at bounding box center [149, 259] width 188 height 18
type input "**********"
type input "***"
type input "****"
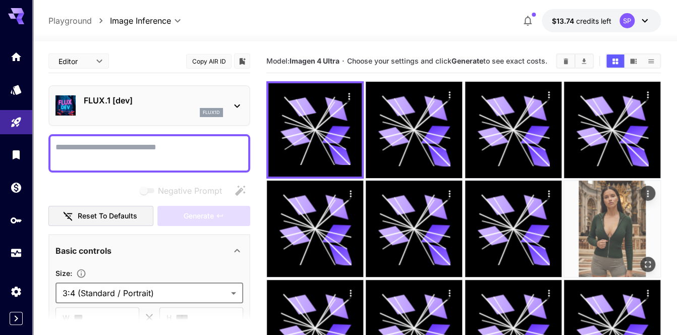
click at [649, 262] on icon "Open in fullscreen" at bounding box center [647, 264] width 10 height 10
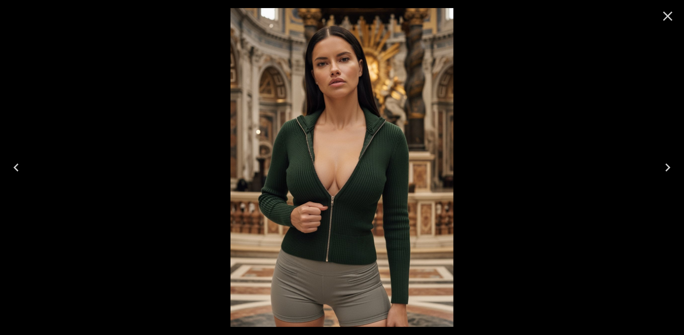
click at [663, 17] on icon "Close" at bounding box center [667, 16] width 16 height 16
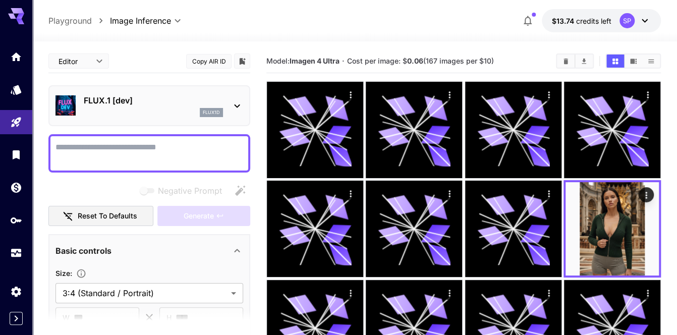
click at [140, 112] on div "flux1d" at bounding box center [153, 112] width 139 height 9
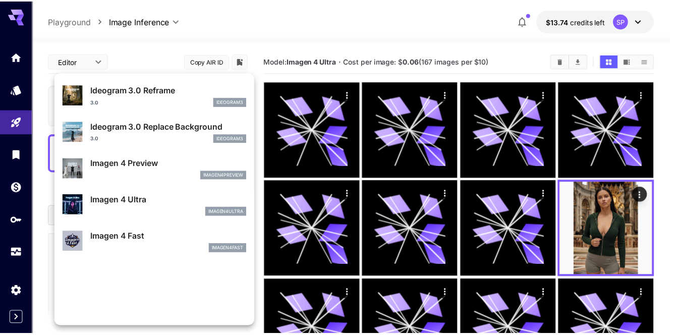
scroll to position [404, 0]
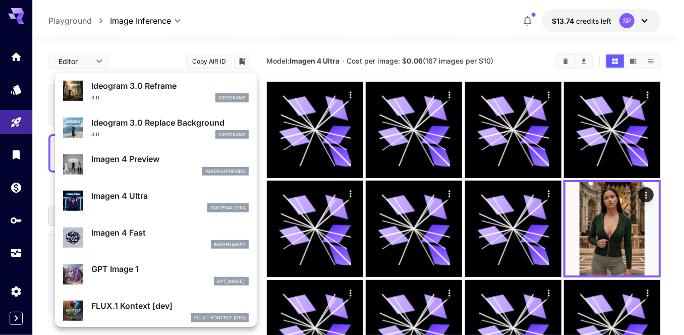
click at [147, 198] on p "Imagen 4 Ultra" at bounding box center [169, 196] width 157 height 12
type input "**********"
type input "****"
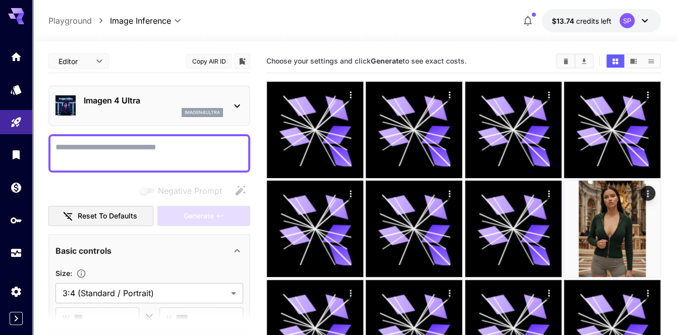
click at [138, 149] on textarea "Negative Prompt" at bounding box center [149, 153] width 188 height 24
paste textarea "**********"
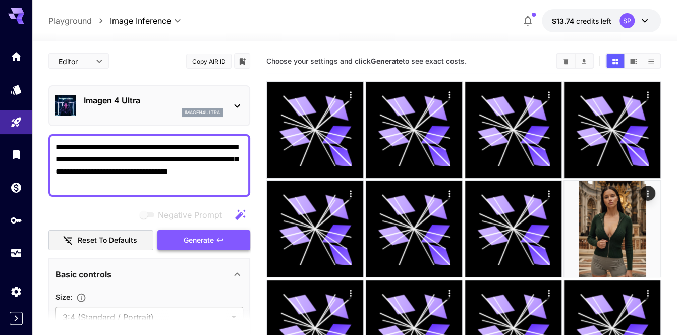
click at [199, 236] on span "Generate" at bounding box center [199, 240] width 30 height 13
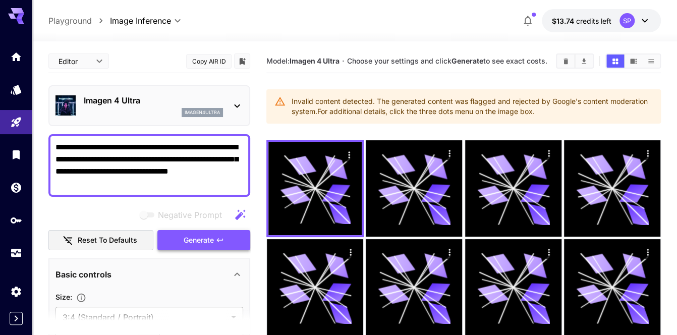
click at [199, 236] on span "Generate" at bounding box center [199, 240] width 30 height 13
click at [189, 162] on textarea "**********" at bounding box center [149, 165] width 188 height 48
paste textarea
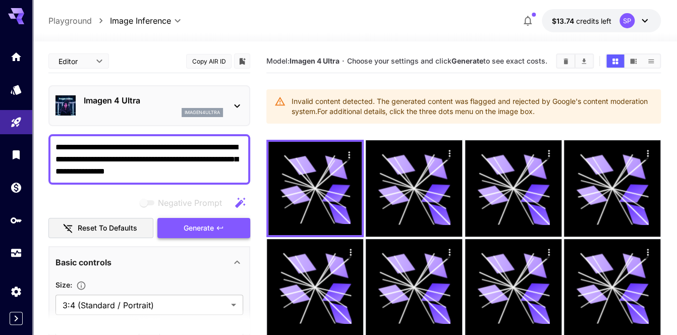
click at [198, 227] on span "Generate" at bounding box center [199, 228] width 30 height 13
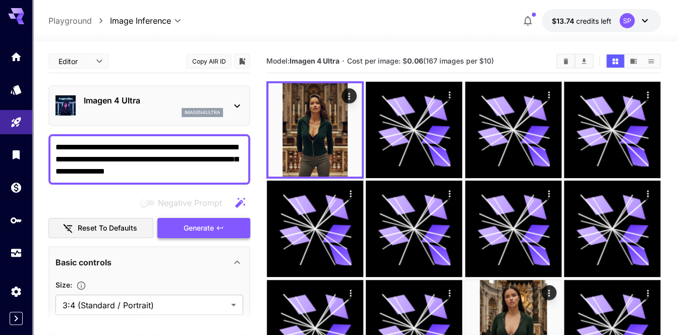
click at [204, 227] on span "Generate" at bounding box center [199, 228] width 30 height 13
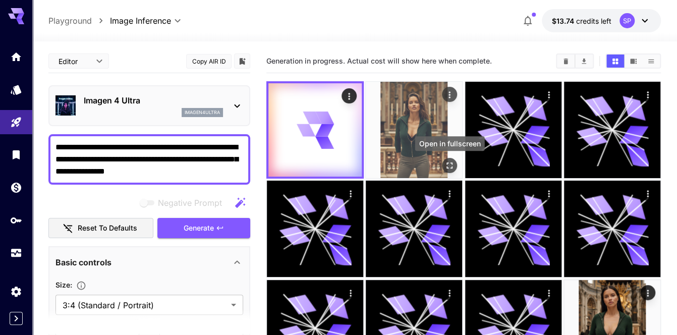
click at [448, 165] on icon "Open in fullscreen" at bounding box center [449, 165] width 10 height 10
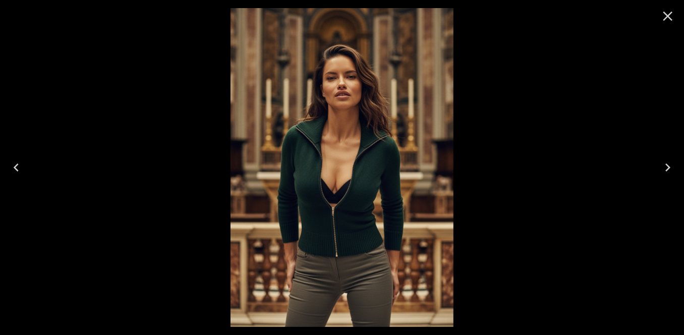
click at [667, 16] on icon "Close" at bounding box center [668, 17] width 10 height 10
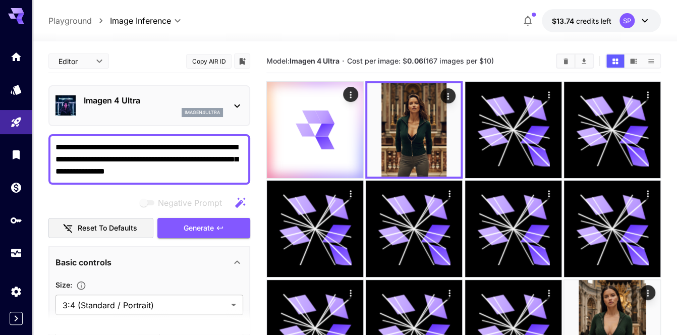
drag, startPoint x: 210, startPoint y: 144, endPoint x: 227, endPoint y: 145, distance: 17.1
click at [227, 145] on textarea "**********" at bounding box center [149, 159] width 188 height 36
click at [79, 150] on textarea "**********" at bounding box center [149, 159] width 188 height 36
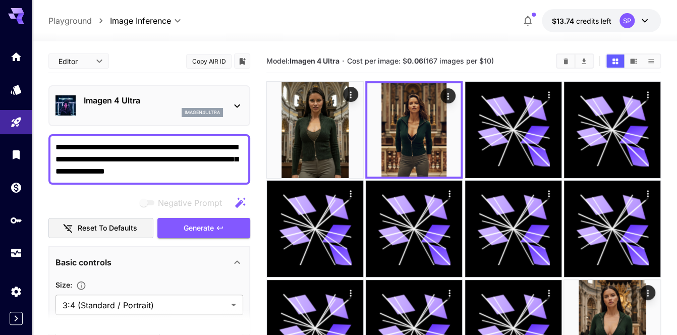
drag, startPoint x: 72, startPoint y: 155, endPoint x: 56, endPoint y: 156, distance: 15.2
click at [56, 156] on textarea "**********" at bounding box center [149, 159] width 188 height 36
click at [232, 227] on button "Generate" at bounding box center [203, 228] width 93 height 21
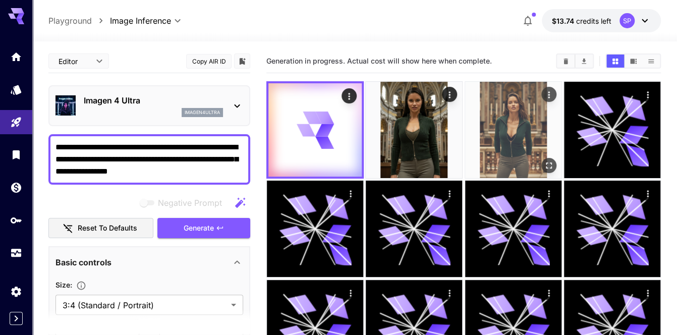
click at [548, 89] on div "Actions" at bounding box center [548, 94] width 10 height 12
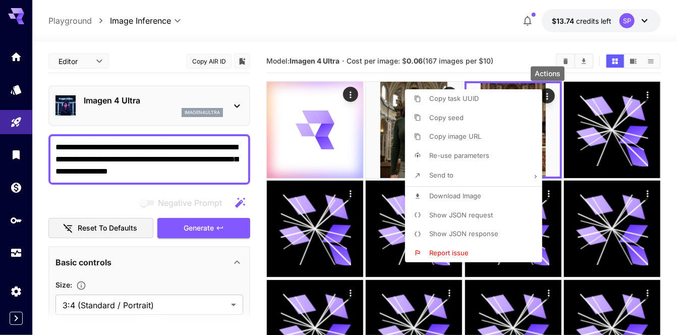
click at [438, 198] on span "Download Image" at bounding box center [455, 196] width 52 height 8
click at [449, 88] on div at bounding box center [342, 167] width 684 height 335
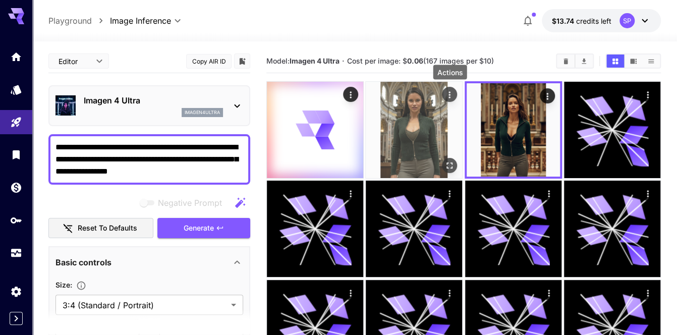
click at [449, 93] on icon "Actions" at bounding box center [449, 95] width 10 height 10
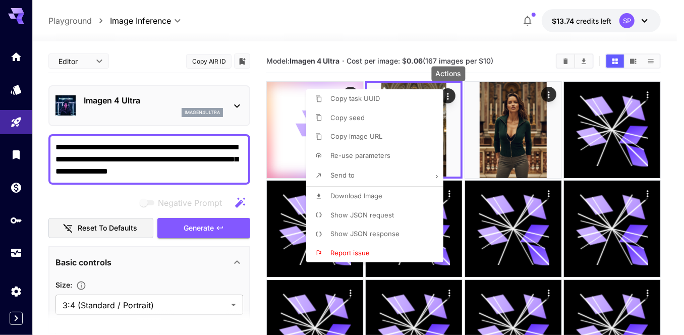
click at [372, 199] on p "Download Image" at bounding box center [356, 196] width 52 height 10
click at [562, 115] on div at bounding box center [342, 167] width 684 height 335
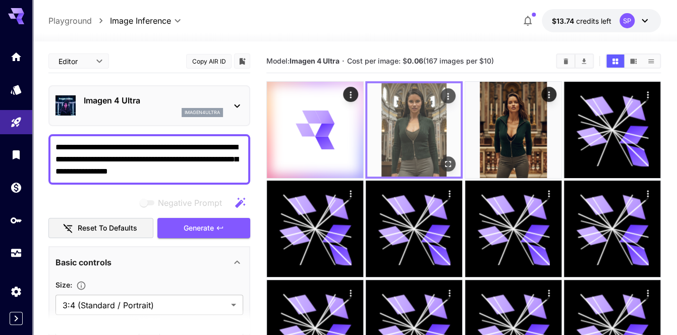
click at [451, 157] on button "Open in fullscreen" at bounding box center [447, 163] width 15 height 15
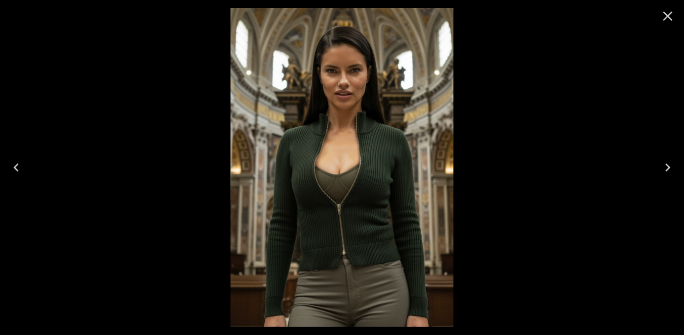
click at [665, 17] on icon "Close" at bounding box center [667, 16] width 16 height 16
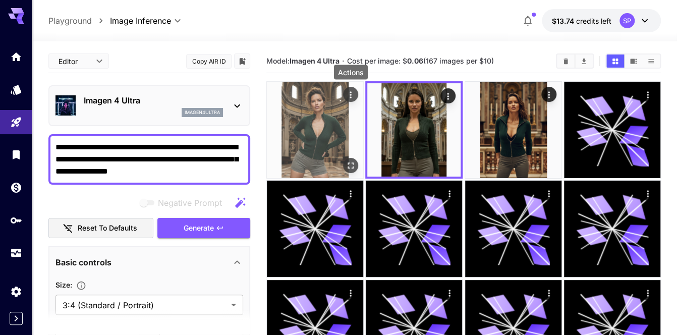
click at [349, 91] on icon "Actions" at bounding box center [350, 95] width 10 height 10
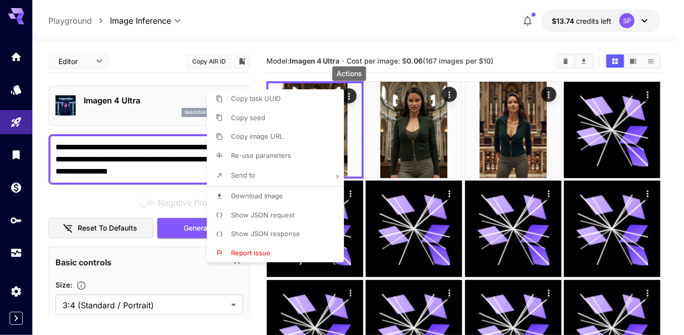
click at [288, 190] on li "Download Image" at bounding box center [278, 196] width 143 height 19
click at [350, 166] on div at bounding box center [342, 167] width 684 height 335
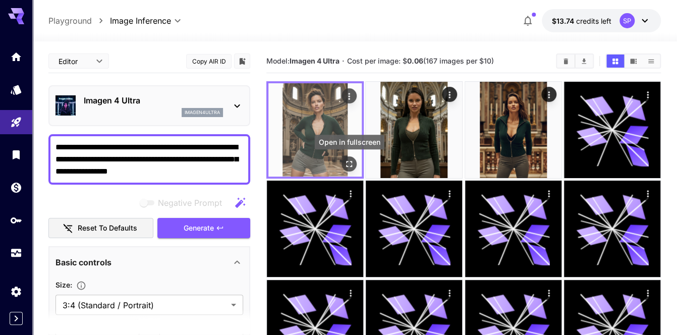
click at [347, 165] on icon "Open in fullscreen" at bounding box center [349, 164] width 10 height 10
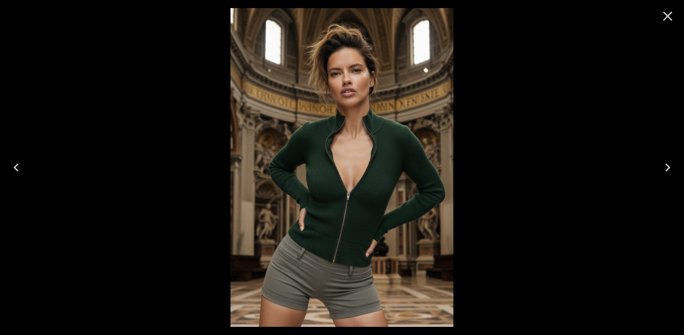
click at [661, 17] on icon "Close" at bounding box center [667, 16] width 16 height 16
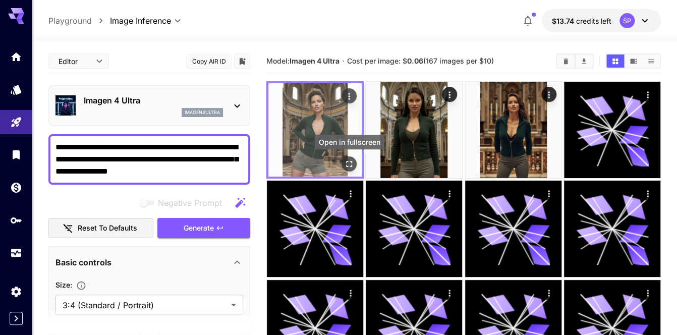
click at [351, 165] on icon "Open in fullscreen" at bounding box center [349, 164] width 6 height 6
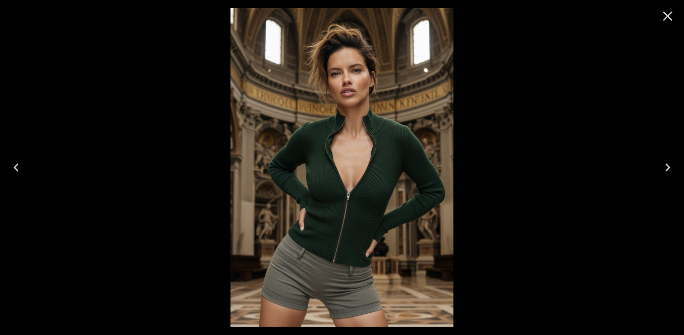
click at [664, 23] on icon "Close" at bounding box center [667, 16] width 16 height 16
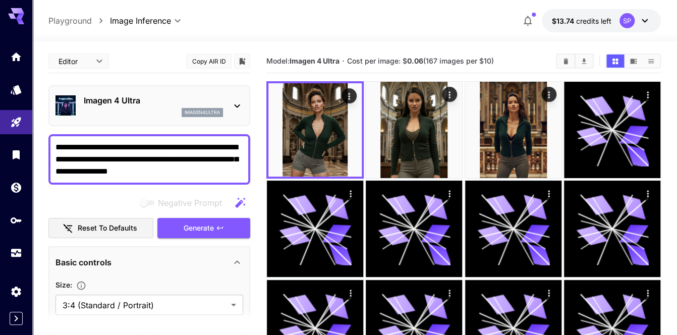
click at [205, 165] on textarea "**********" at bounding box center [149, 159] width 188 height 36
paste textarea
type textarea "**********"
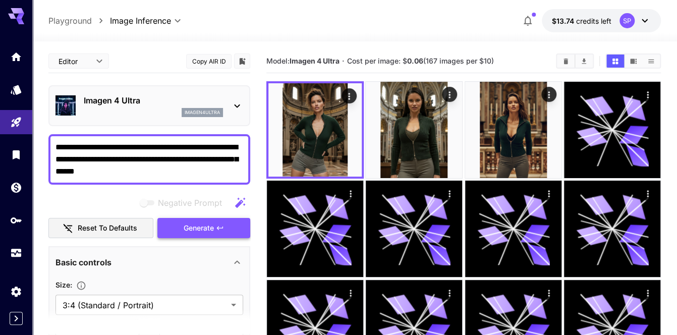
click at [208, 236] on button "Generate" at bounding box center [203, 228] width 93 height 21
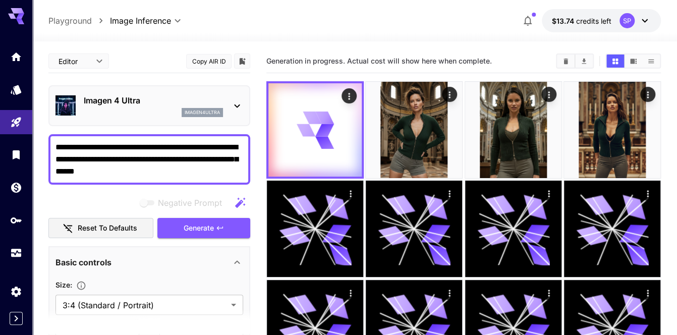
click at [194, 164] on textarea "**********" at bounding box center [149, 159] width 188 height 36
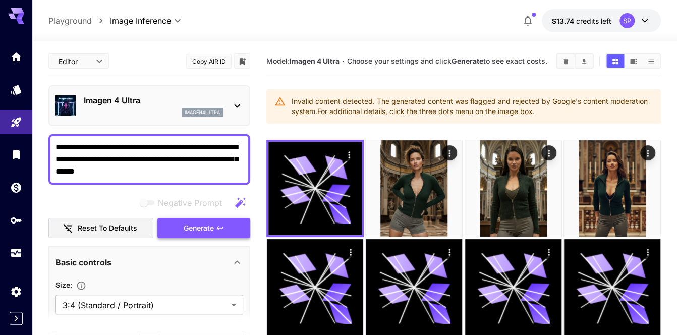
click at [192, 228] on span "Generate" at bounding box center [199, 228] width 30 height 13
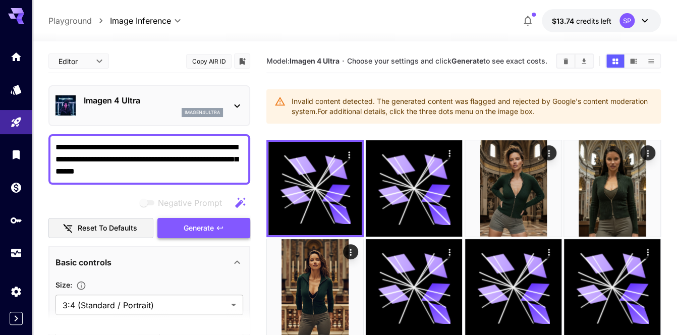
click at [217, 225] on icon "button" at bounding box center [220, 228] width 8 height 8
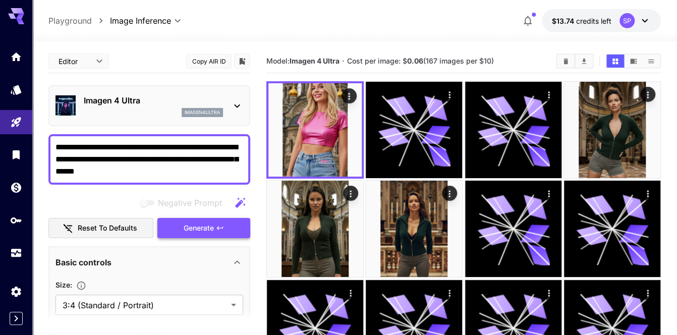
click at [217, 225] on icon "button" at bounding box center [220, 228] width 8 height 8
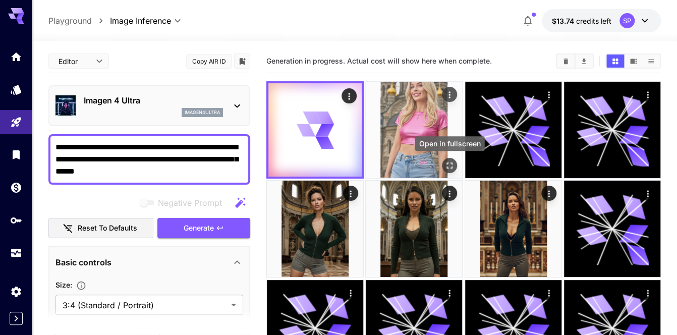
click at [448, 161] on icon "Open in fullscreen" at bounding box center [449, 165] width 10 height 10
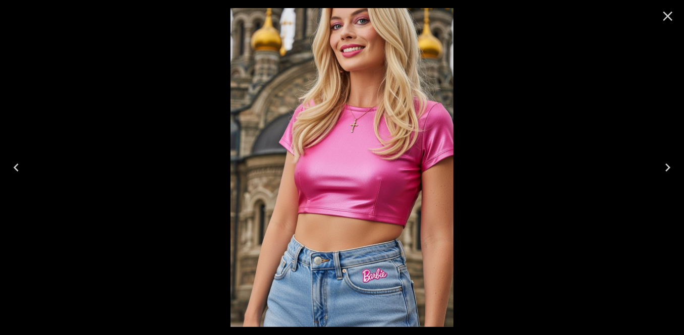
click at [666, 10] on icon "Close" at bounding box center [667, 16] width 16 height 16
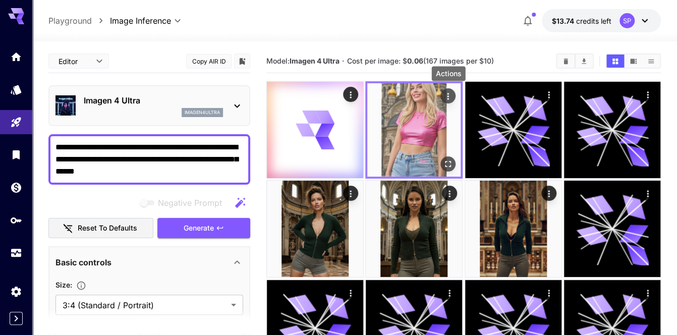
click at [444, 92] on icon "Actions" at bounding box center [448, 96] width 10 height 10
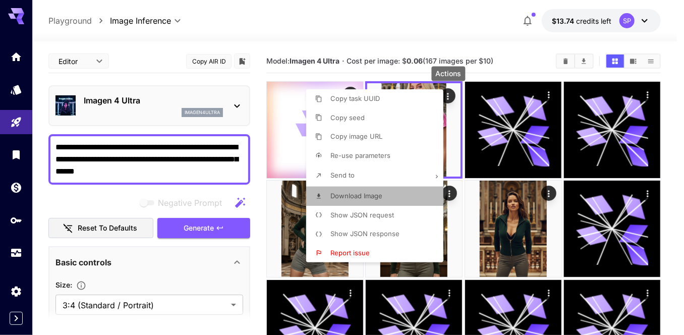
click at [371, 194] on span "Download Image" at bounding box center [356, 196] width 52 height 8
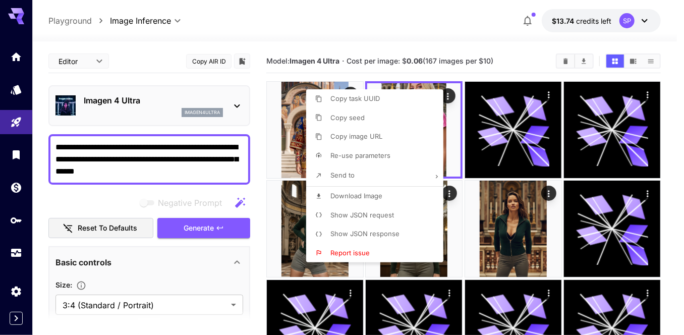
click at [461, 75] on div "Actions" at bounding box center [448, 77] width 25 height 8
click at [478, 74] on div at bounding box center [342, 167] width 684 height 335
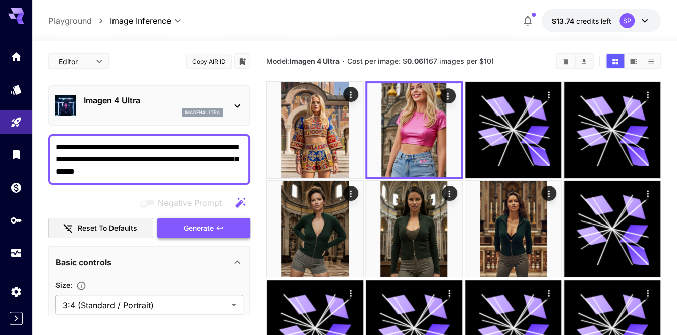
click at [187, 230] on span "Generate" at bounding box center [199, 228] width 30 height 13
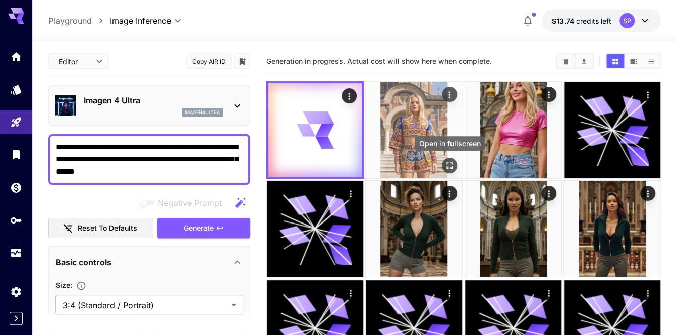
click at [447, 165] on icon "Open in fullscreen" at bounding box center [449, 165] width 10 height 10
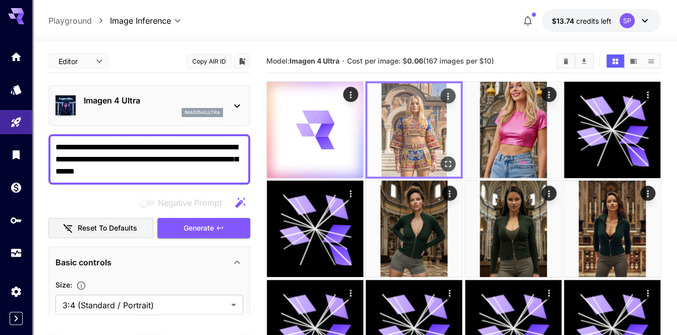
click at [444, 94] on icon "Actions" at bounding box center [448, 96] width 10 height 10
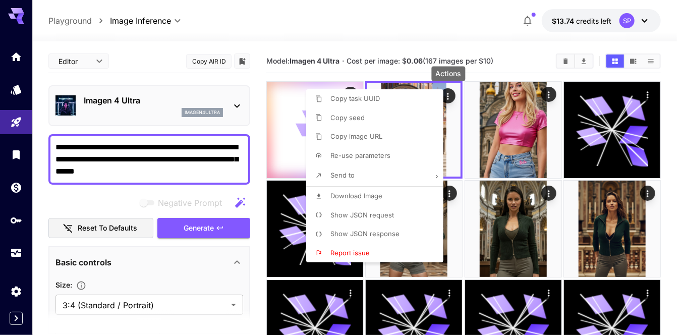
click at [374, 201] on li "Download Image" at bounding box center [377, 196] width 143 height 19
click at [462, 173] on div at bounding box center [342, 167] width 684 height 335
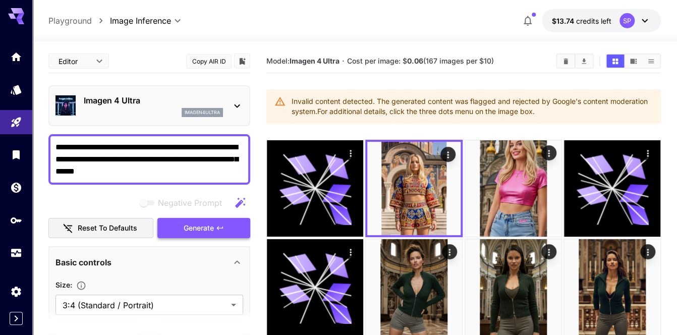
click at [213, 222] on span "Generate" at bounding box center [199, 228] width 30 height 13
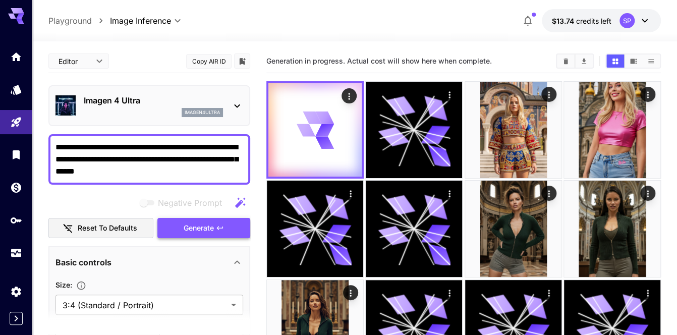
click at [216, 220] on button "Generate" at bounding box center [203, 228] width 93 height 21
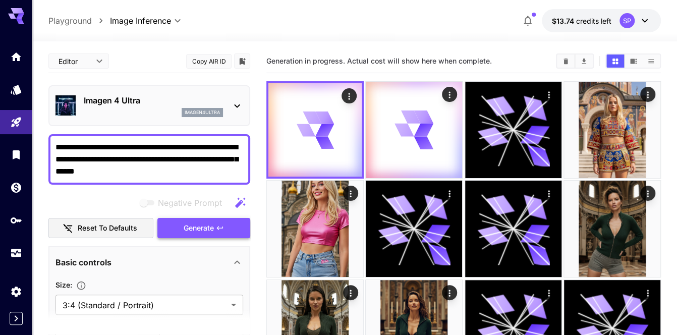
click at [216, 220] on button "Generate" at bounding box center [203, 228] width 93 height 21
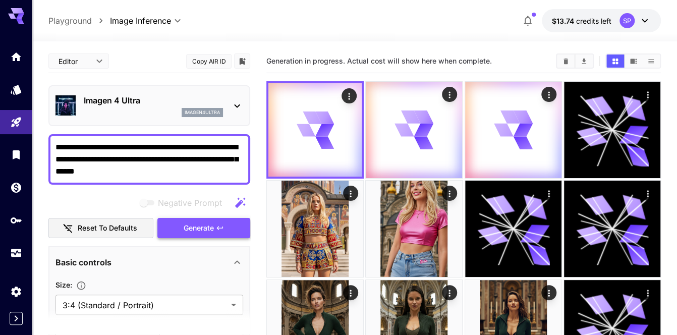
click at [216, 220] on button "Generate" at bounding box center [203, 228] width 93 height 21
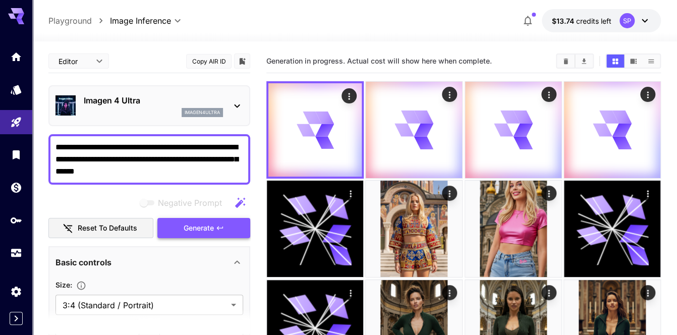
click at [216, 220] on button "Generate" at bounding box center [203, 228] width 93 height 21
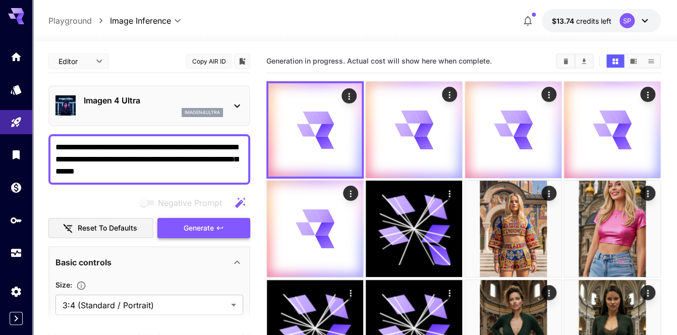
click at [216, 220] on button "Generate" at bounding box center [203, 228] width 93 height 21
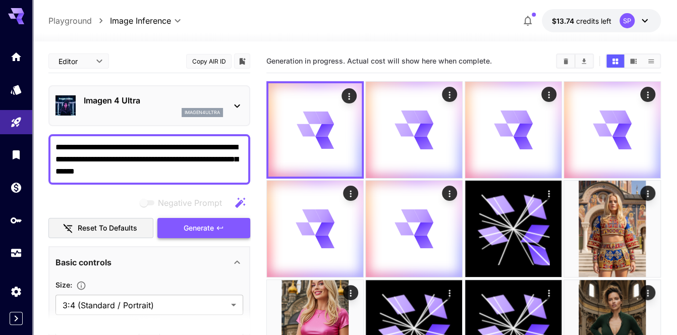
click at [216, 220] on button "Generate" at bounding box center [203, 228] width 93 height 21
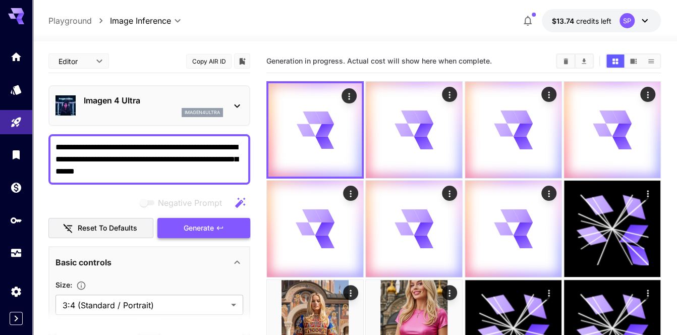
click at [216, 220] on button "Generate" at bounding box center [203, 228] width 93 height 21
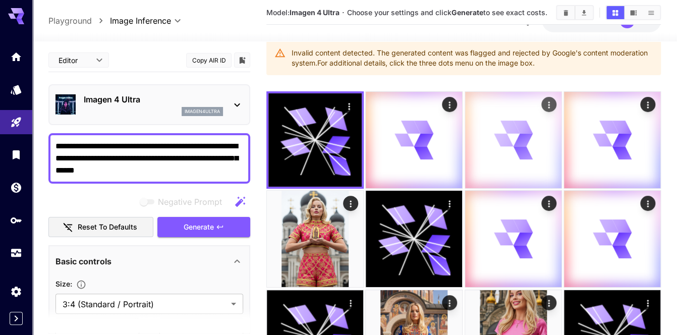
scroll to position [50, 0]
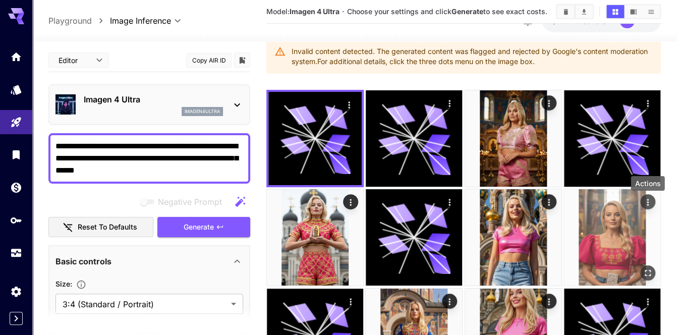
click at [646, 202] on icon "Actions" at bounding box center [647, 202] width 10 height 10
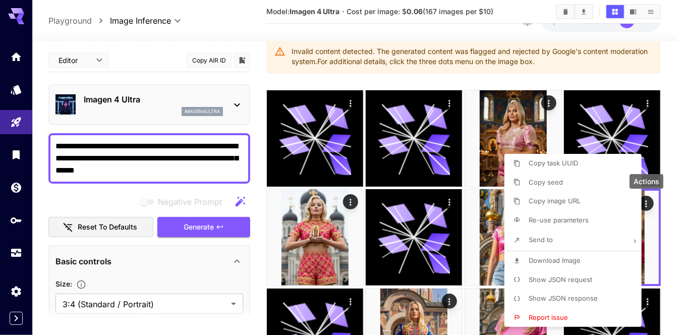
click at [571, 262] on span "Download Image" at bounding box center [554, 260] width 52 height 8
click at [452, 299] on div at bounding box center [342, 167] width 684 height 335
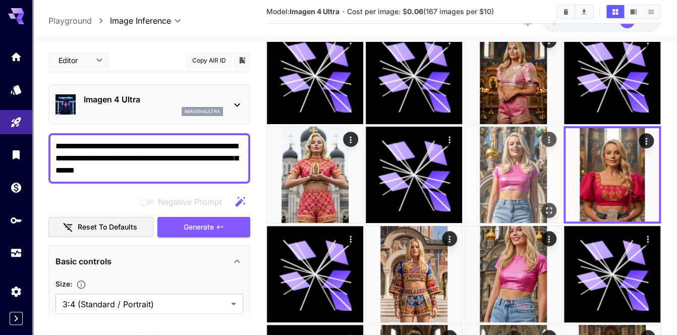
scroll to position [101, 0]
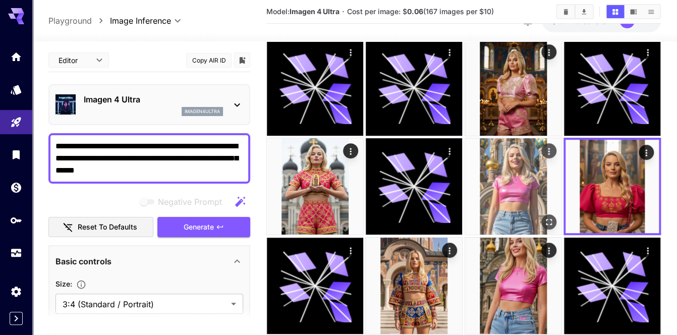
click at [548, 148] on icon "Actions" at bounding box center [548, 151] width 10 height 10
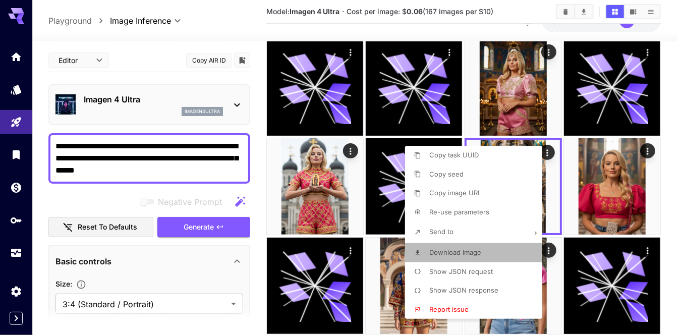
click at [471, 254] on span "Download Image" at bounding box center [455, 252] width 52 height 8
click at [348, 151] on div at bounding box center [342, 167] width 684 height 335
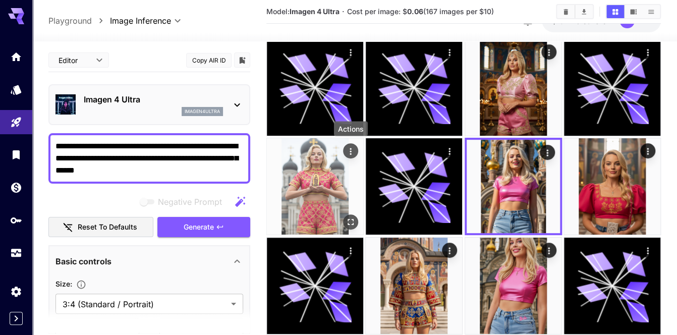
click at [350, 151] on icon "Actions" at bounding box center [350, 151] width 2 height 7
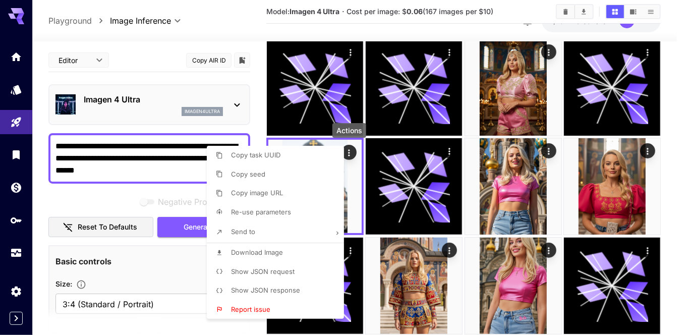
click at [286, 251] on li "Download Image" at bounding box center [278, 252] width 143 height 19
click at [653, 126] on div at bounding box center [342, 167] width 684 height 335
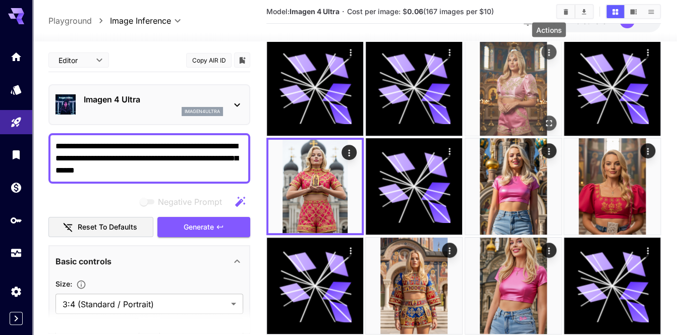
click at [546, 49] on icon "Actions" at bounding box center [548, 52] width 10 height 10
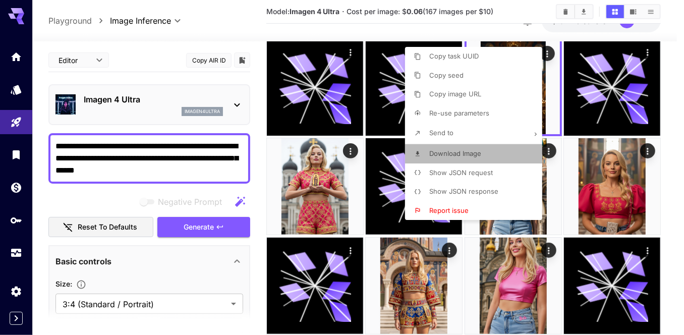
click at [447, 158] on p "Download Image" at bounding box center [455, 154] width 52 height 10
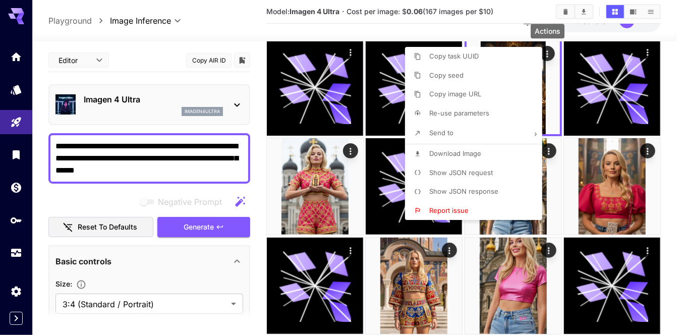
click at [670, 151] on div at bounding box center [342, 167] width 684 height 335
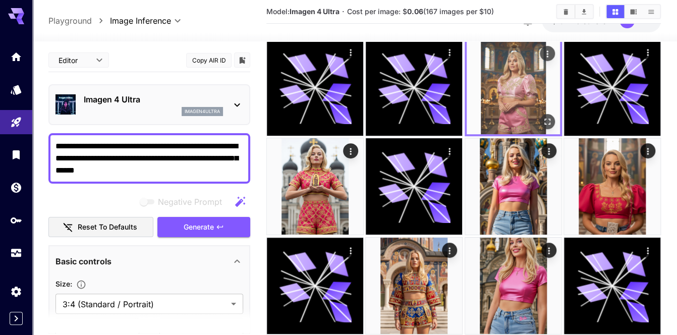
click at [546, 122] on icon "Open in fullscreen" at bounding box center [547, 121] width 10 height 10
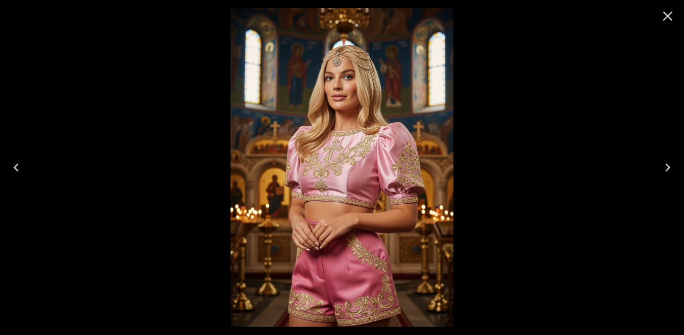
click at [664, 169] on icon "Next" at bounding box center [667, 167] width 16 height 16
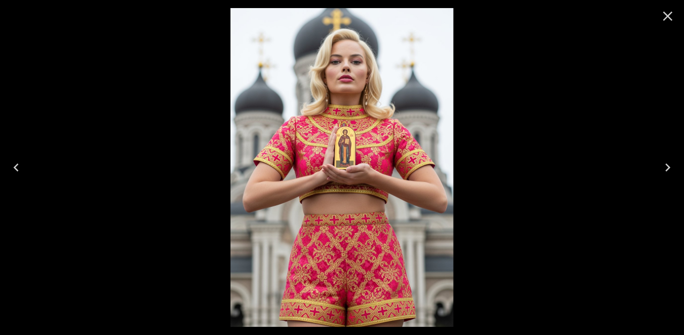
click at [664, 169] on icon "Next" at bounding box center [667, 167] width 16 height 16
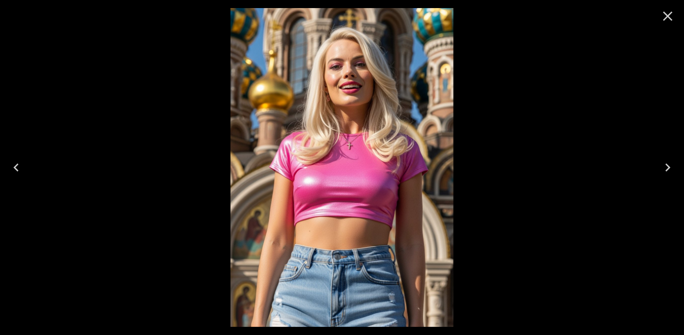
click at [667, 16] on icon "Close" at bounding box center [668, 17] width 10 height 10
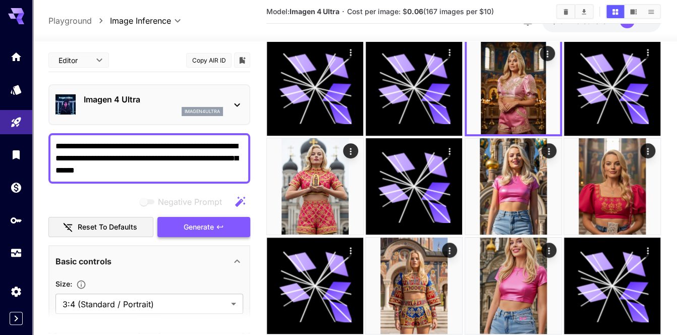
click at [192, 223] on span "Generate" at bounding box center [199, 227] width 30 height 13
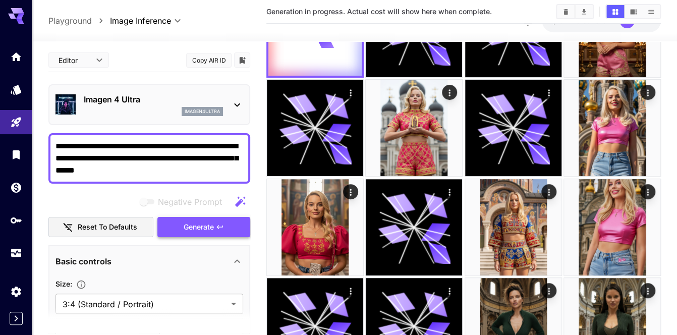
click at [204, 227] on span "Generate" at bounding box center [199, 227] width 30 height 13
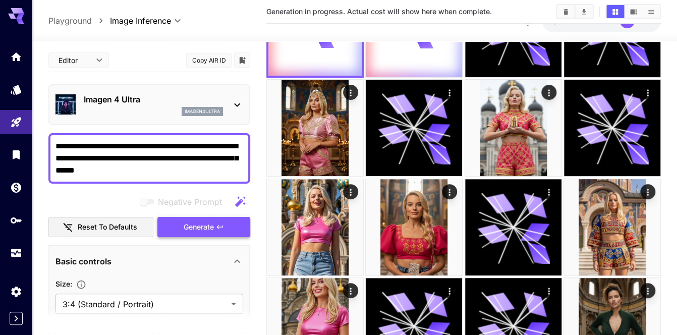
click at [203, 227] on span "Generate" at bounding box center [199, 227] width 30 height 13
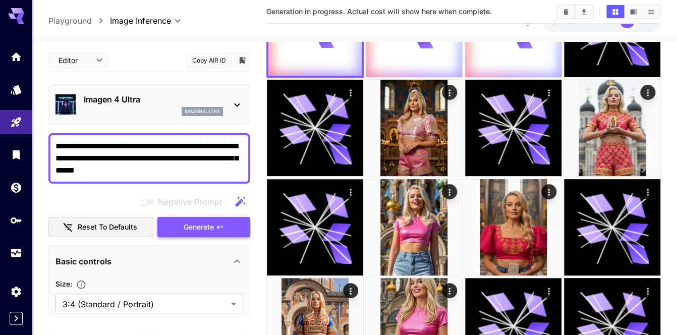
click at [203, 227] on span "Generate" at bounding box center [199, 227] width 30 height 13
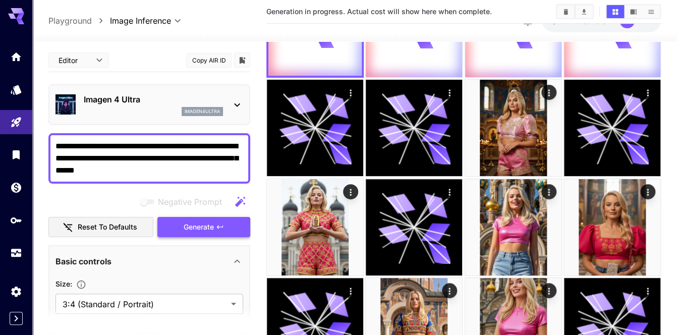
click at [203, 227] on span "Generate" at bounding box center [199, 227] width 30 height 13
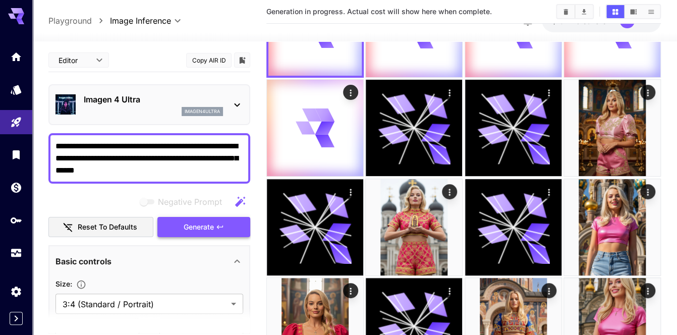
click at [203, 227] on span "Generate" at bounding box center [199, 227] width 30 height 13
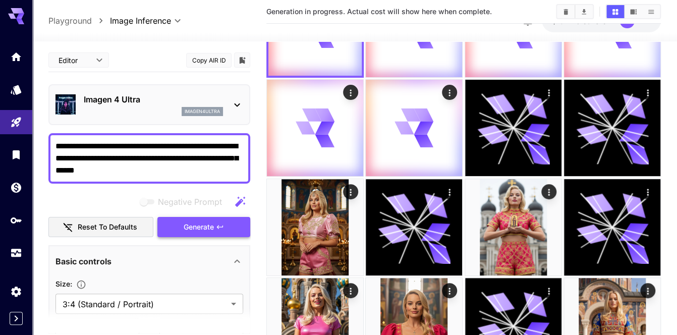
click at [203, 227] on span "Generate" at bounding box center [199, 227] width 30 height 13
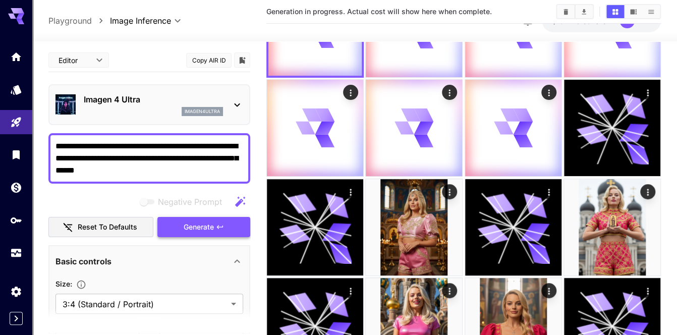
click at [203, 227] on span "Generate" at bounding box center [199, 227] width 30 height 13
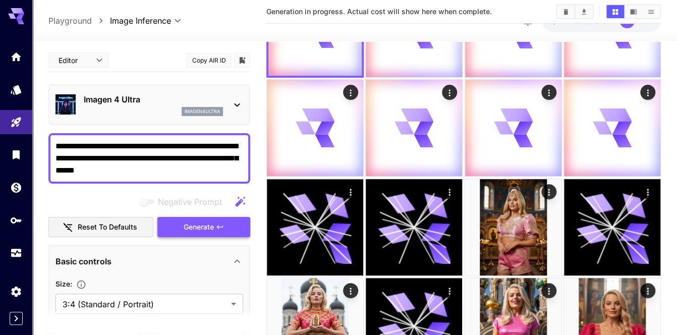
click at [203, 227] on span "Generate" at bounding box center [199, 227] width 30 height 13
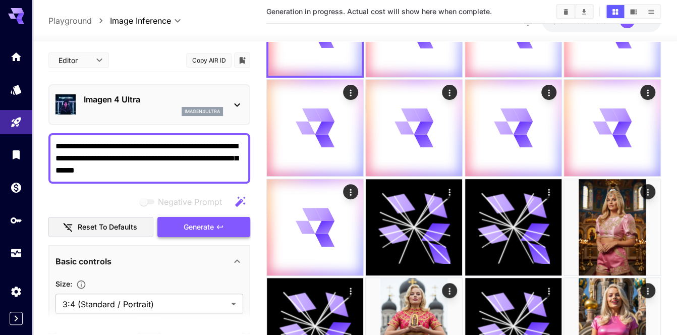
click at [203, 227] on span "Generate" at bounding box center [199, 227] width 30 height 13
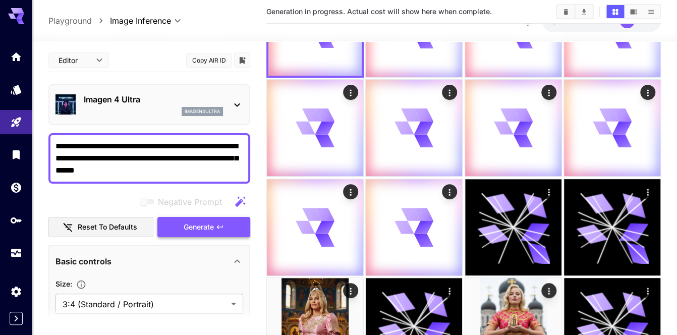
click at [203, 227] on span "Generate" at bounding box center [199, 227] width 30 height 13
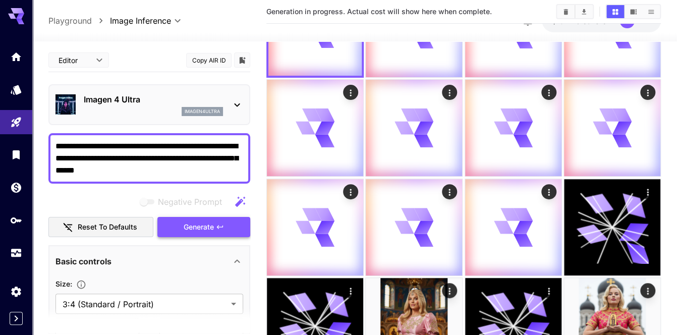
click at [203, 227] on span "Generate" at bounding box center [199, 227] width 30 height 13
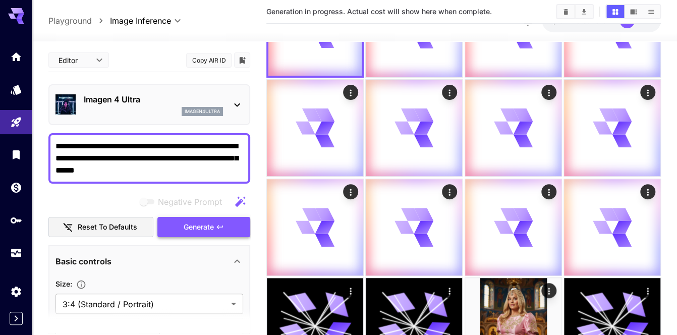
click at [203, 227] on span "Generate" at bounding box center [199, 227] width 30 height 13
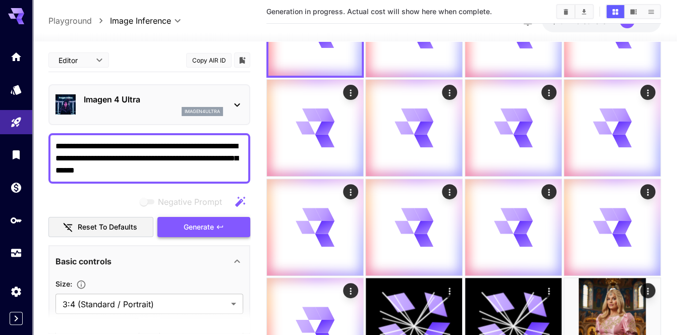
click at [203, 227] on span "Generate" at bounding box center [199, 227] width 30 height 13
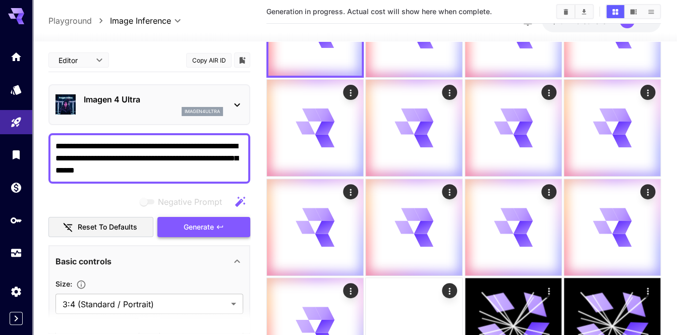
click at [203, 227] on span "Generate" at bounding box center [199, 227] width 30 height 13
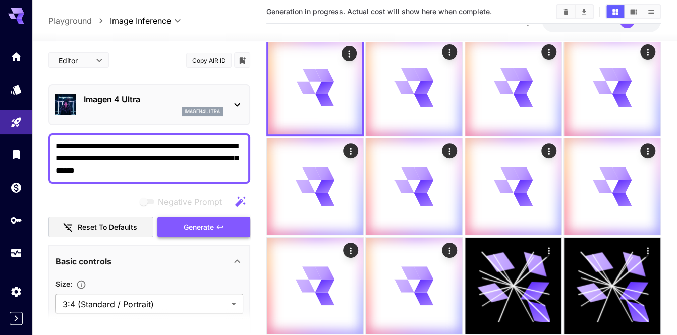
click at [203, 227] on span "Generate" at bounding box center [199, 227] width 30 height 13
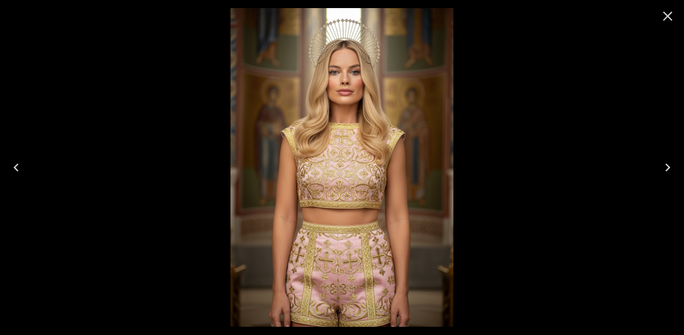
click at [665, 18] on icon "Close" at bounding box center [668, 17] width 10 height 10
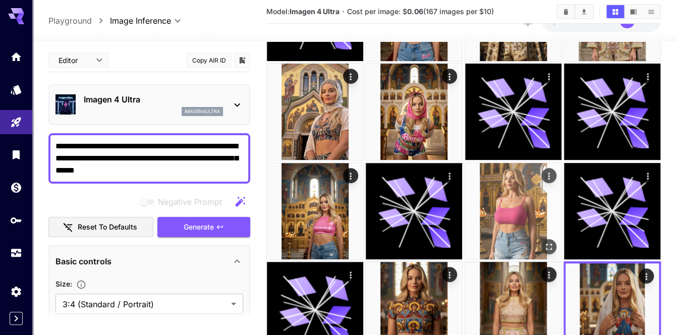
scroll to position [201, 0]
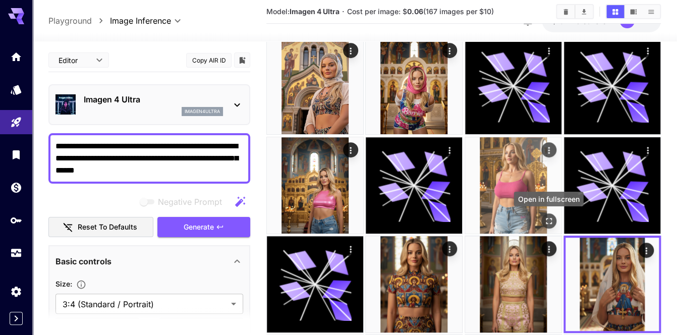
click at [545, 219] on icon "Open in fullscreen" at bounding box center [548, 221] width 10 height 10
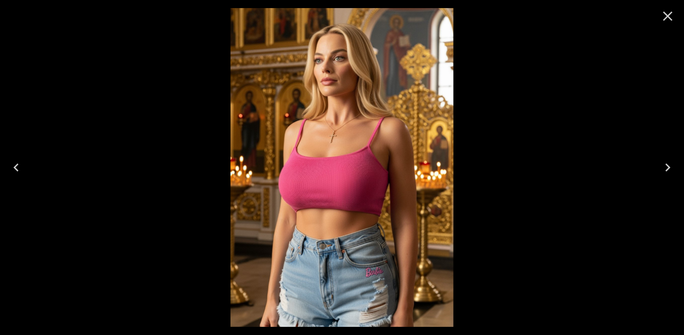
click at [665, 10] on icon "Close" at bounding box center [667, 16] width 16 height 16
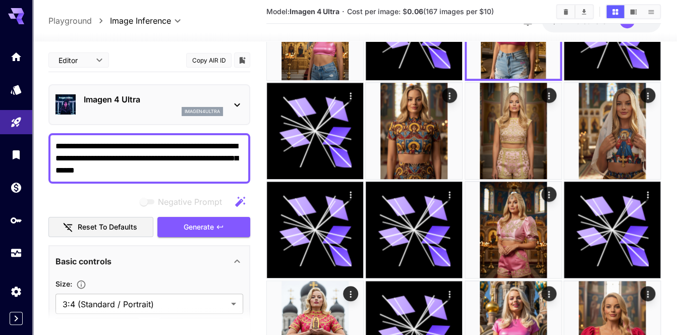
scroll to position [353, 0]
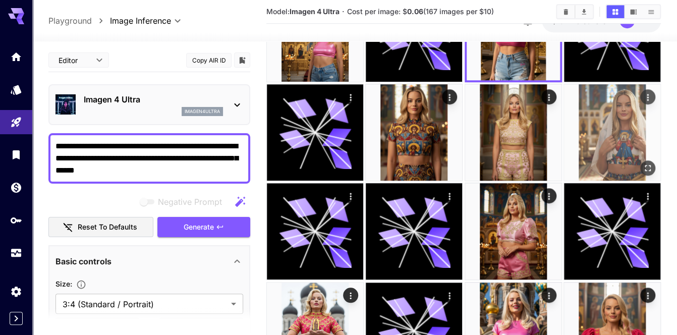
click at [646, 95] on icon "Actions" at bounding box center [647, 97] width 10 height 10
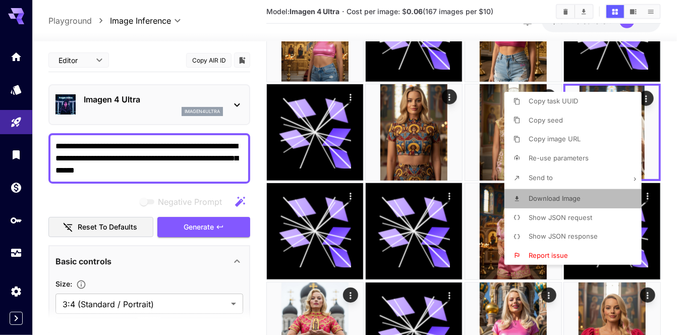
click at [553, 201] on span "Download Image" at bounding box center [554, 198] width 52 height 8
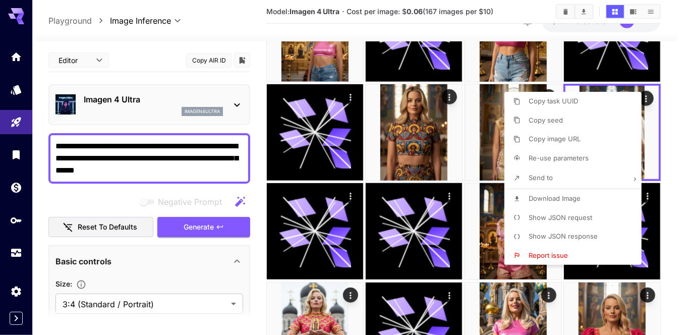
drag, startPoint x: 666, startPoint y: 149, endPoint x: 662, endPoint y: 146, distance: 5.5
click at [666, 149] on div at bounding box center [342, 167] width 684 height 335
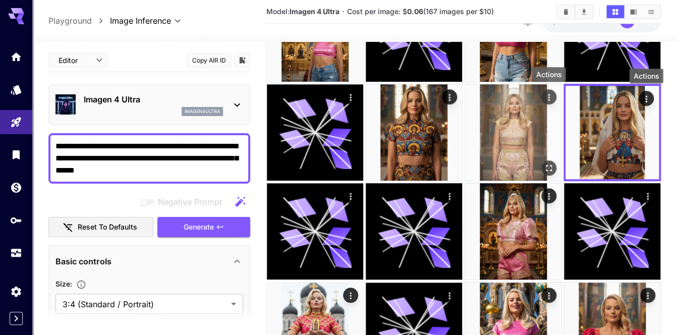
click at [546, 92] on icon "Actions" at bounding box center [548, 97] width 10 height 10
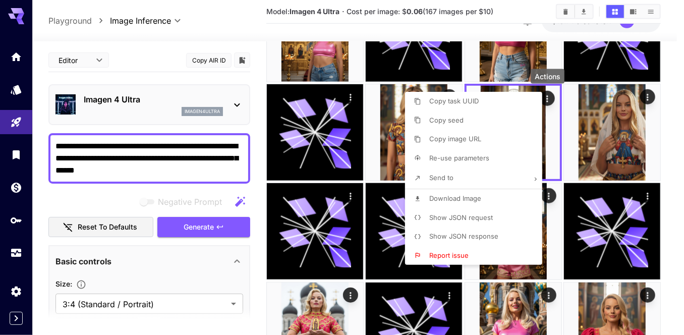
click at [453, 194] on span "Download Image" at bounding box center [455, 198] width 52 height 8
click at [678, 135] on div at bounding box center [342, 167] width 684 height 335
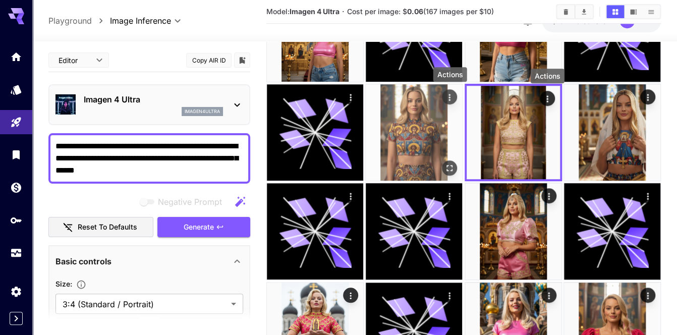
click at [449, 96] on icon "Actions" at bounding box center [449, 97] width 10 height 10
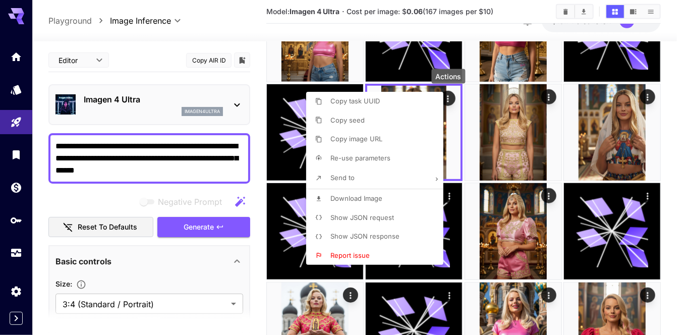
click at [371, 194] on span "Download Image" at bounding box center [356, 198] width 52 height 8
click at [669, 116] on div at bounding box center [342, 167] width 684 height 335
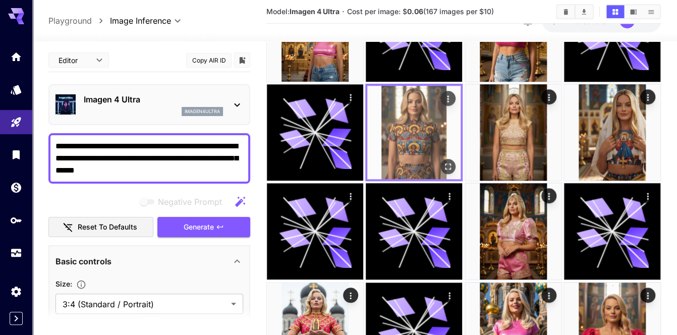
click at [421, 134] on img at bounding box center [413, 132] width 93 height 93
click at [452, 166] on icon "Open in fullscreen" at bounding box center [448, 166] width 10 height 10
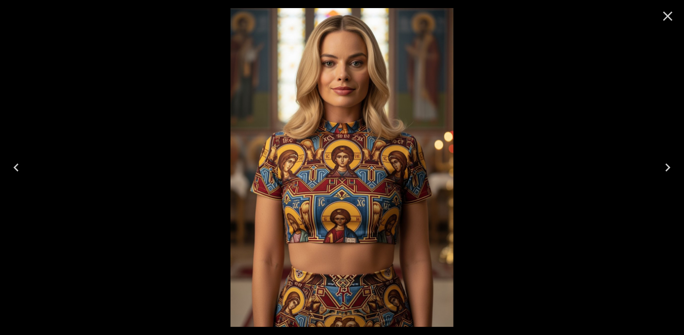
click at [669, 13] on icon "Close" at bounding box center [667, 16] width 16 height 16
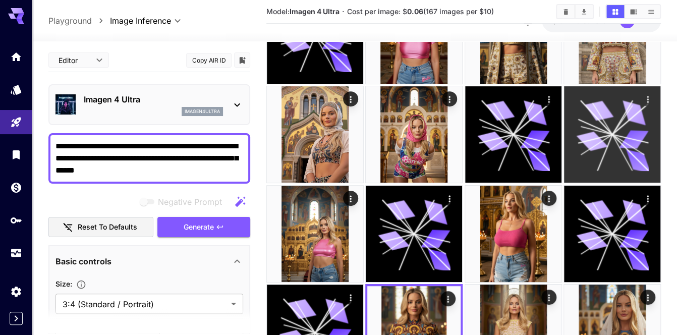
scroll to position [151, 0]
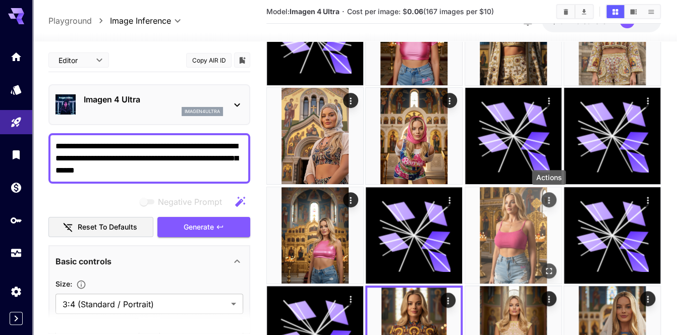
click at [548, 199] on icon "Actions" at bounding box center [549, 200] width 2 height 7
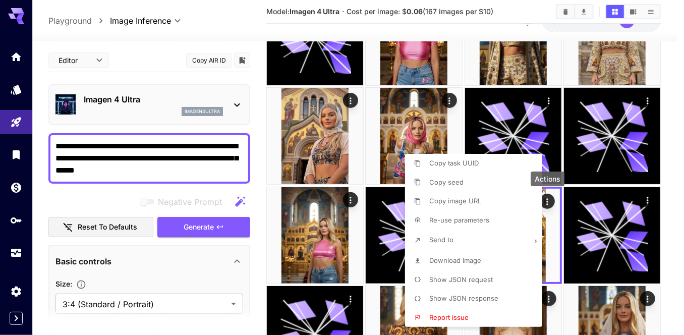
click at [460, 257] on span "Download Image" at bounding box center [455, 260] width 52 height 8
click at [666, 225] on div at bounding box center [342, 167] width 684 height 335
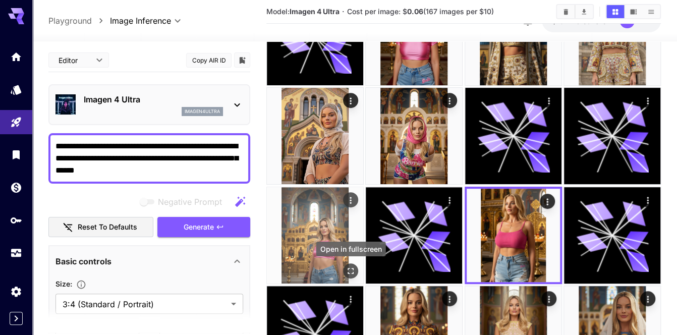
click at [346, 266] on icon "Open in fullscreen" at bounding box center [350, 271] width 10 height 10
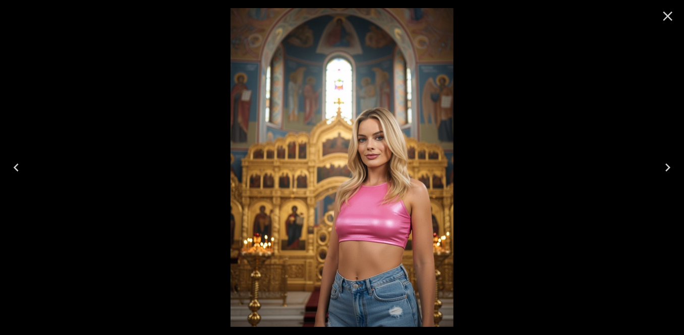
click at [664, 13] on icon "Close" at bounding box center [668, 17] width 10 height 10
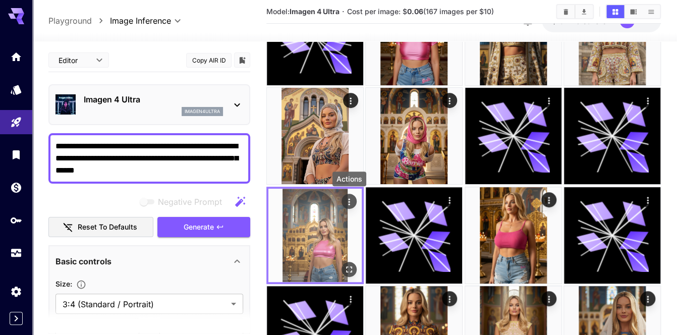
click at [350, 197] on icon "Actions" at bounding box center [349, 201] width 10 height 10
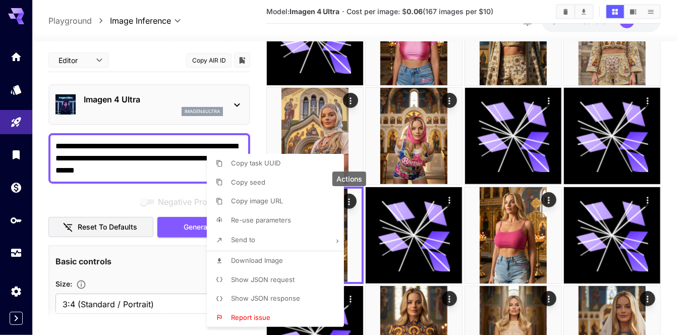
click at [278, 262] on span "Download Image" at bounding box center [257, 260] width 52 height 8
click at [450, 175] on div at bounding box center [342, 167] width 684 height 335
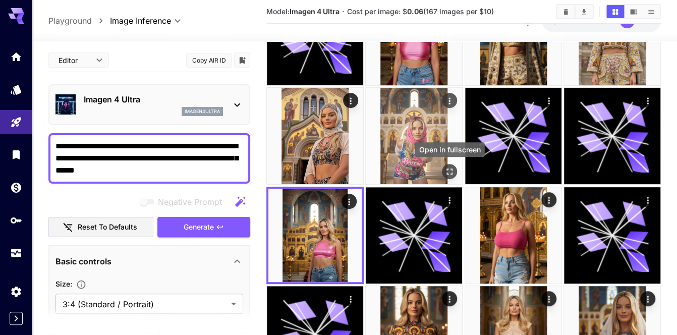
click at [450, 173] on icon "Open in fullscreen" at bounding box center [449, 172] width 10 height 10
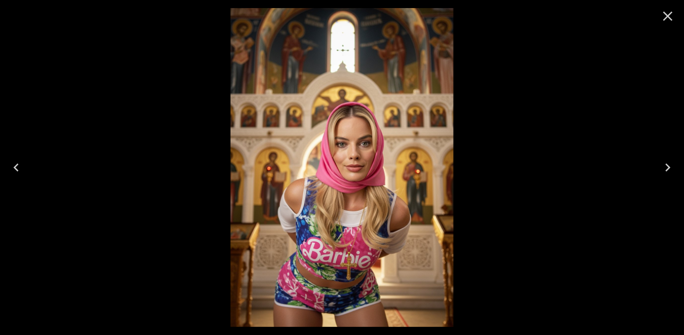
click at [669, 17] on icon "Close" at bounding box center [668, 17] width 10 height 10
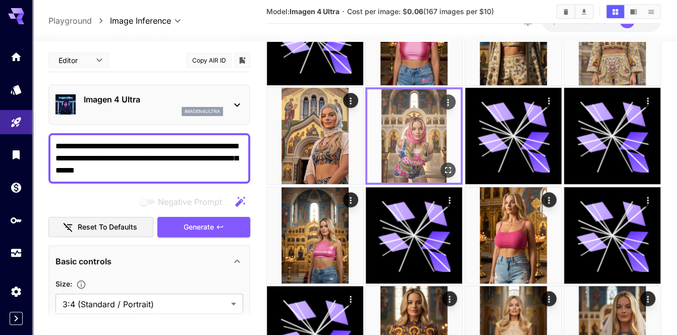
click at [448, 98] on icon "Actions" at bounding box center [448, 102] width 10 height 10
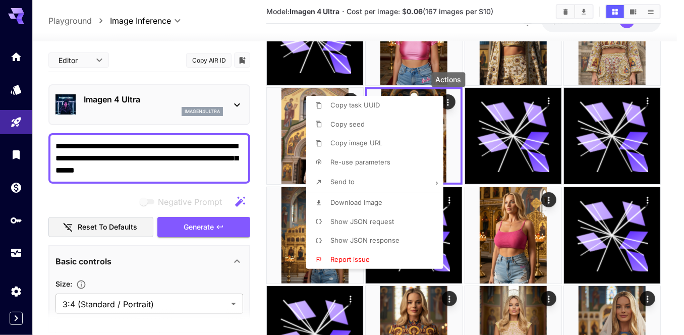
click at [398, 201] on li "Download Image" at bounding box center [377, 202] width 143 height 19
click at [668, 147] on div at bounding box center [342, 167] width 684 height 335
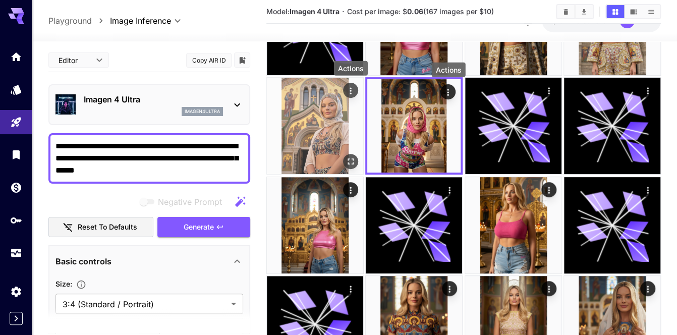
click at [351, 87] on icon "Actions" at bounding box center [350, 91] width 10 height 10
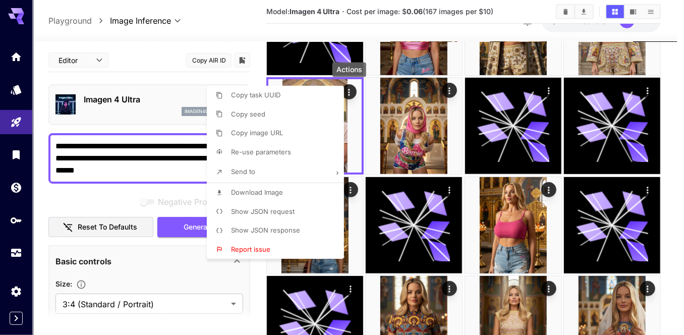
click at [300, 190] on li "Download Image" at bounding box center [278, 192] width 143 height 19
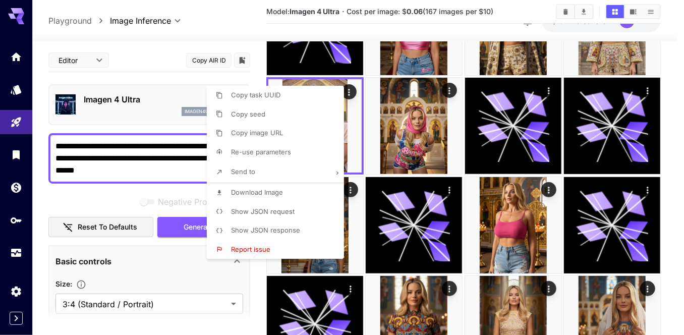
click at [669, 154] on div at bounding box center [342, 167] width 684 height 335
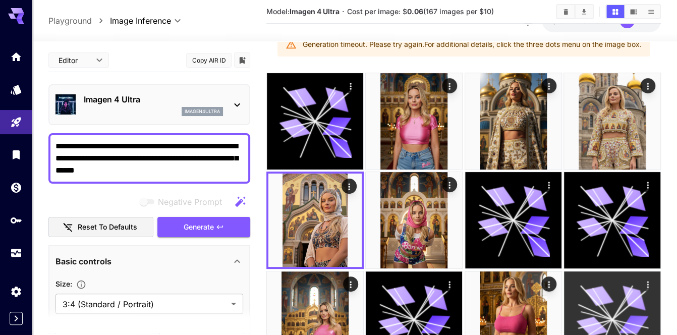
scroll to position [50, 0]
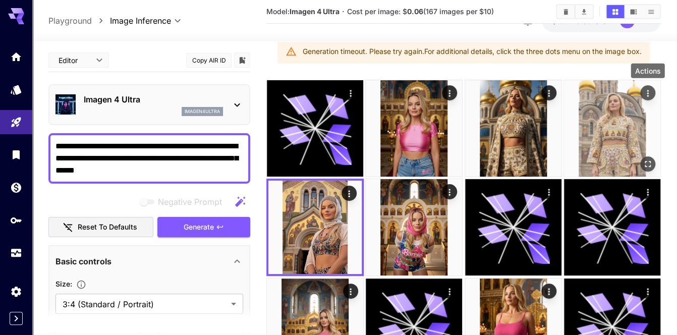
click at [647, 89] on icon "Actions" at bounding box center [647, 93] width 10 height 10
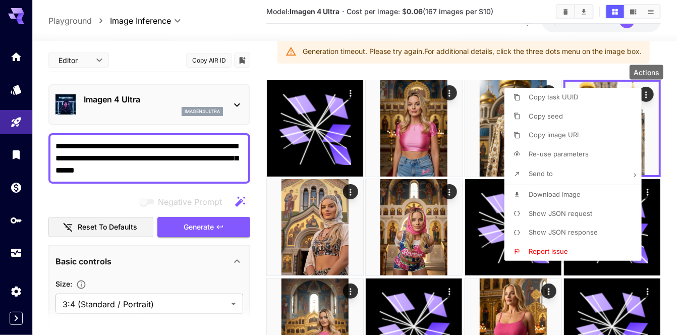
click at [558, 191] on span "Download Image" at bounding box center [554, 194] width 52 height 8
click at [677, 132] on div at bounding box center [342, 167] width 684 height 335
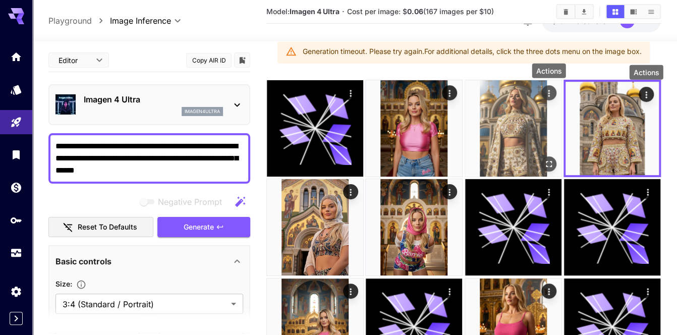
click at [550, 94] on icon "Actions" at bounding box center [548, 93] width 10 height 10
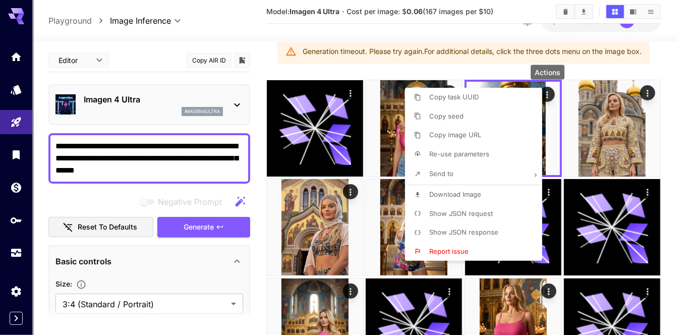
click at [479, 192] on span "Download Image" at bounding box center [455, 194] width 52 height 8
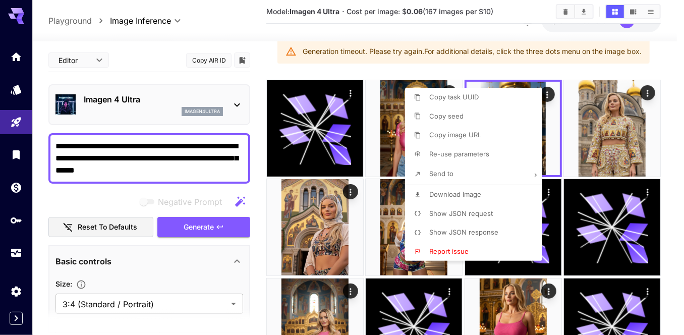
click at [673, 136] on div at bounding box center [342, 167] width 684 height 335
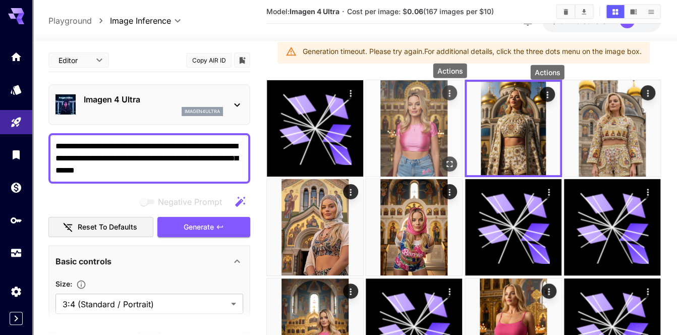
click at [453, 88] on icon "Actions" at bounding box center [449, 93] width 10 height 10
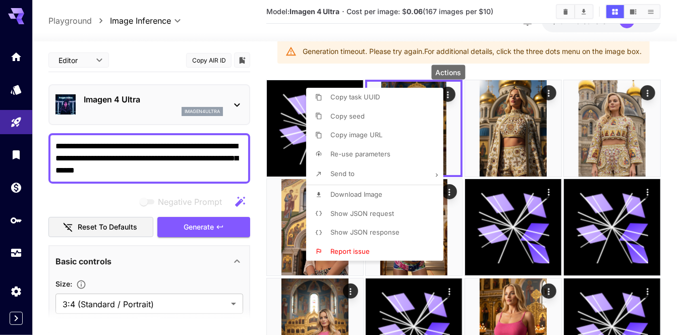
click at [390, 188] on li "Download Image" at bounding box center [377, 194] width 143 height 19
click at [155, 142] on div at bounding box center [342, 167] width 684 height 335
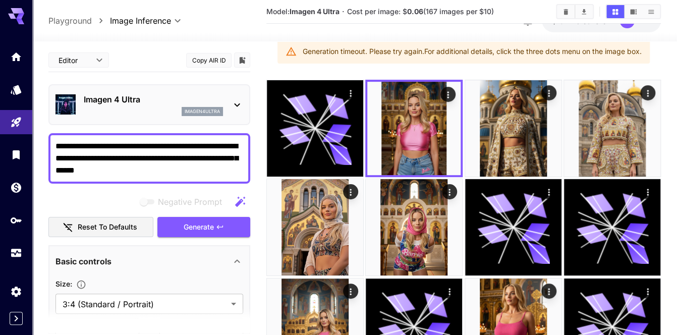
click at [168, 142] on textarea "**********" at bounding box center [149, 158] width 188 height 36
click at [171, 143] on textarea "**********" at bounding box center [149, 158] width 188 height 36
click at [173, 145] on textarea "**********" at bounding box center [149, 158] width 188 height 36
paste textarea "**********"
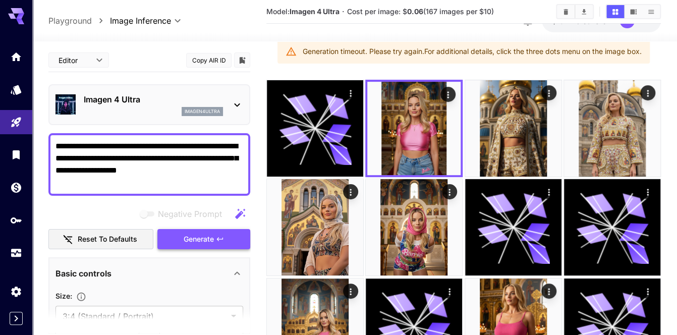
type textarea "**********"
click at [212, 233] on span "Generate" at bounding box center [199, 239] width 30 height 13
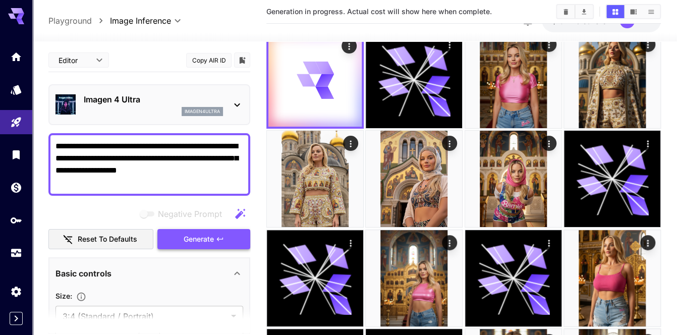
click at [216, 232] on button "Generate" at bounding box center [203, 239] width 93 height 21
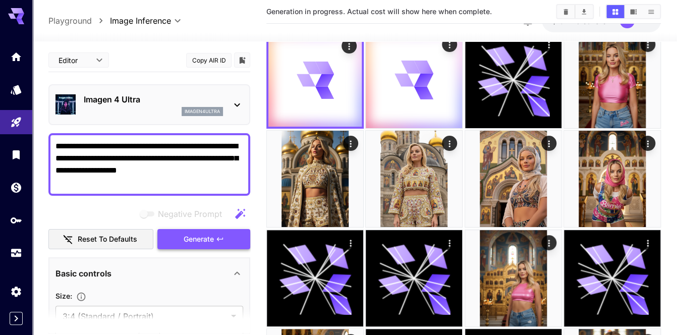
click at [216, 232] on button "Generate" at bounding box center [203, 239] width 93 height 21
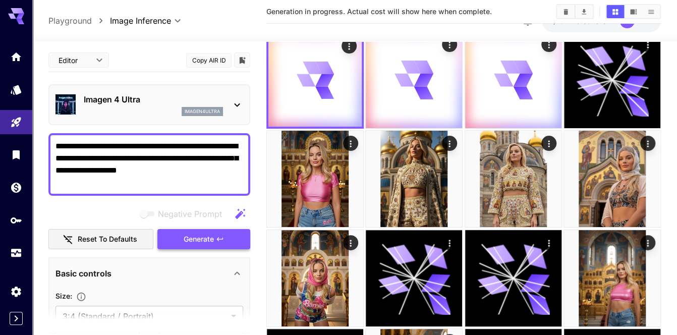
click at [216, 232] on button "Generate" at bounding box center [203, 239] width 93 height 21
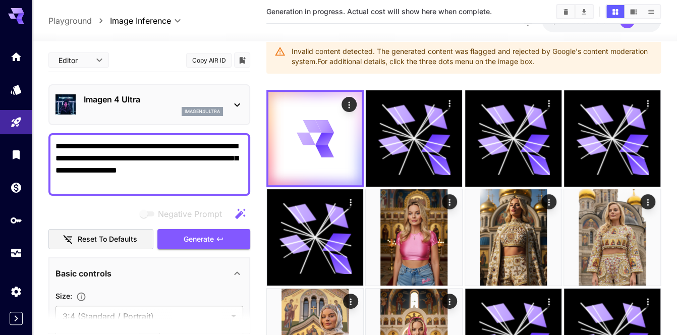
click at [216, 232] on button "Generate" at bounding box center [203, 239] width 93 height 21
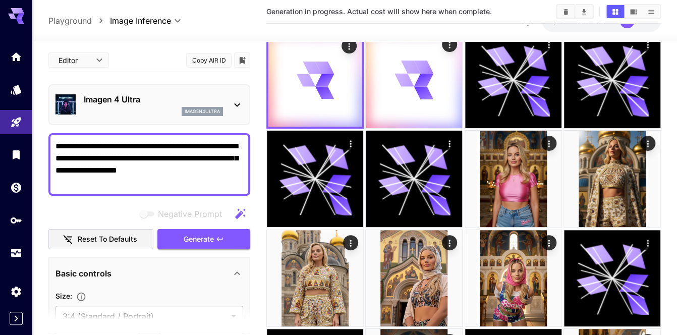
click at [216, 232] on button "Generate" at bounding box center [203, 239] width 93 height 21
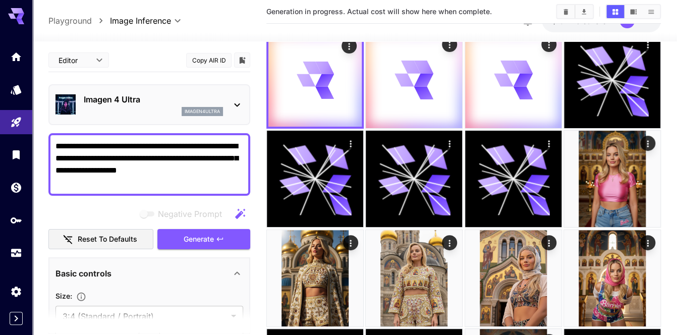
click at [216, 232] on button "Generate" at bounding box center [203, 239] width 93 height 21
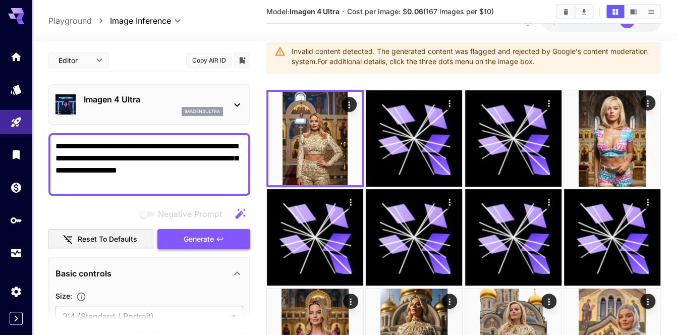
click at [208, 236] on span "Generate" at bounding box center [199, 239] width 30 height 13
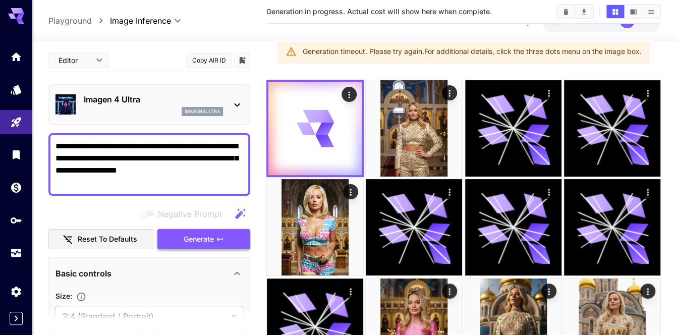
click at [208, 236] on span "Generate" at bounding box center [199, 239] width 30 height 13
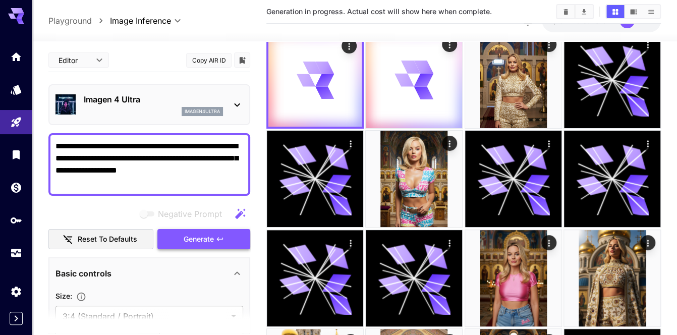
click at [208, 236] on span "Generate" at bounding box center [199, 239] width 30 height 13
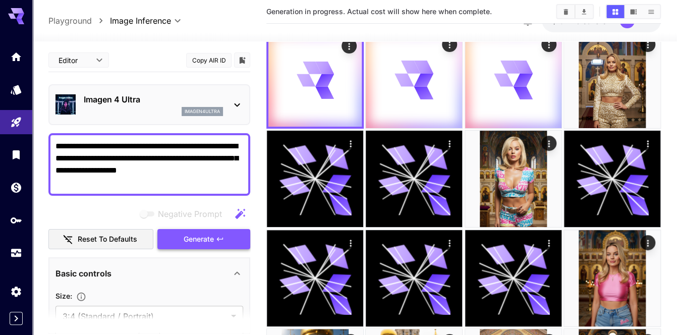
click at [208, 236] on span "Generate" at bounding box center [199, 239] width 30 height 13
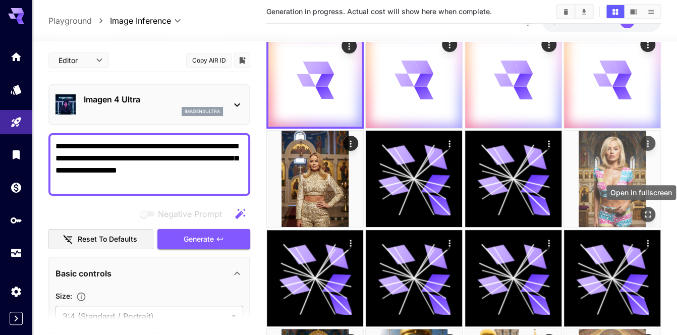
click at [644, 212] on icon "Open in fullscreen" at bounding box center [647, 214] width 10 height 10
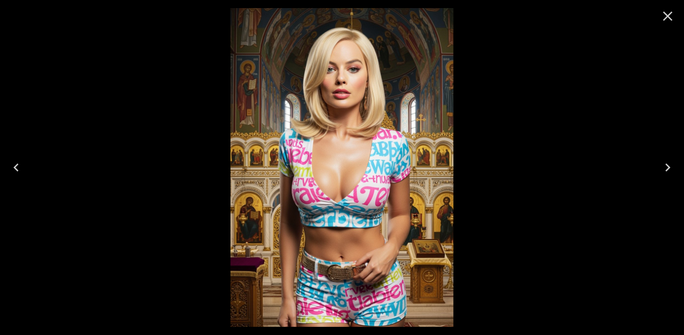
click at [666, 13] on icon "Close" at bounding box center [667, 16] width 16 height 16
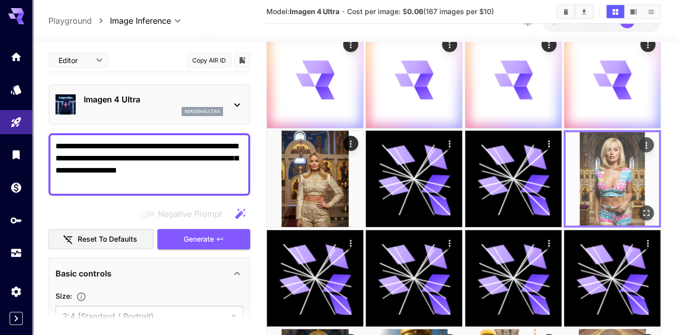
click at [646, 143] on icon "Actions" at bounding box center [646, 145] width 10 height 10
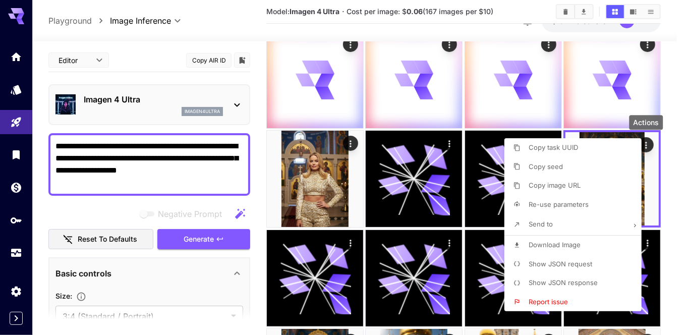
click at [554, 240] on p "Download Image" at bounding box center [554, 245] width 52 height 10
click at [332, 163] on div at bounding box center [342, 167] width 684 height 335
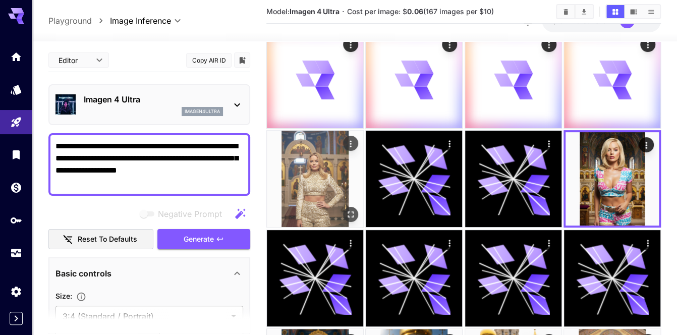
click at [350, 211] on icon "Open in fullscreen" at bounding box center [350, 214] width 10 height 10
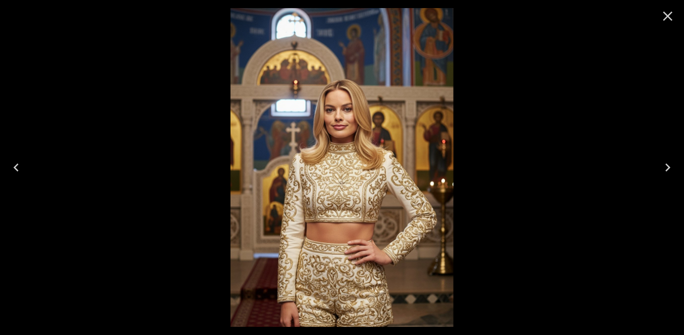
click at [665, 10] on icon "Close" at bounding box center [667, 16] width 16 height 16
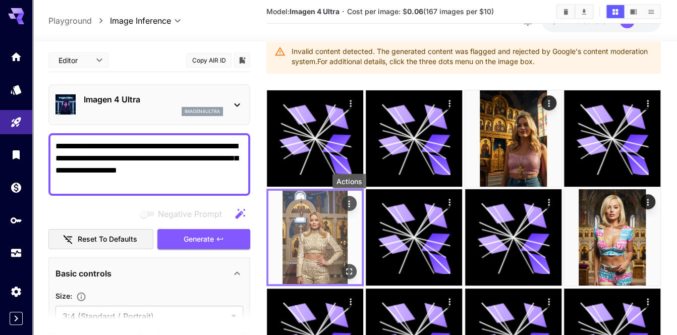
click at [350, 200] on icon "Actions" at bounding box center [349, 204] width 10 height 10
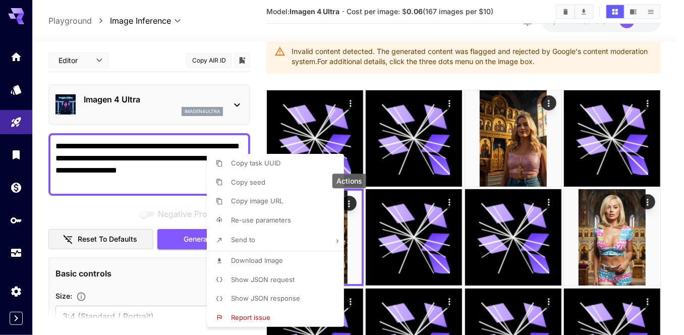
click at [293, 262] on li "Download Image" at bounding box center [278, 260] width 143 height 19
click at [543, 168] on div at bounding box center [342, 167] width 684 height 335
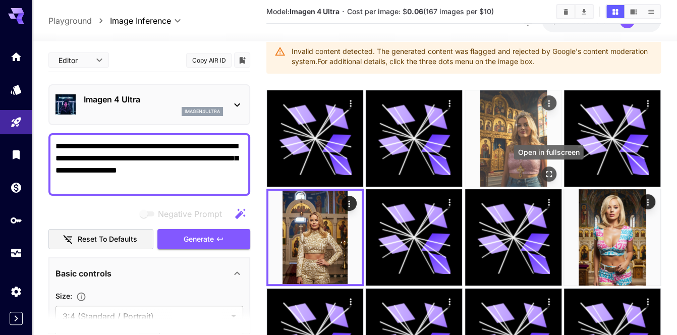
click at [550, 177] on icon "Open in fullscreen" at bounding box center [548, 174] width 10 height 10
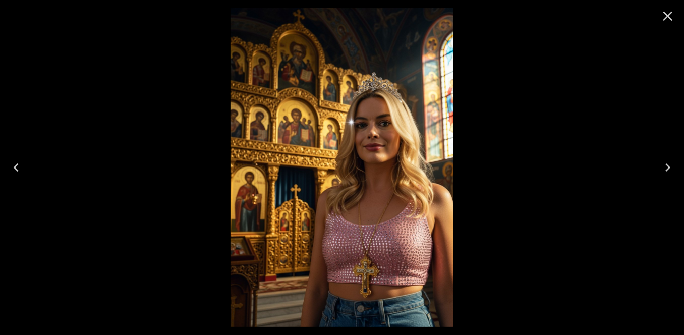
click at [670, 9] on icon "Close" at bounding box center [667, 16] width 16 height 16
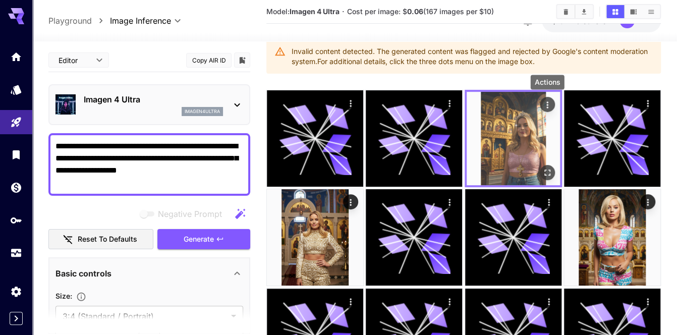
click at [545, 106] on icon "Actions" at bounding box center [547, 105] width 10 height 10
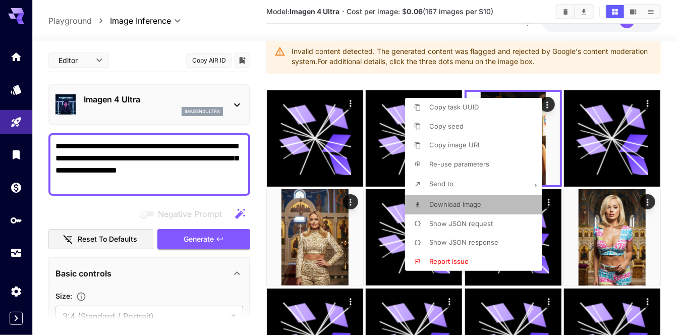
click at [437, 211] on li "Download Image" at bounding box center [476, 204] width 143 height 19
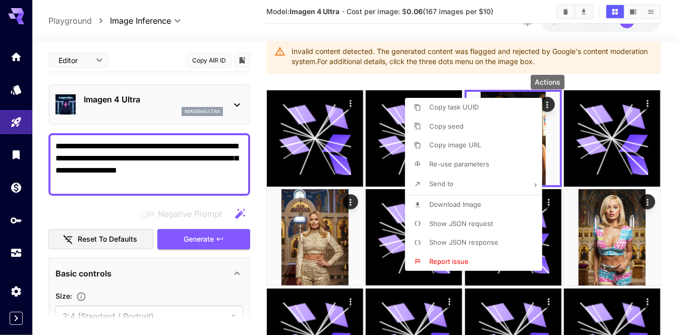
click at [150, 156] on div at bounding box center [342, 167] width 684 height 335
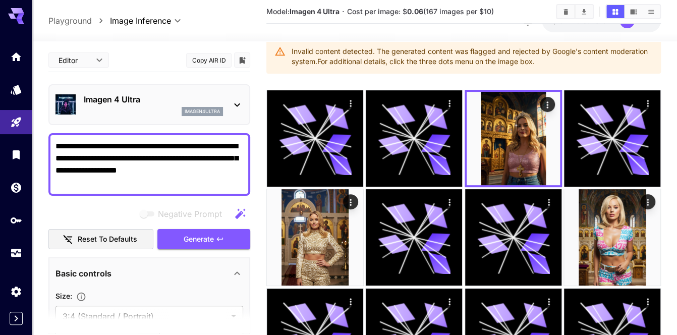
click at [149, 156] on div at bounding box center [338, 167] width 677 height 335
click at [149, 156] on div "Copy task UUID Copy seed Copy image URL Re-use parameters Send to Download Imag…" at bounding box center [76, 167] width 153 height 335
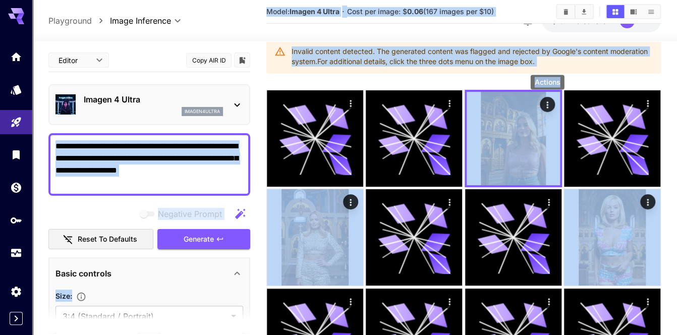
click at [151, 154] on textarea "**********" at bounding box center [149, 164] width 188 height 48
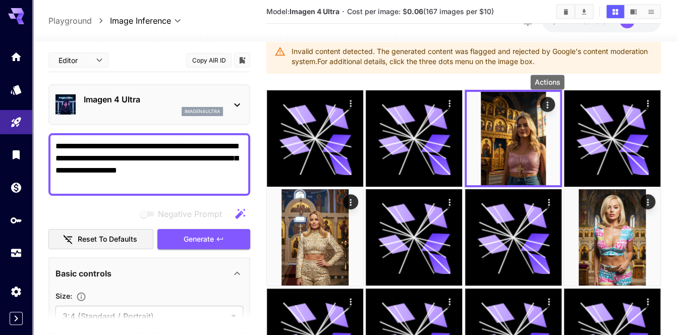
click at [151, 154] on textarea "**********" at bounding box center [149, 164] width 188 height 48
paste textarea
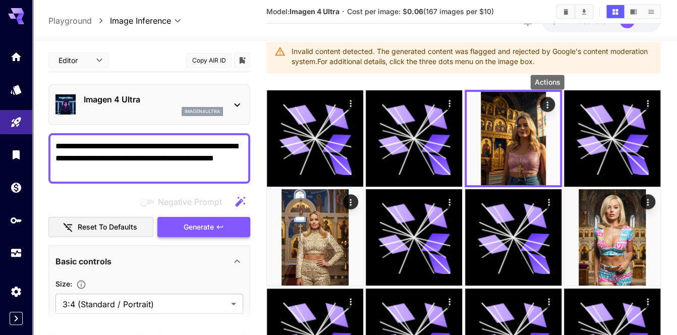
type textarea "**********"
click at [205, 226] on span "Generate" at bounding box center [199, 227] width 30 height 13
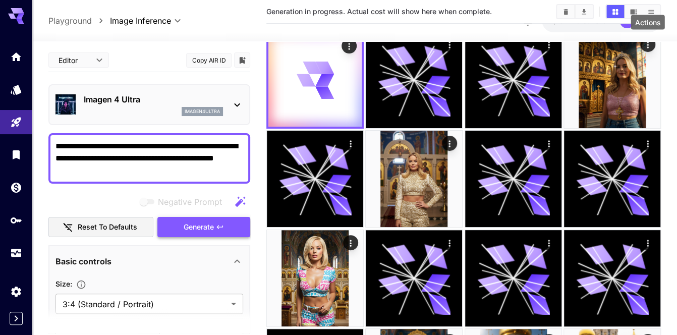
click at [205, 226] on span "Generate" at bounding box center [199, 227] width 30 height 13
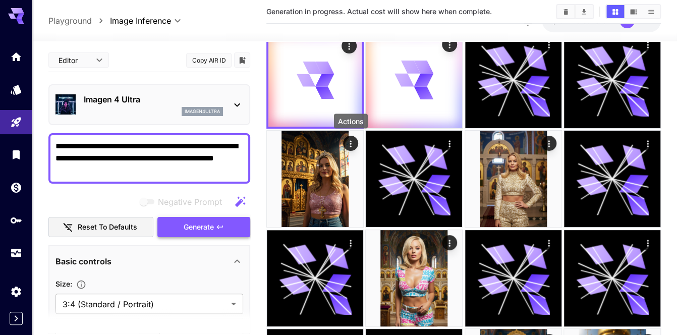
click at [205, 226] on span "Generate" at bounding box center [199, 227] width 30 height 13
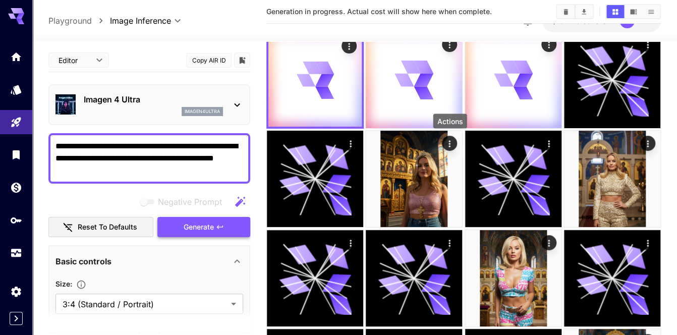
click at [205, 226] on span "Generate" at bounding box center [199, 227] width 30 height 13
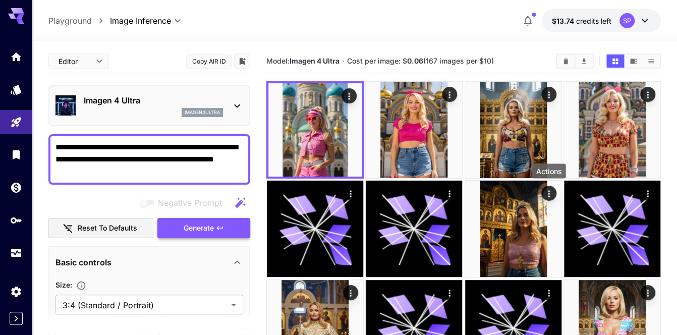
click at [232, 224] on button "Generate" at bounding box center [203, 228] width 93 height 21
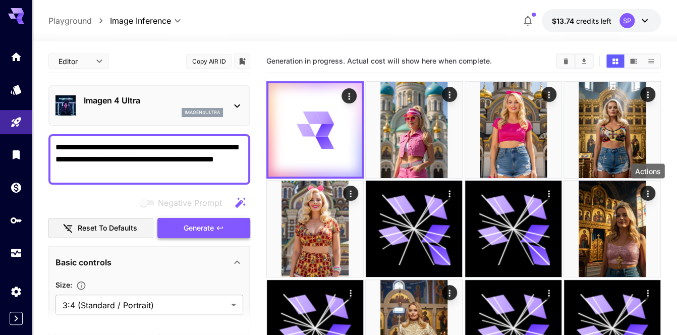
click at [232, 224] on button "Generate" at bounding box center [203, 228] width 93 height 21
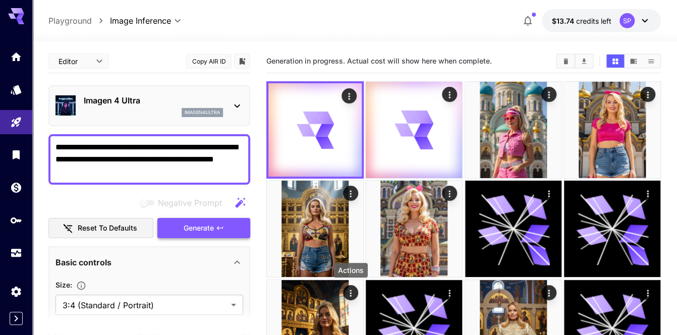
click at [232, 224] on button "Generate" at bounding box center [203, 228] width 93 height 21
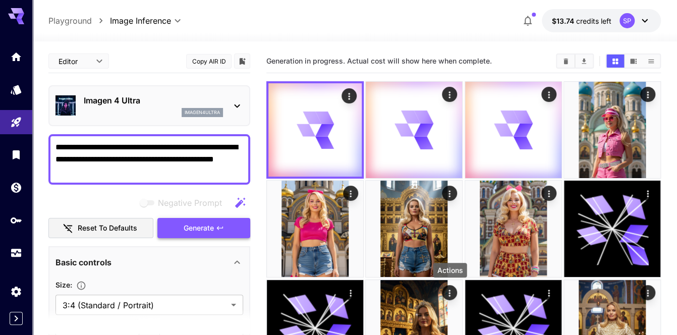
click at [232, 224] on button "Generate" at bounding box center [203, 228] width 93 height 21
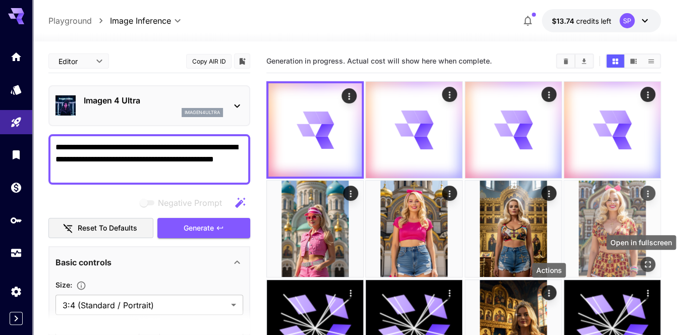
click at [646, 266] on icon "Open in fullscreen" at bounding box center [647, 264] width 10 height 10
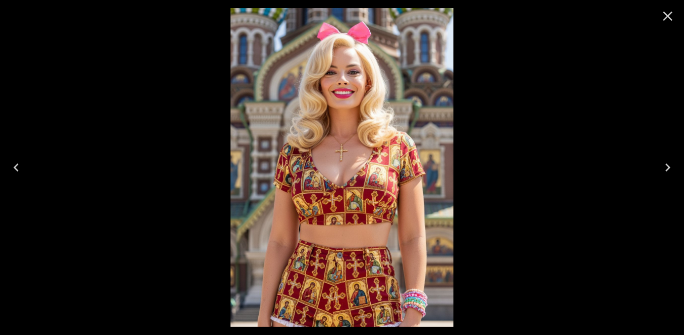
click at [21, 162] on icon "Previous" at bounding box center [16, 167] width 16 height 16
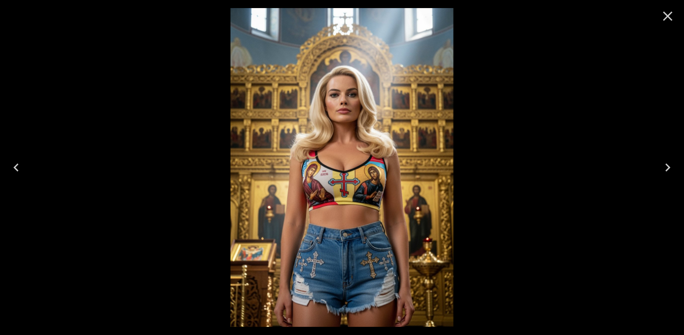
click at [18, 171] on icon "Previous" at bounding box center [16, 167] width 16 height 16
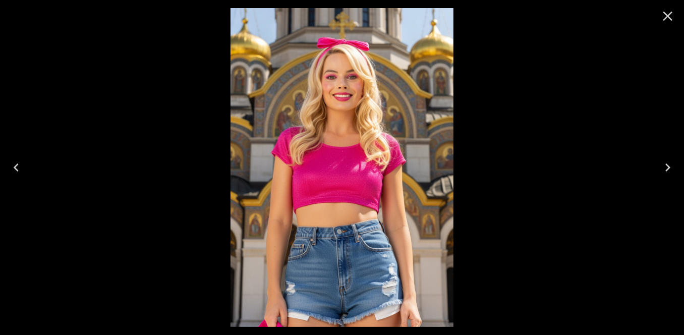
click at [18, 171] on icon "Previous" at bounding box center [16, 167] width 16 height 16
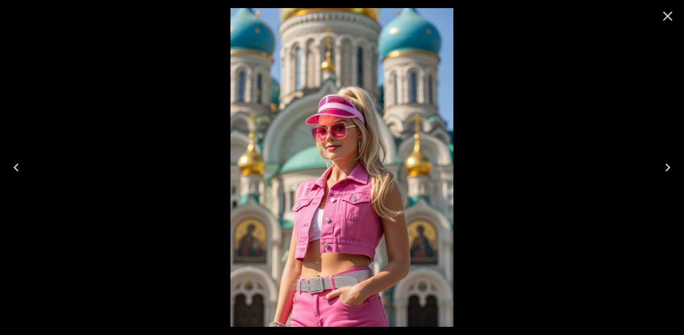
click at [18, 171] on icon "Previous" at bounding box center [16, 167] width 16 height 16
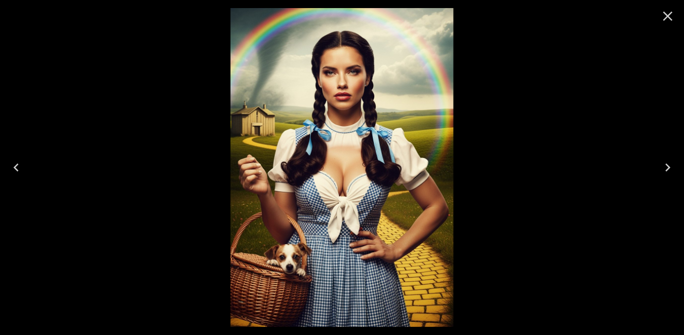
click at [658, 20] on button "Close" at bounding box center [667, 16] width 24 height 24
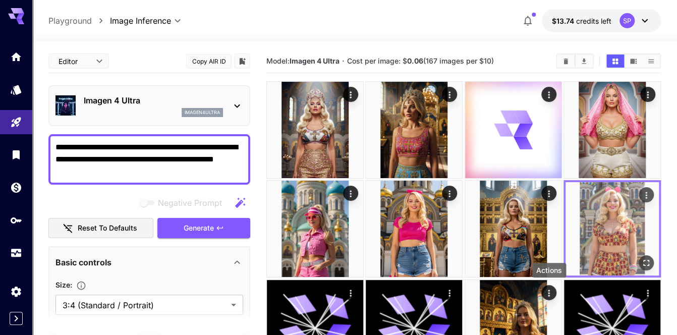
click at [645, 194] on icon "Actions" at bounding box center [646, 195] width 10 height 10
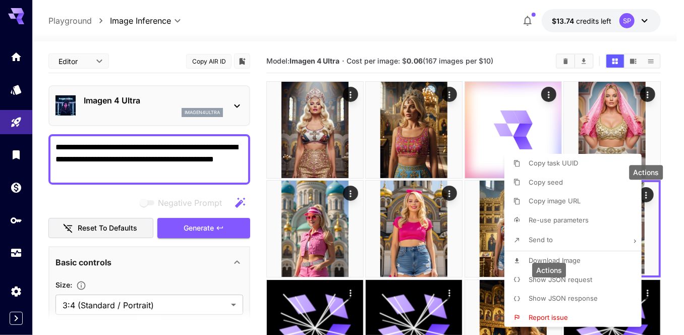
click at [558, 260] on span "Download Image" at bounding box center [554, 260] width 52 height 8
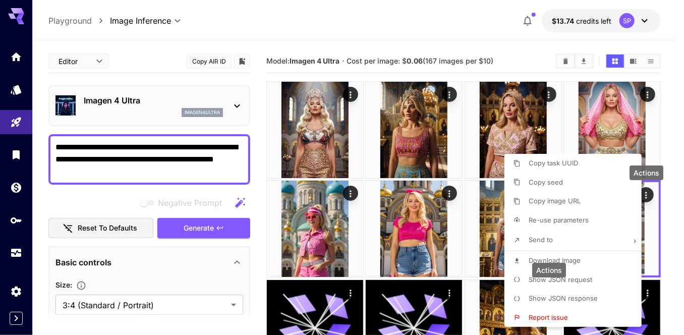
click at [674, 215] on div at bounding box center [342, 167] width 684 height 335
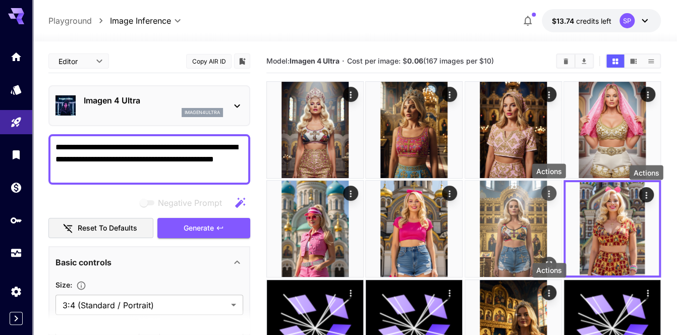
click at [549, 195] on icon "Actions" at bounding box center [548, 194] width 10 height 10
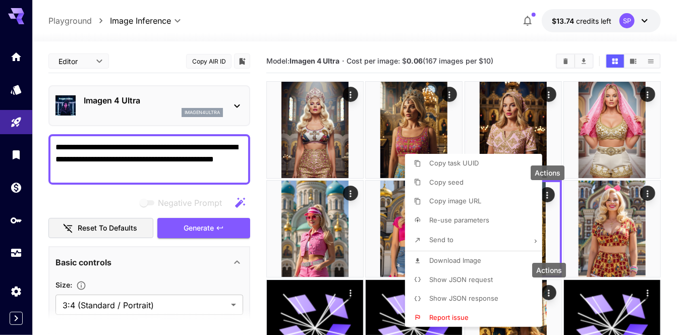
click at [477, 259] on span "Download Image" at bounding box center [455, 260] width 52 height 8
click at [671, 216] on div at bounding box center [342, 167] width 684 height 335
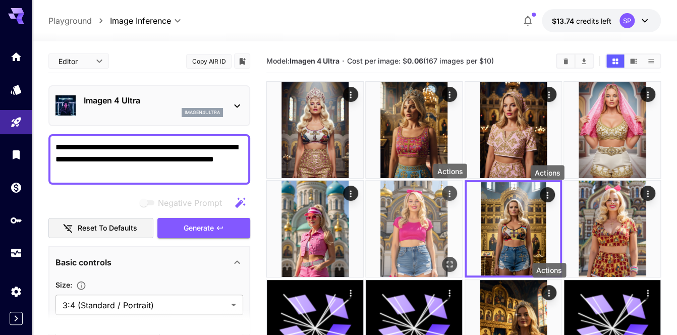
click at [449, 191] on icon "Actions" at bounding box center [450, 193] width 2 height 7
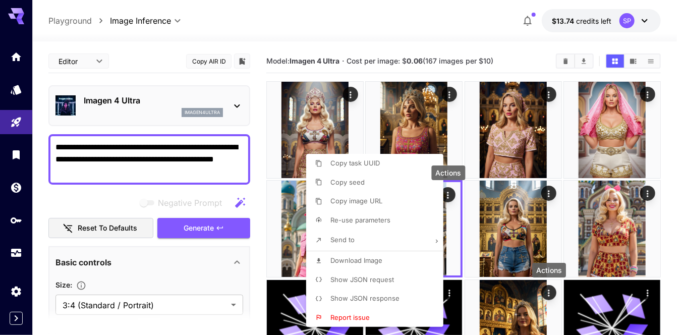
click at [372, 259] on span "Download Image" at bounding box center [356, 260] width 52 height 8
drag, startPoint x: 664, startPoint y: 195, endPoint x: 656, endPoint y: 196, distance: 8.1
click at [664, 195] on div at bounding box center [342, 167] width 684 height 335
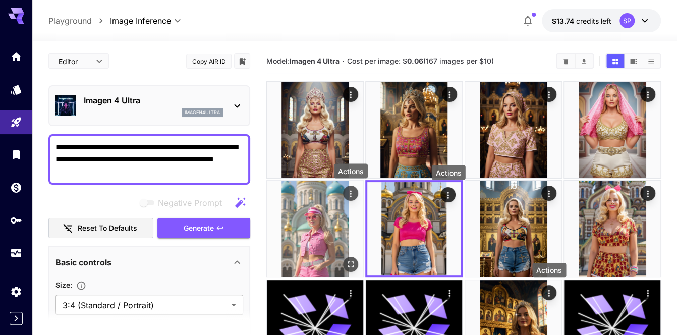
click at [353, 194] on icon "Actions" at bounding box center [350, 194] width 10 height 10
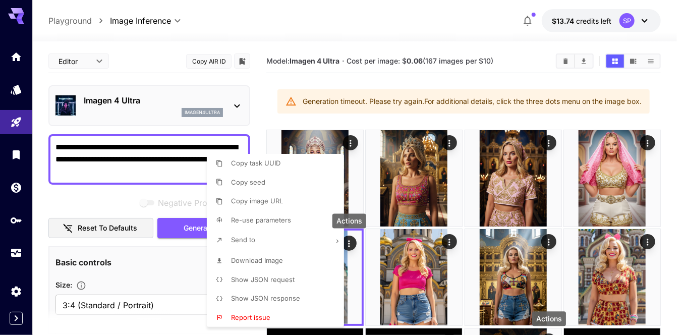
click at [295, 265] on li "Download Image" at bounding box center [278, 260] width 143 height 19
click at [645, 147] on div at bounding box center [342, 167] width 684 height 335
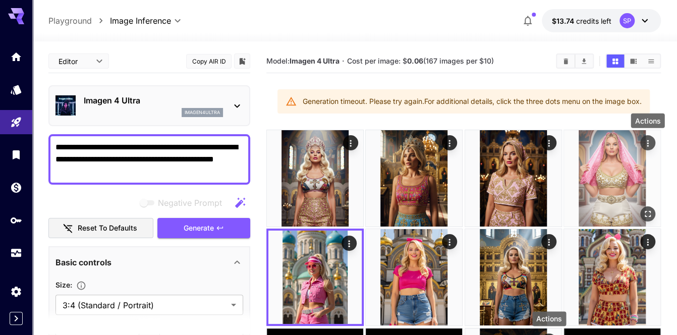
click at [645, 145] on icon "Actions" at bounding box center [647, 143] width 10 height 10
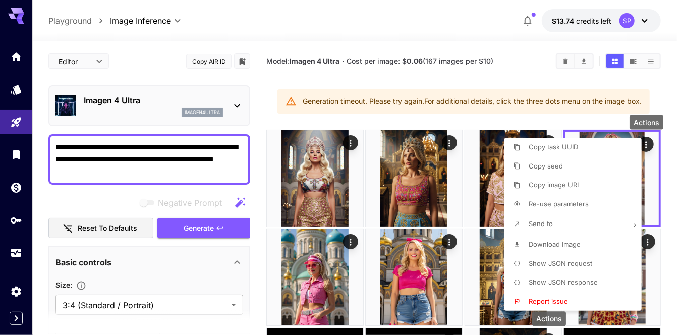
click at [567, 238] on li "Download Image" at bounding box center [575, 244] width 143 height 19
click at [668, 194] on div at bounding box center [342, 167] width 684 height 335
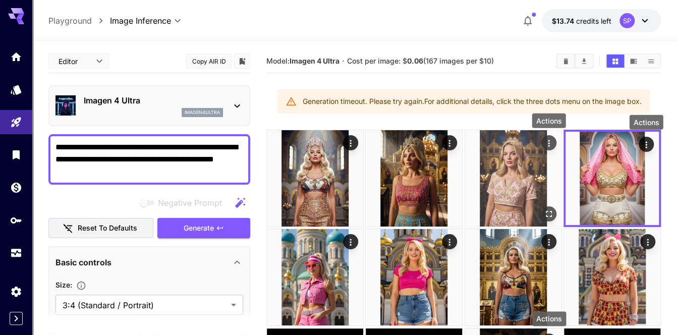
click at [553, 144] on icon "Actions" at bounding box center [548, 143] width 10 height 10
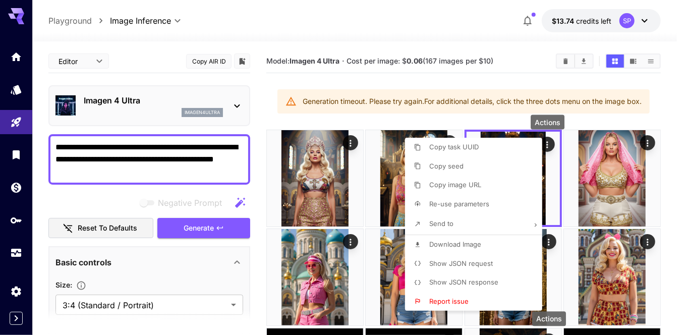
click at [460, 242] on span "Download Image" at bounding box center [455, 244] width 52 height 8
click at [673, 181] on div at bounding box center [342, 167] width 684 height 335
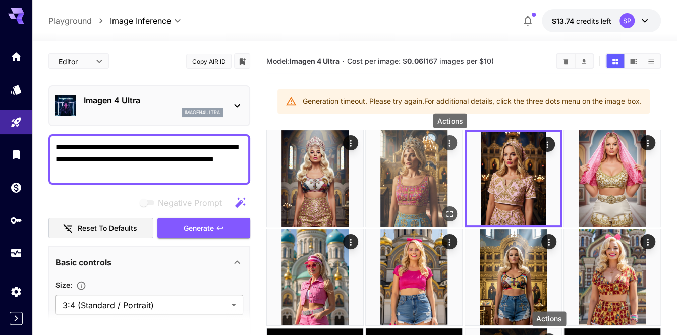
click at [451, 143] on icon "Actions" at bounding box center [449, 143] width 10 height 10
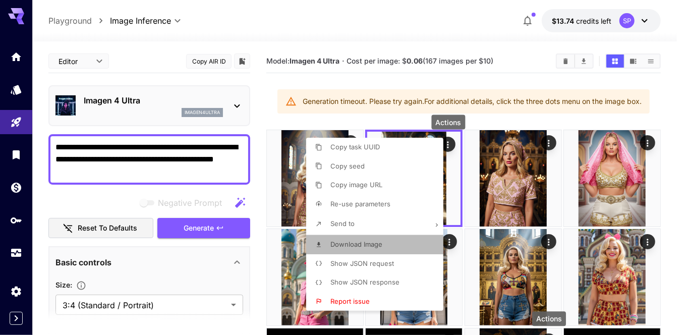
click at [408, 235] on li "Download Image" at bounding box center [377, 244] width 143 height 19
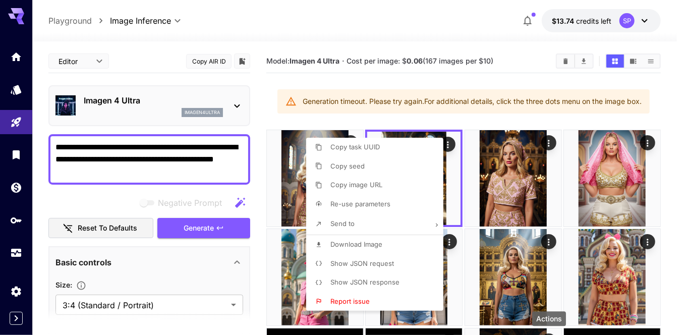
click at [668, 159] on div at bounding box center [342, 167] width 684 height 335
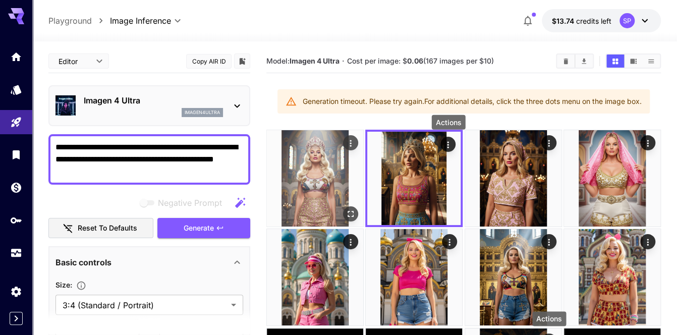
click at [352, 141] on icon "Actions" at bounding box center [350, 143] width 10 height 10
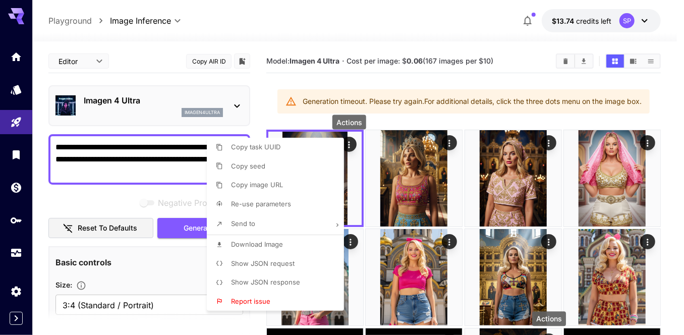
click at [306, 243] on li "Download Image" at bounding box center [278, 244] width 143 height 19
click at [667, 174] on div at bounding box center [342, 167] width 684 height 335
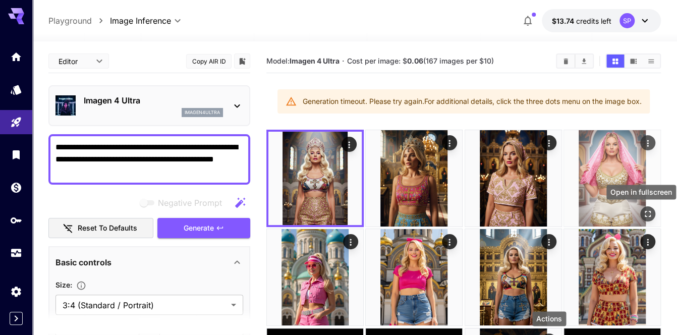
click at [644, 213] on icon "Open in fullscreen" at bounding box center [647, 214] width 10 height 10
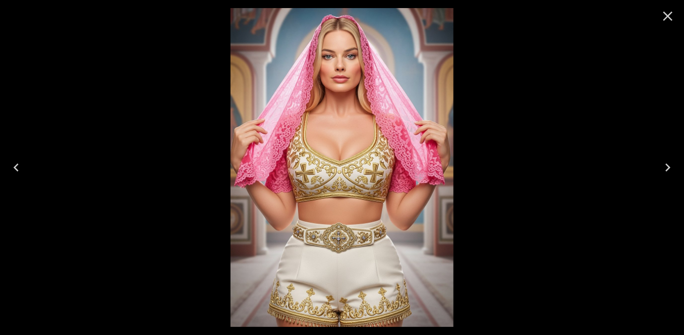
click at [667, 12] on icon "Close" at bounding box center [667, 16] width 16 height 16
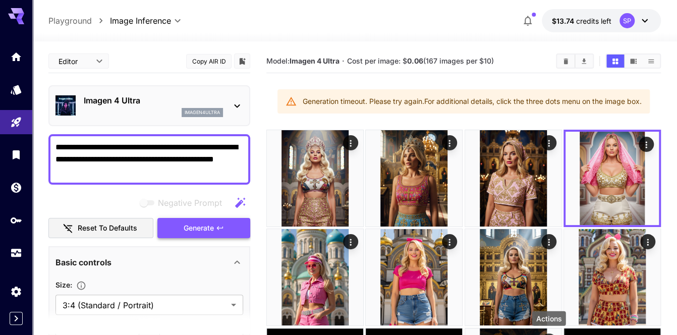
click at [214, 227] on span "Generate" at bounding box center [199, 228] width 30 height 13
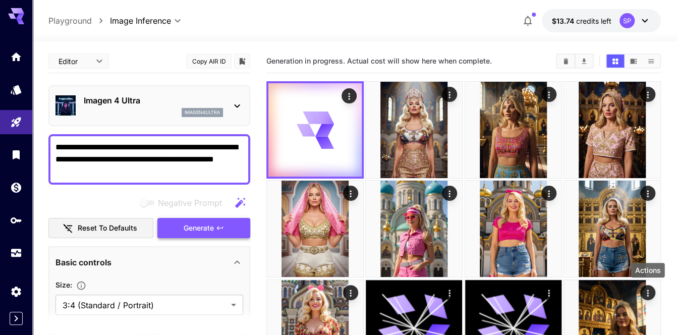
click at [214, 228] on span "Generate" at bounding box center [199, 228] width 30 height 13
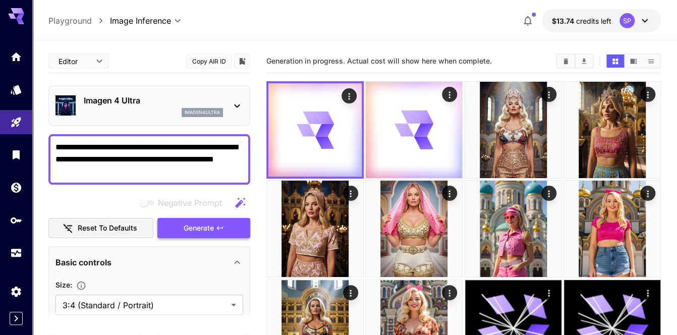
click at [214, 228] on span "Generate" at bounding box center [199, 228] width 30 height 13
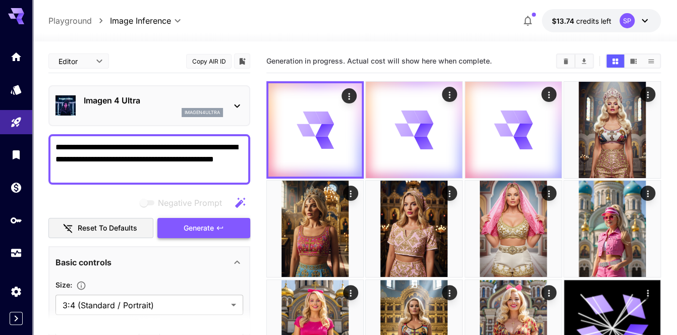
click at [214, 227] on span "Generate" at bounding box center [199, 228] width 30 height 13
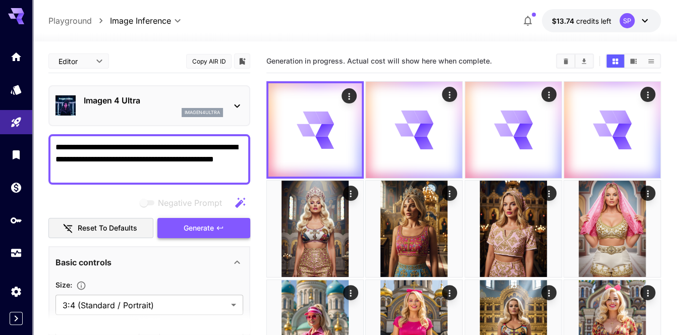
click at [214, 227] on span "Generate" at bounding box center [199, 228] width 30 height 13
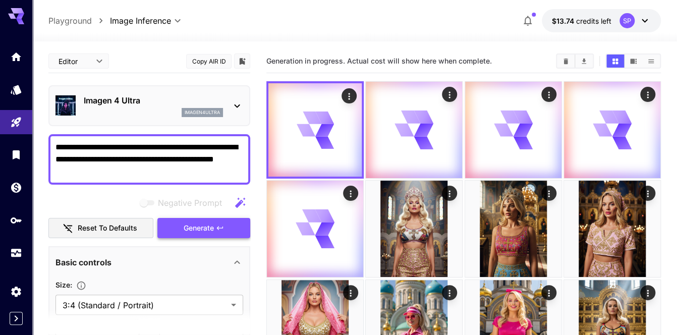
click at [214, 227] on span "Generate" at bounding box center [199, 228] width 30 height 13
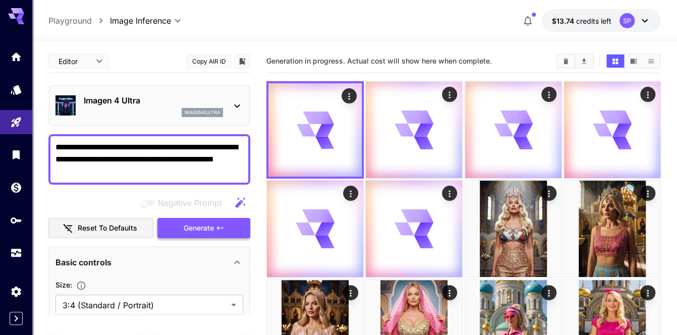
click at [214, 227] on span "Generate" at bounding box center [199, 228] width 30 height 13
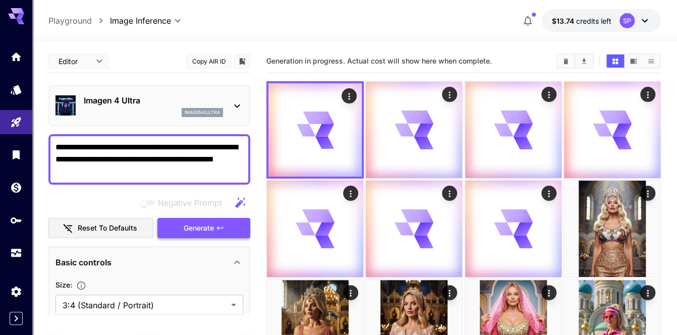
click at [214, 227] on span "Generate" at bounding box center [199, 228] width 30 height 13
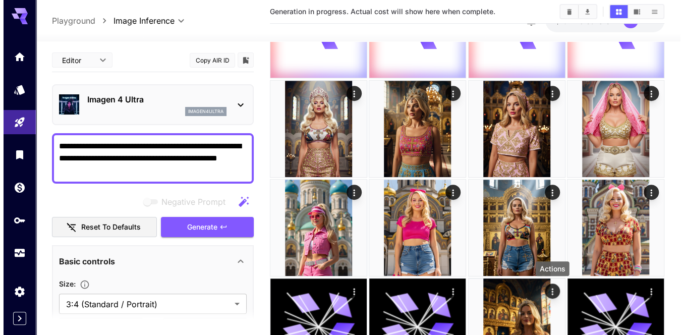
scroll to position [201, 0]
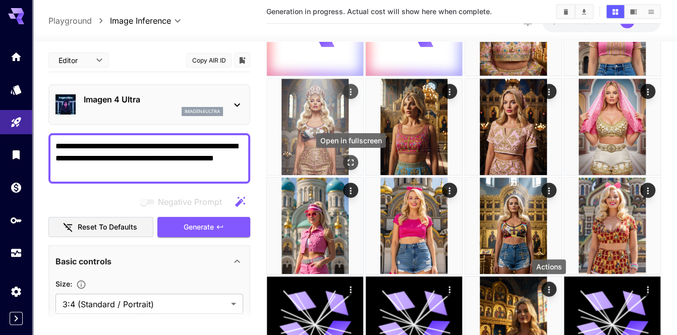
click at [351, 161] on icon "Open in fullscreen" at bounding box center [350, 162] width 10 height 10
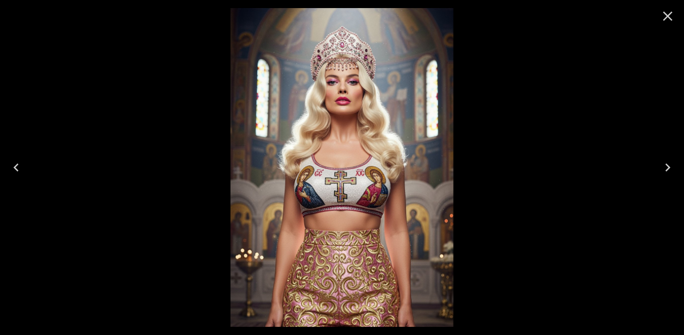
click at [669, 10] on icon "Close" at bounding box center [667, 16] width 16 height 16
